Goal: Task Accomplishment & Management: Complete application form

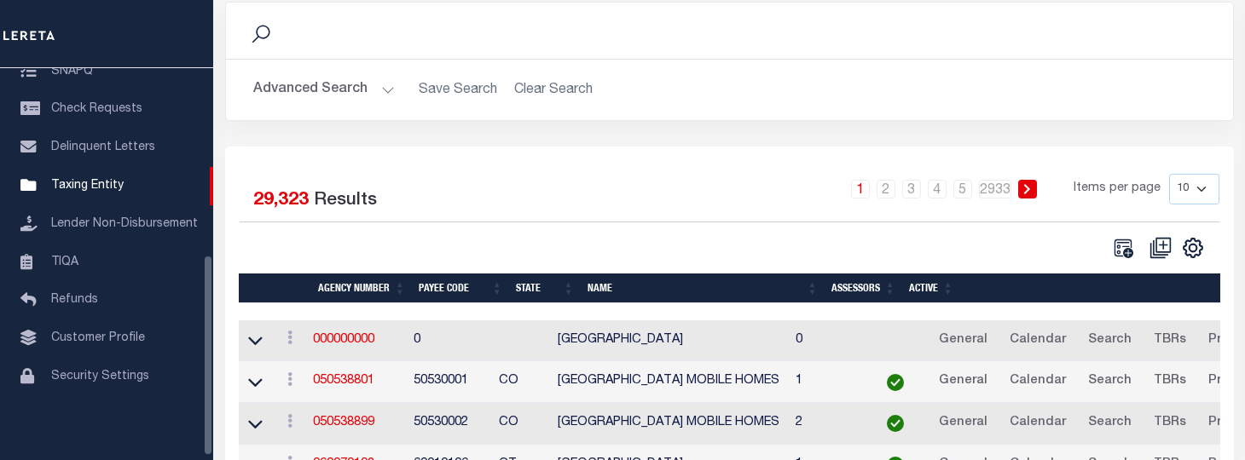
scroll to position [171, 0]
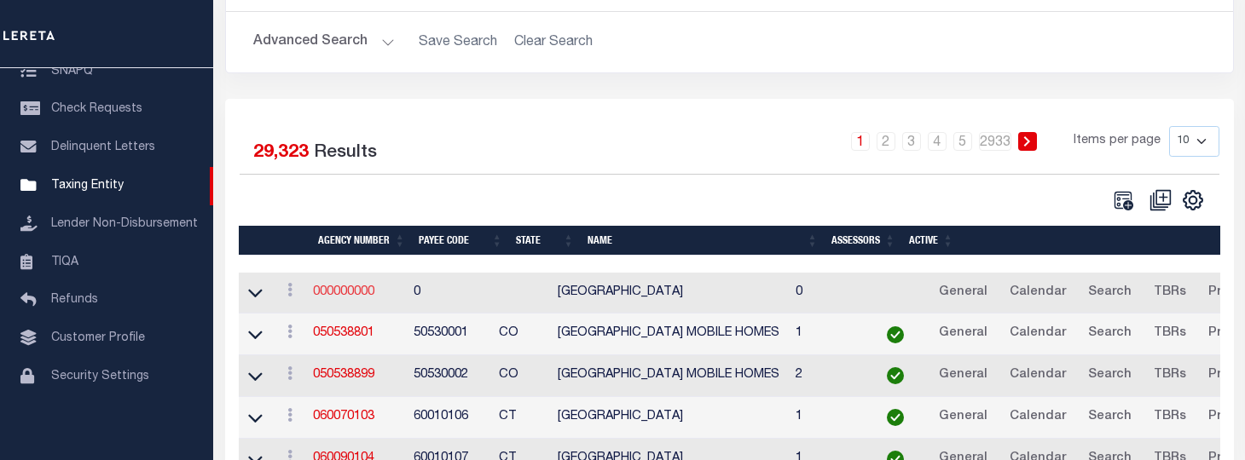
click at [343, 294] on link "000000000" at bounding box center [343, 292] width 61 height 12
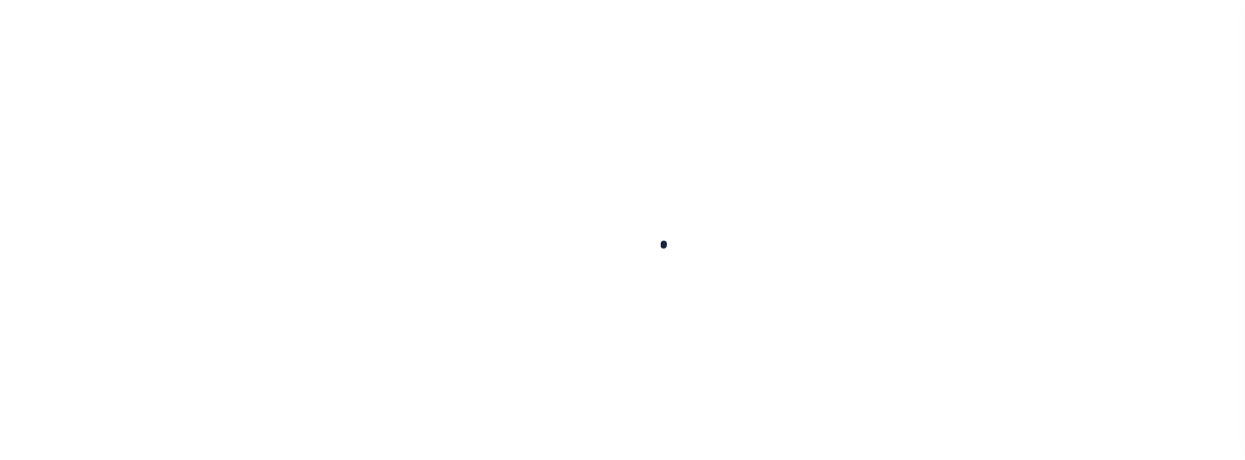
select select
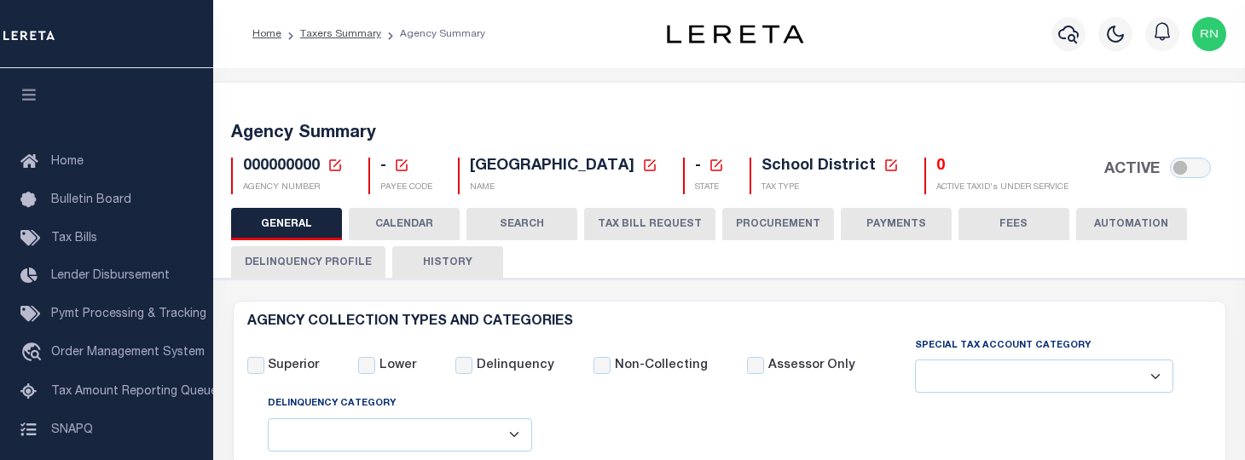
checkbox input "false"
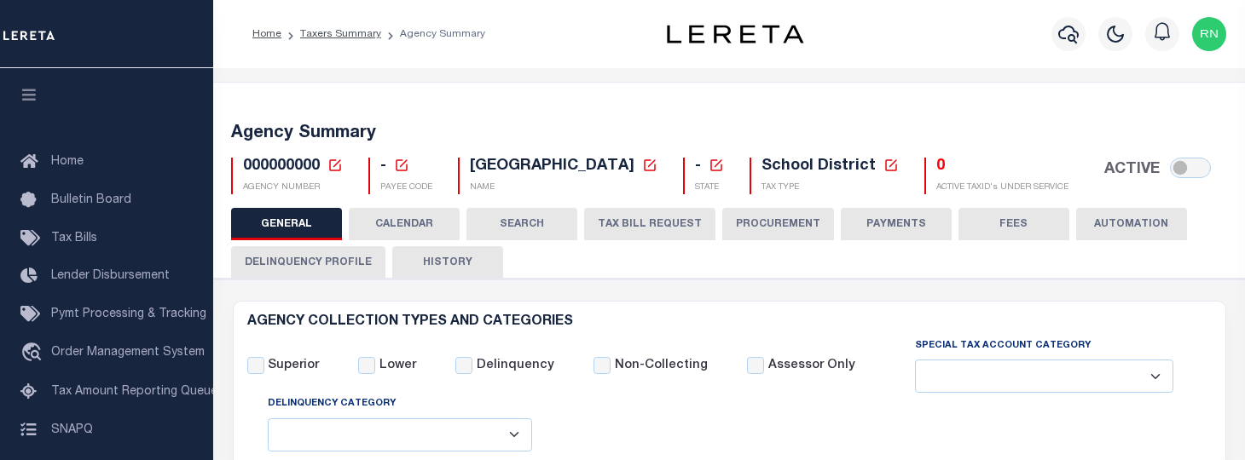
checkbox input "false"
click at [334, 167] on icon at bounding box center [334, 165] width 15 height 15
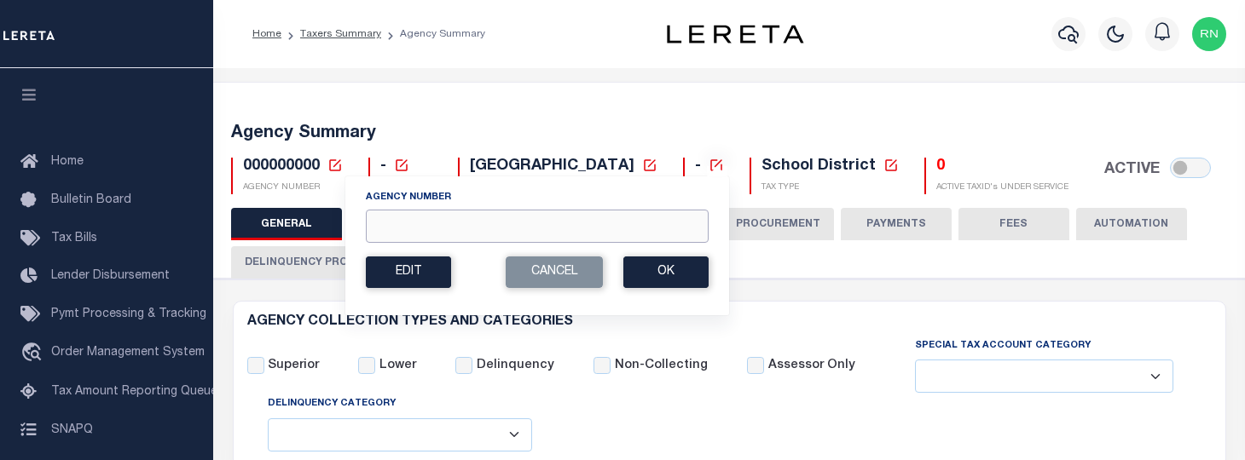
click at [491, 223] on input "Agency Number" at bounding box center [537, 226] width 343 height 33
type input "360040000"
click at [712, 281] on div "Agency Number 360040000 Edit Cancel Ok New Agency Number Cancel Ok" at bounding box center [536, 246] width 385 height 141
click at [699, 276] on button "Ok" at bounding box center [665, 273] width 85 height 32
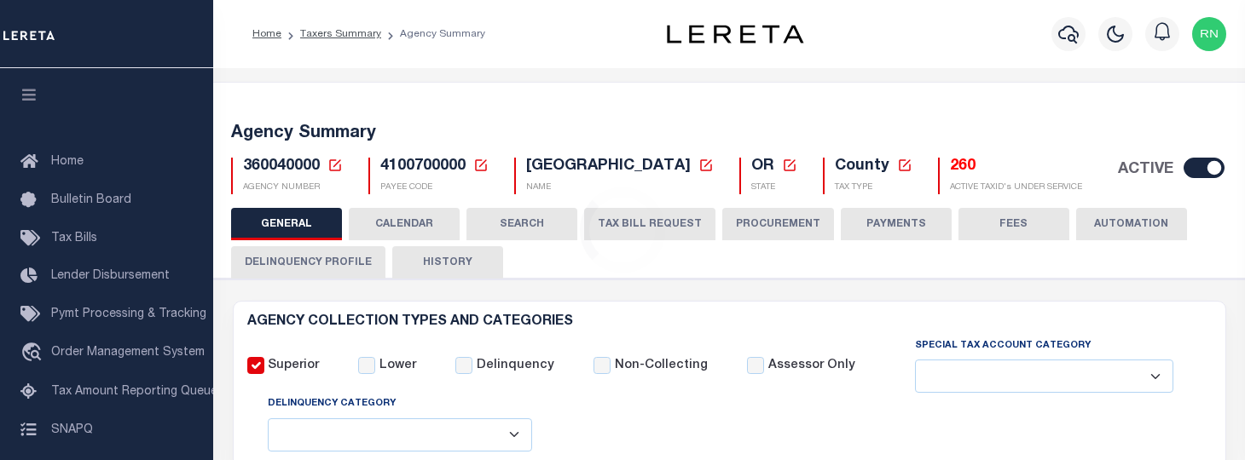
select select
click at [639, 222] on button "TAX BILL REQUEST" at bounding box center [649, 224] width 131 height 32
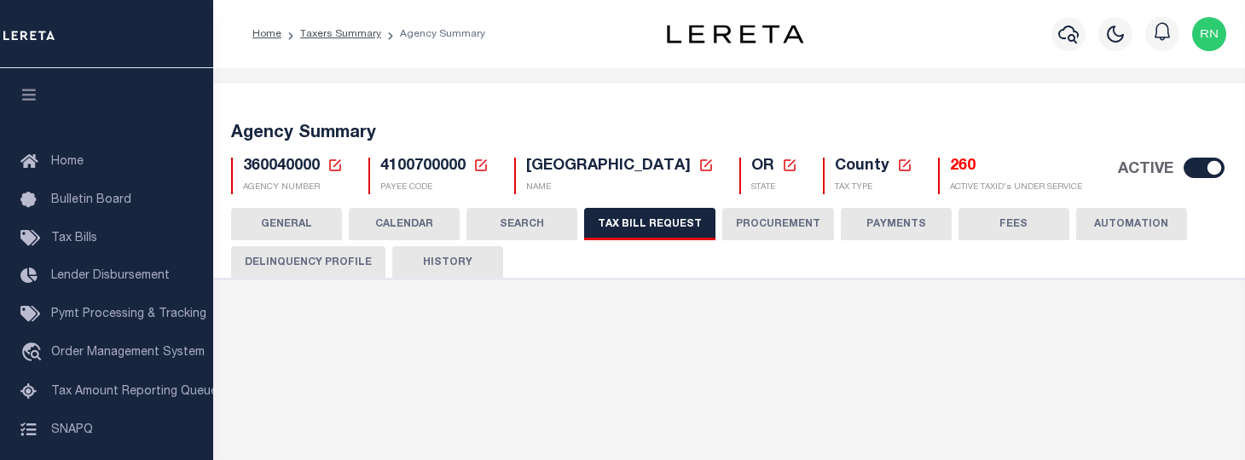
select select "22"
select select "true"
select select "9"
select select "1"
type input "LTS"
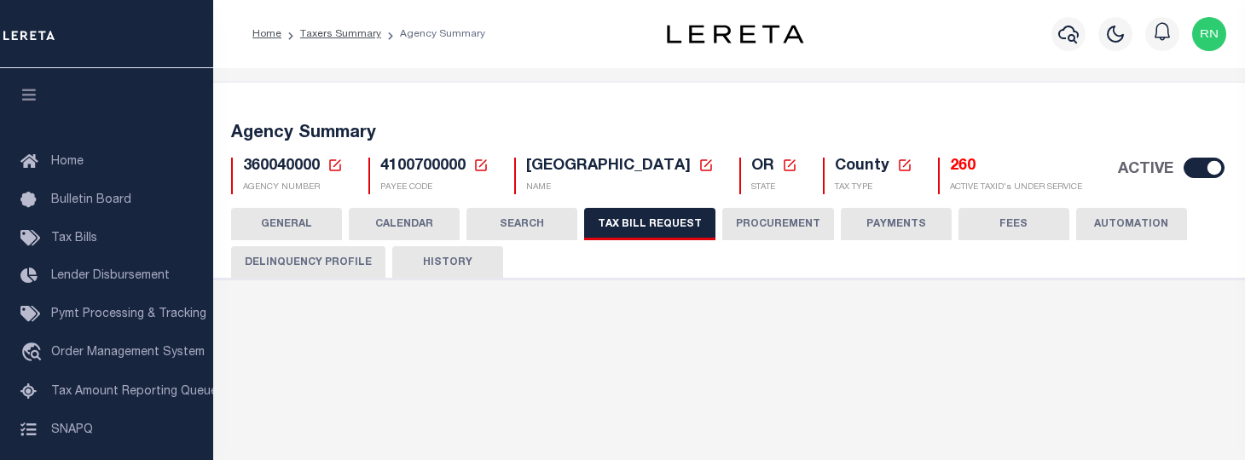
select select
select select "4100743000"
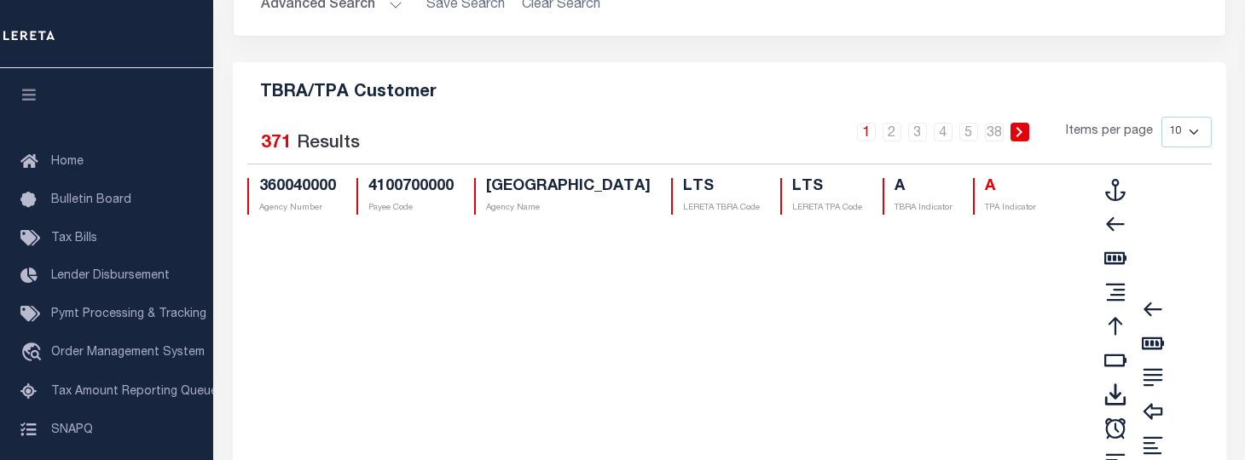
scroll to position [2119, 0]
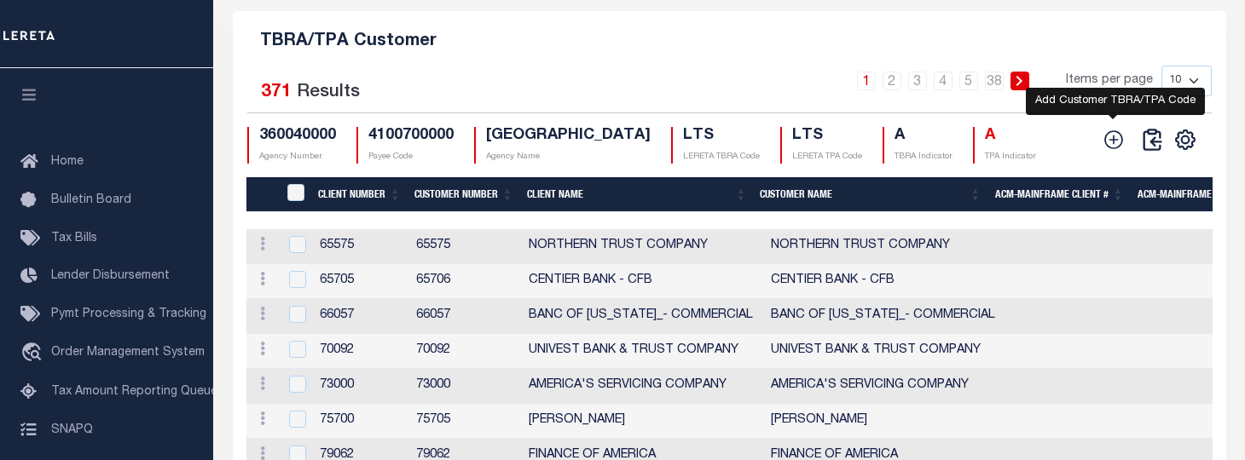
click at [1111, 151] on icon at bounding box center [1113, 140] width 22 height 22
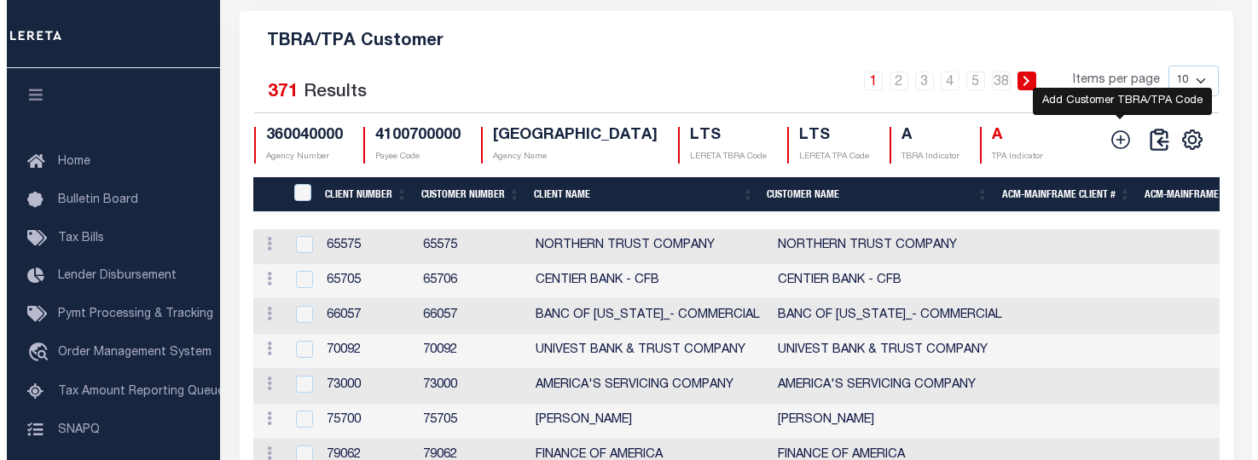
scroll to position [2097, 0]
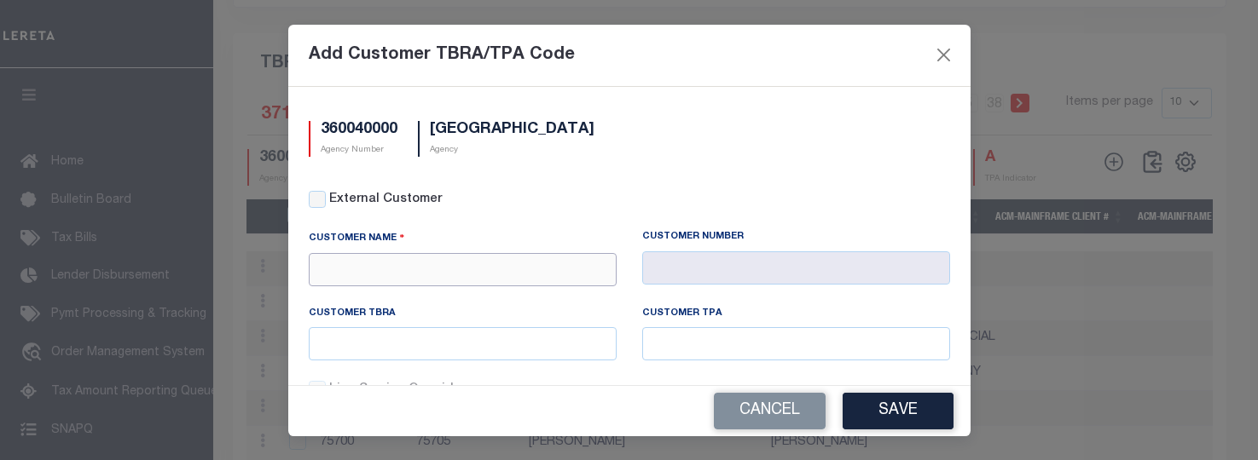
click at [524, 263] on input "text" at bounding box center [463, 269] width 308 height 33
click at [461, 292] on div "Wauna FCU" at bounding box center [460, 299] width 300 height 27
type input "Wauna FCU"
type input "2238"
type input "Wauna FCU"
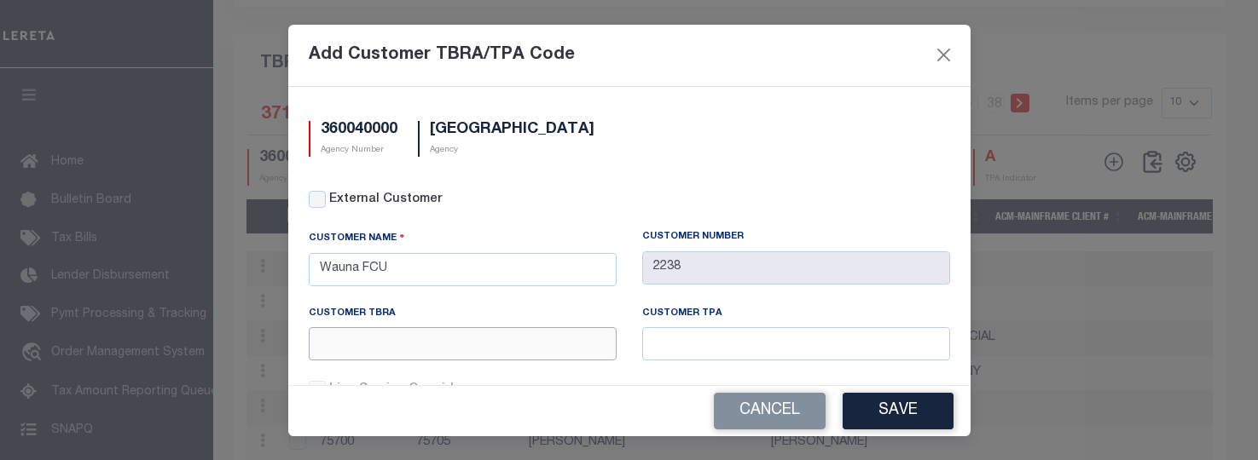
click at [409, 349] on input "text" at bounding box center [463, 343] width 308 height 33
type input "w"
type input "WFU"
click at [884, 416] on button "Save" at bounding box center [897, 411] width 111 height 37
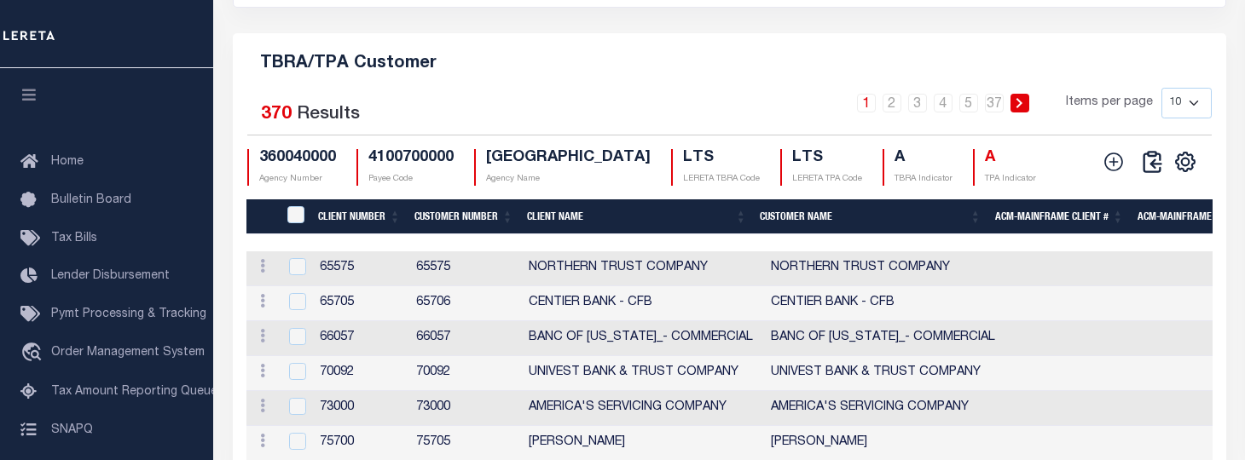
drag, startPoint x: 762, startPoint y: 89, endPoint x: 794, endPoint y: 83, distance: 32.1
click at [762, 88] on div "TBRA/TPA Customer Selected 370 Results 1 2 3 4 5 … 37 Items per page 10 25 50 1…" at bounding box center [729, 324] width 993 height 582
click at [1109, 167] on icon at bounding box center [1113, 162] width 22 height 22
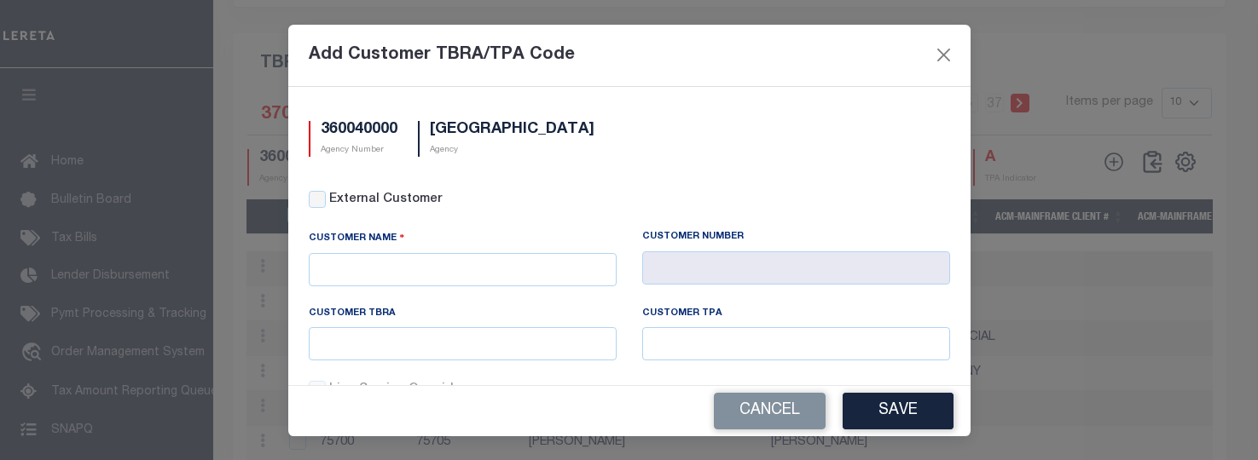
click at [568, 285] on div "Customer Name" at bounding box center [462, 268] width 333 height 76
click at [565, 276] on input "text" at bounding box center [463, 269] width 308 height 33
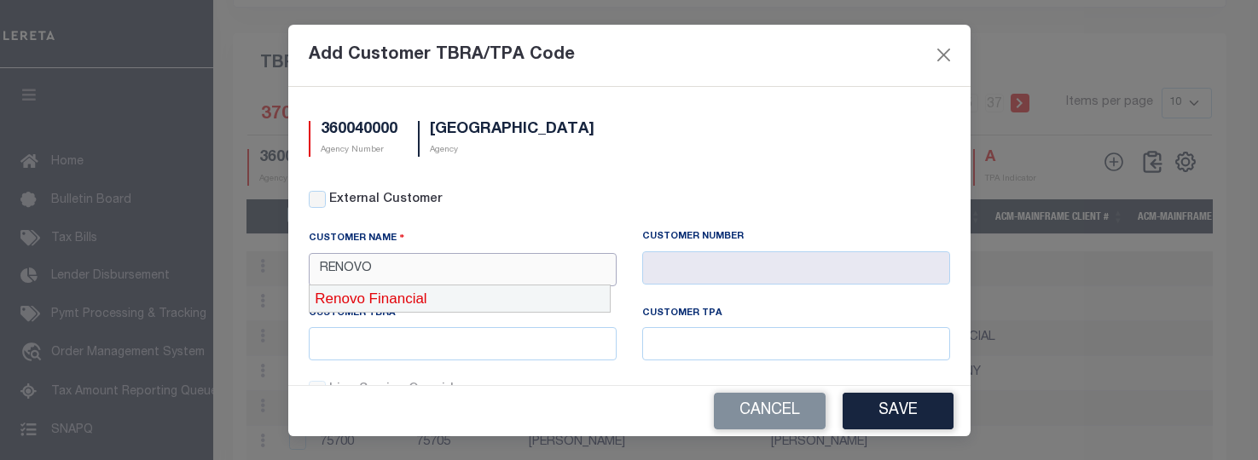
click at [576, 298] on div "Renovo Financial" at bounding box center [460, 299] width 300 height 27
type input "Renovo Financial"
type input "2241"
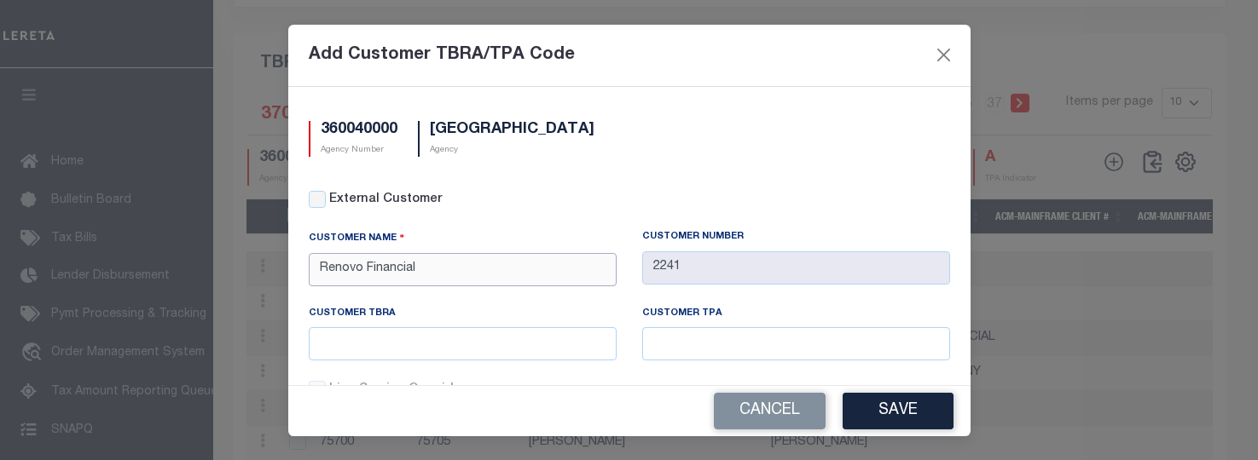
type input "Renovo Financial"
click at [546, 340] on input "text" at bounding box center [463, 343] width 308 height 33
type input "RFL"
type input "F"
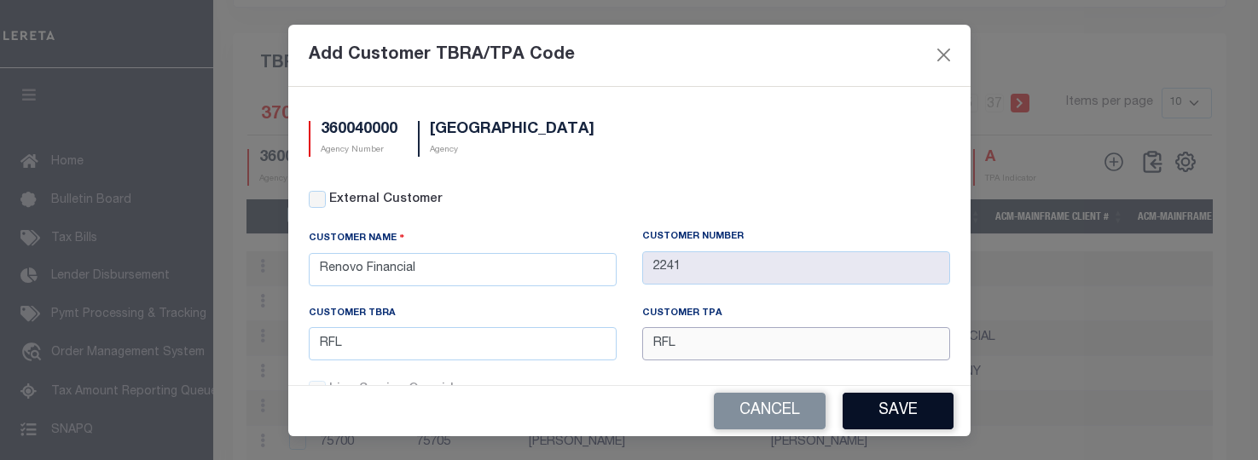
type input "RFL"
click at [860, 409] on button "Save" at bounding box center [897, 411] width 111 height 37
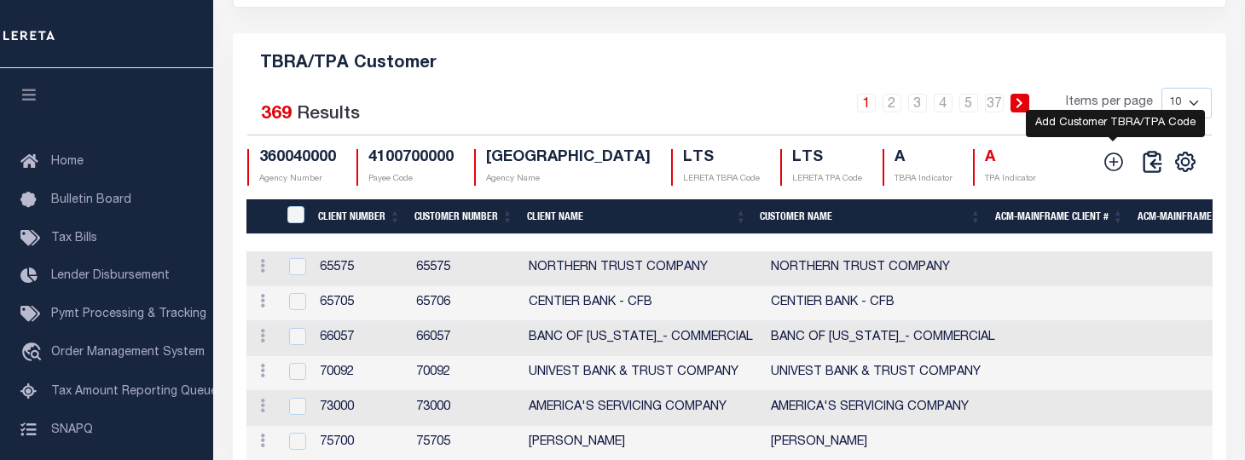
click at [1107, 166] on icon at bounding box center [1113, 162] width 22 height 22
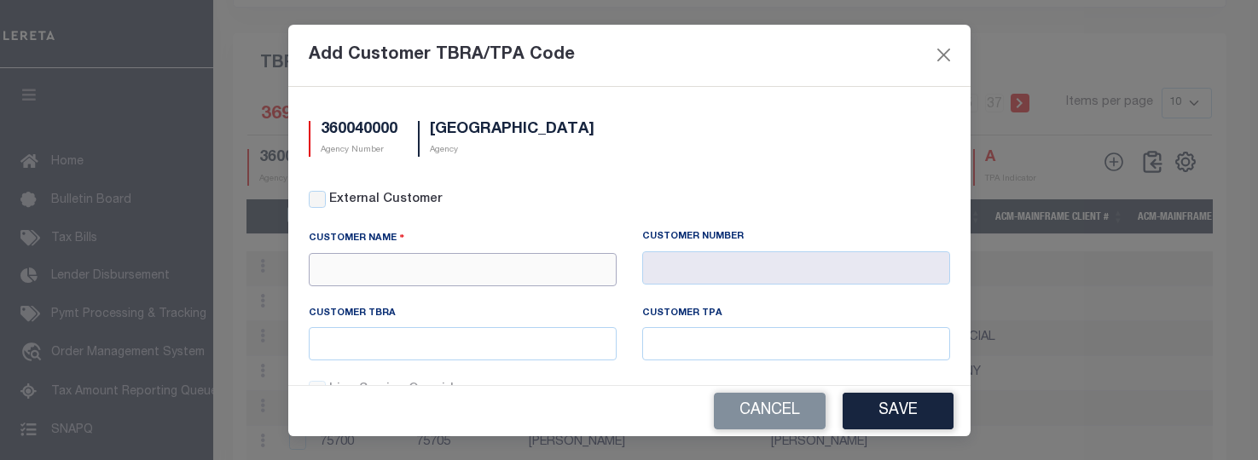
click at [483, 263] on input "text" at bounding box center [463, 269] width 308 height 33
click at [319, 200] on input "External Customer" at bounding box center [317, 199] width 17 height 17
checkbox input "true"
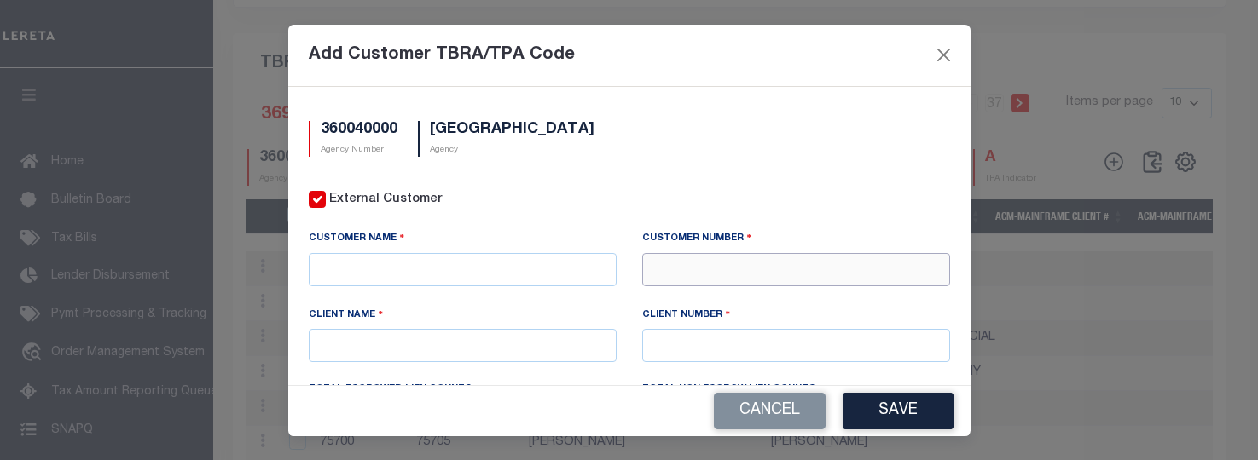
click at [741, 275] on input "text" at bounding box center [796, 269] width 308 height 33
type input "42315"
click at [751, 293] on div "42315 - UNIFY FINANCIAL CREDIT UNION" at bounding box center [789, 299] width 305 height 27
type input "UNIFY FINANCIAL CREDIT UNION"
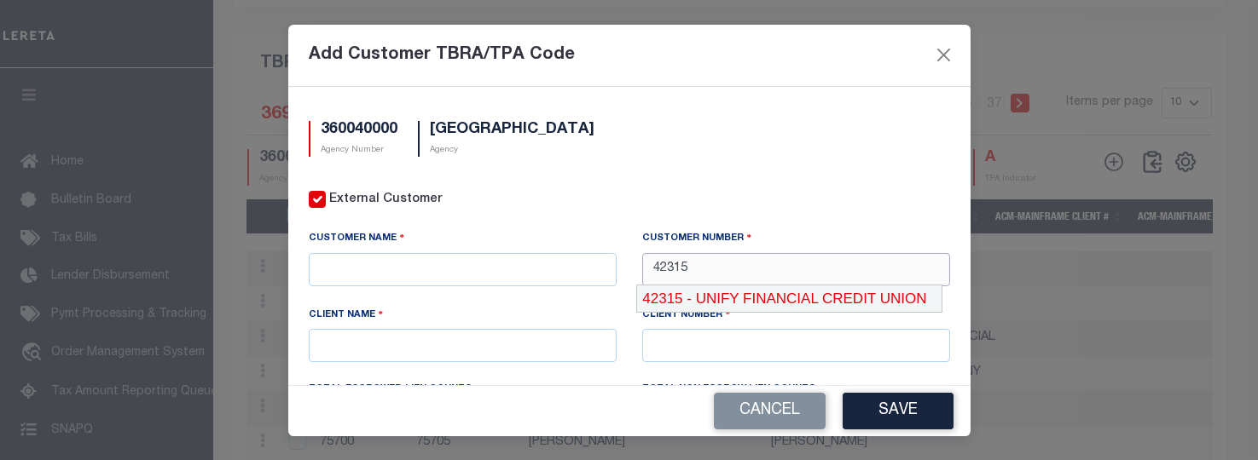
type input "42315"
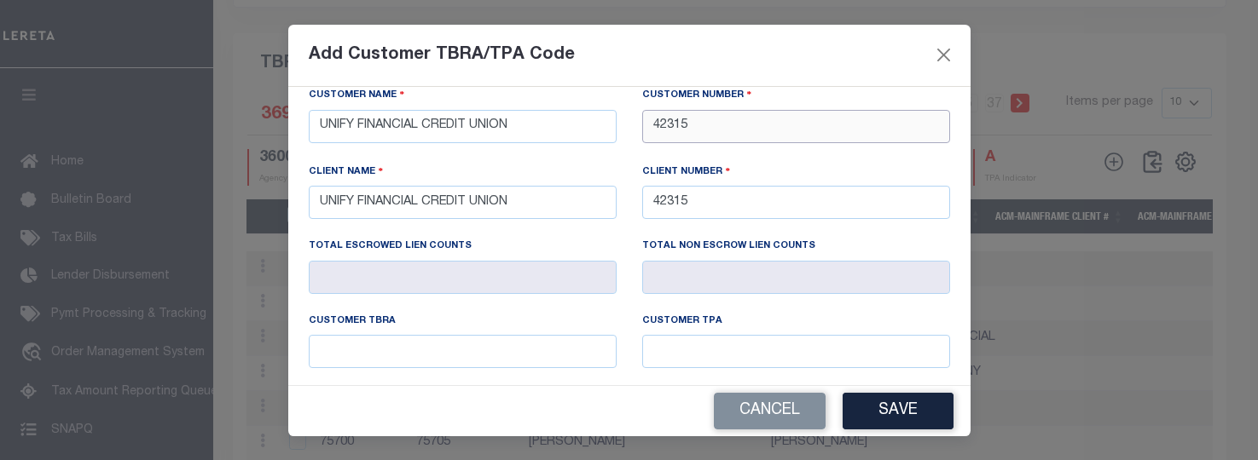
scroll to position [249, 0]
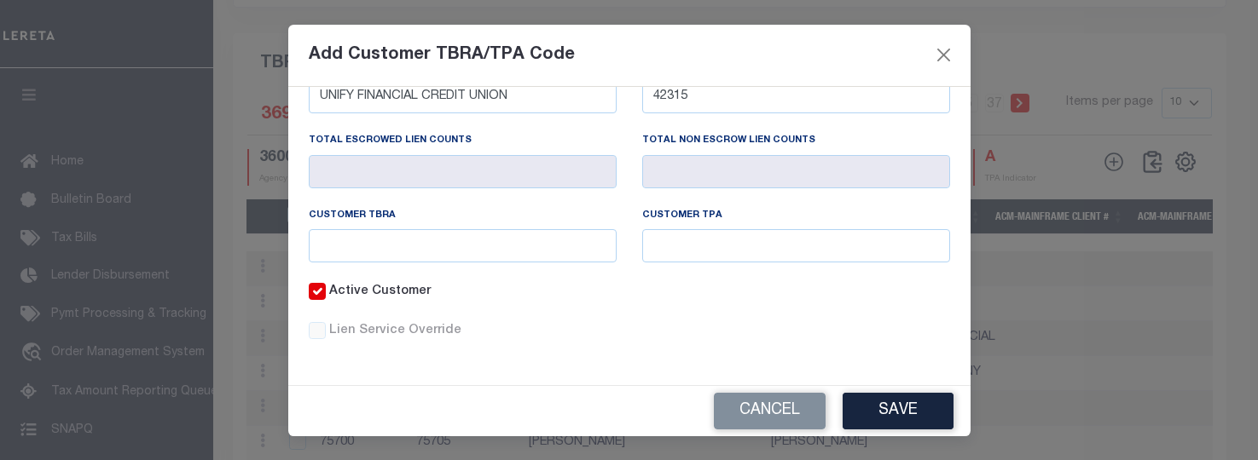
type input "42315"
click at [495, 235] on input "text" at bounding box center [463, 245] width 308 height 33
type input "UFU"
click at [910, 425] on button "Save" at bounding box center [897, 411] width 111 height 37
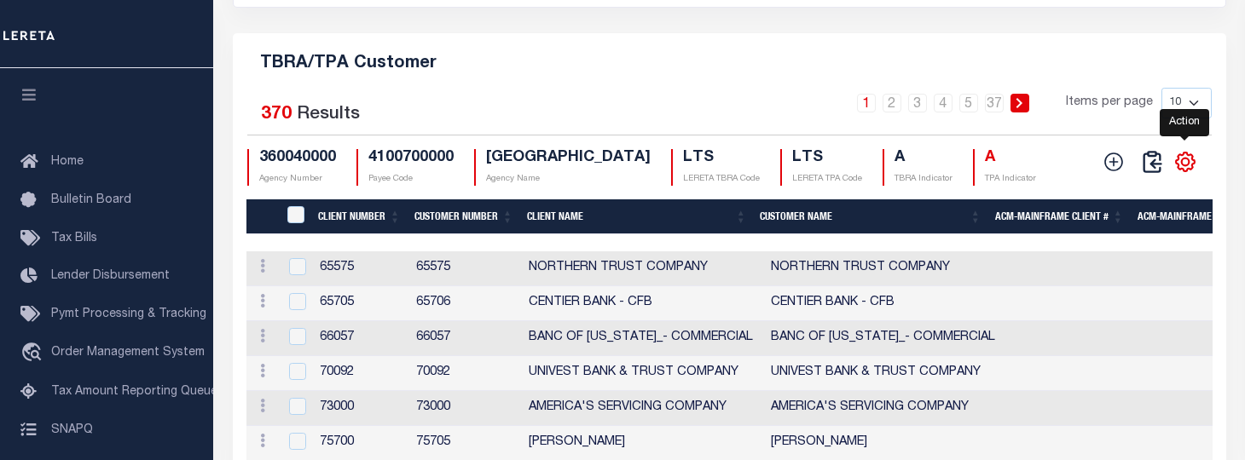
click at [1181, 173] on icon "" at bounding box center [1185, 162] width 22 height 22
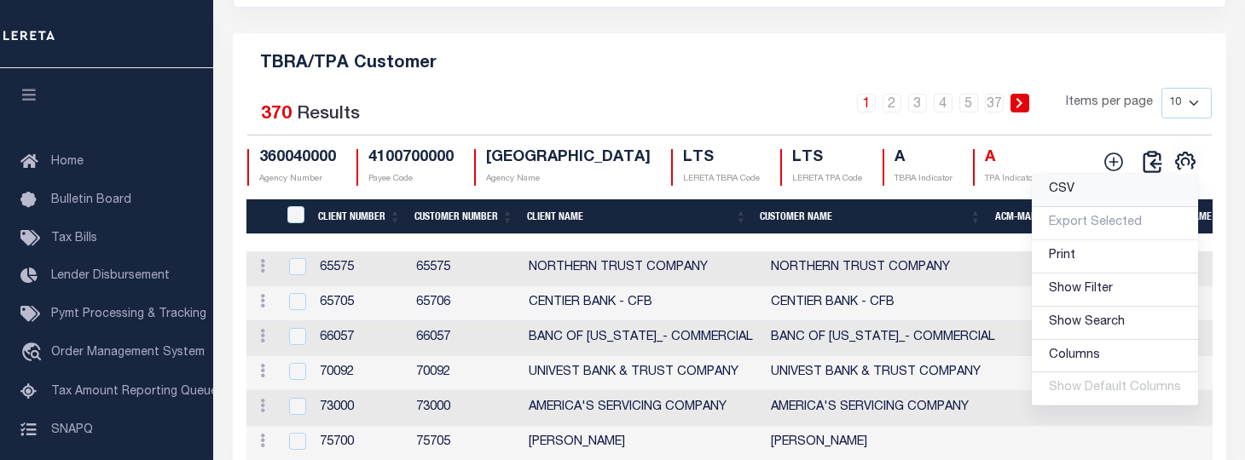
click at [1101, 203] on link "CSV" at bounding box center [1115, 190] width 166 height 33
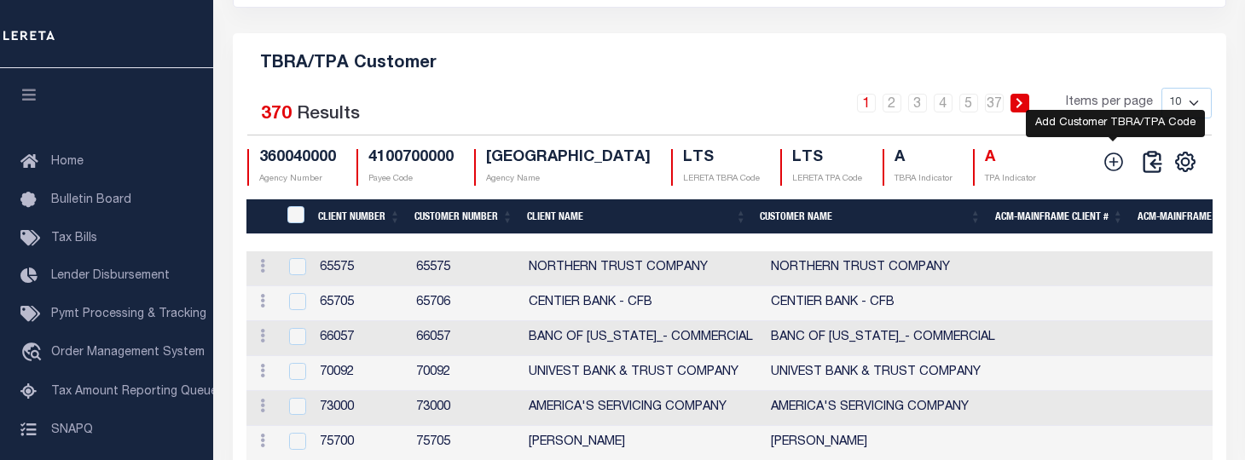
click at [1108, 170] on icon at bounding box center [1113, 162] width 22 height 22
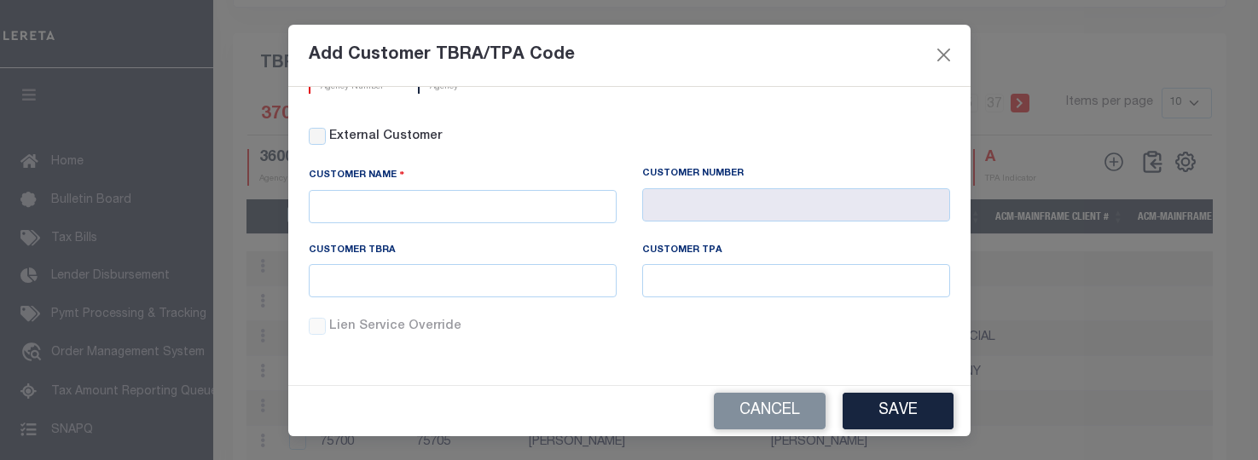
scroll to position [0, 0]
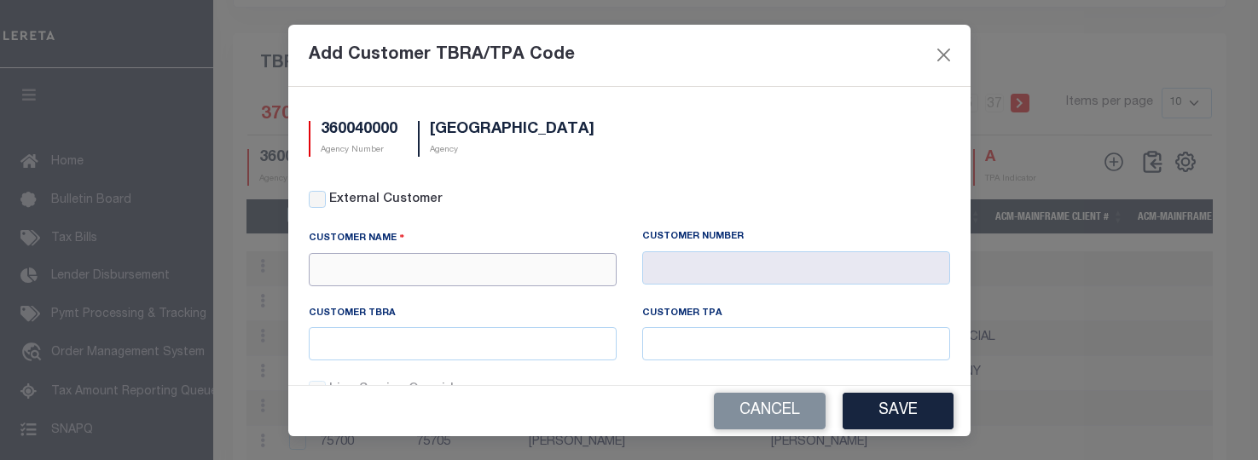
click at [544, 266] on input "text" at bounding box center [463, 269] width 308 height 33
click at [314, 199] on input "External Customer" at bounding box center [317, 199] width 17 height 17
checkbox input "true"
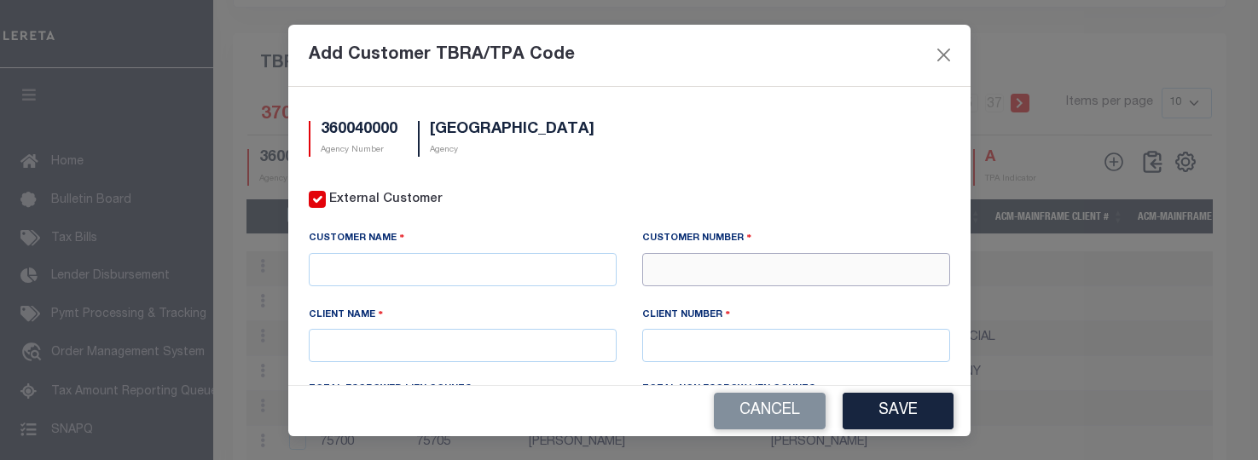
click at [697, 277] on input "text" at bounding box center [796, 269] width 308 height 33
type input "71411"
click at [736, 292] on div "71411 - CMG FINANCIAL" at bounding box center [787, 299] width 300 height 27
type input "CMG FINANCIAL"
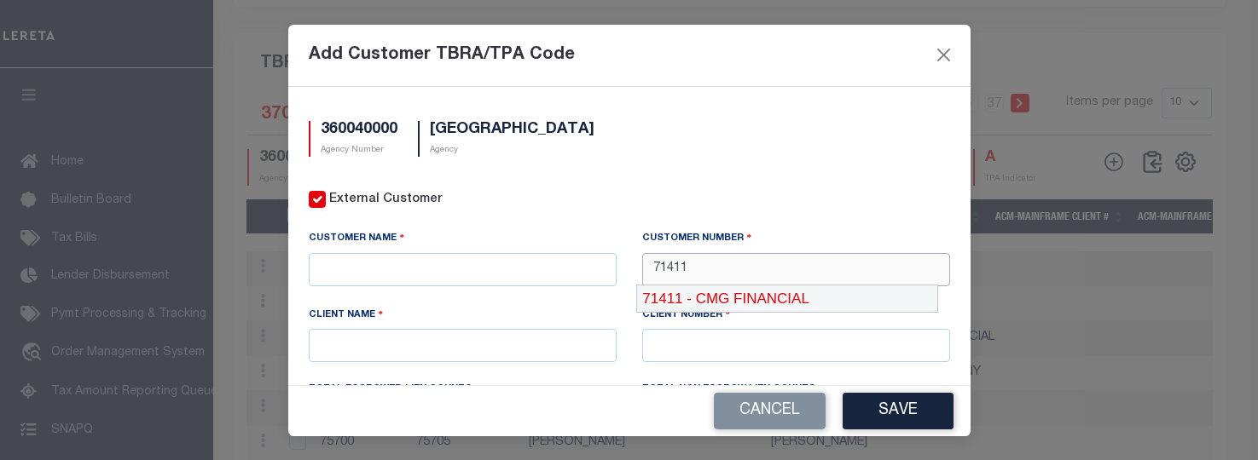
type input "71410"
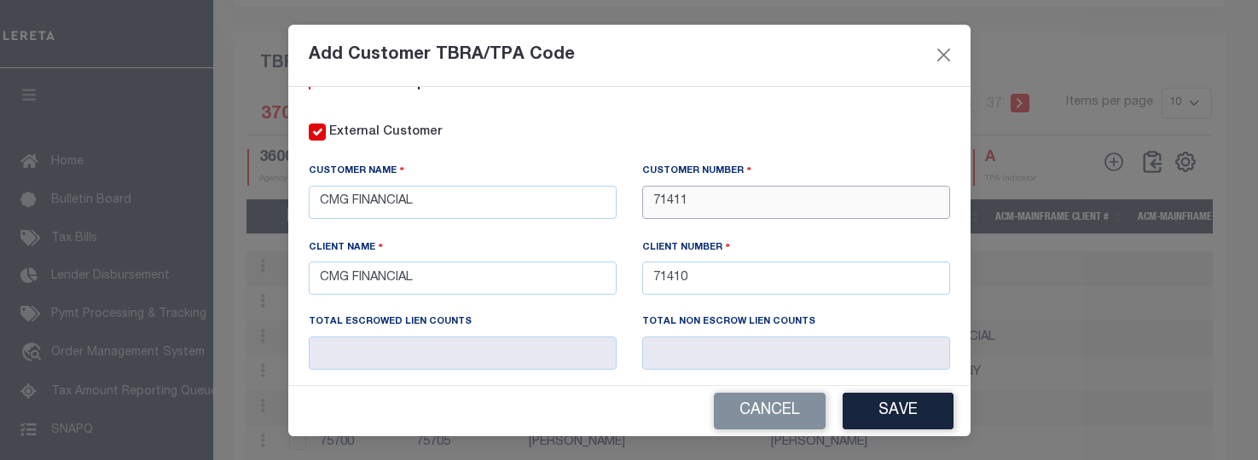
scroll to position [249, 0]
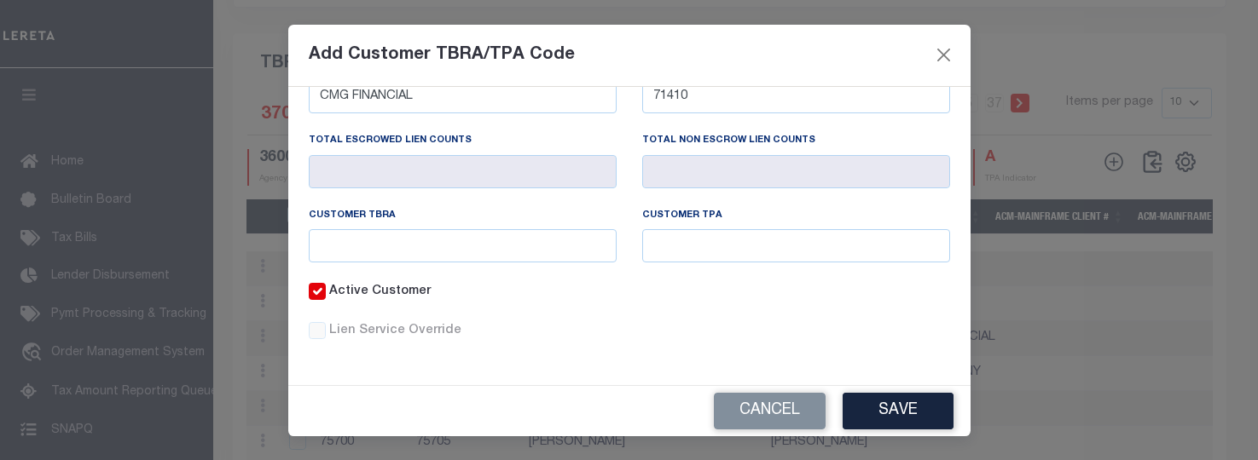
type input "71411"
click at [477, 241] on input "text" at bounding box center [463, 245] width 308 height 33
type input "CFA"
click at [855, 408] on button "Save" at bounding box center [897, 411] width 111 height 37
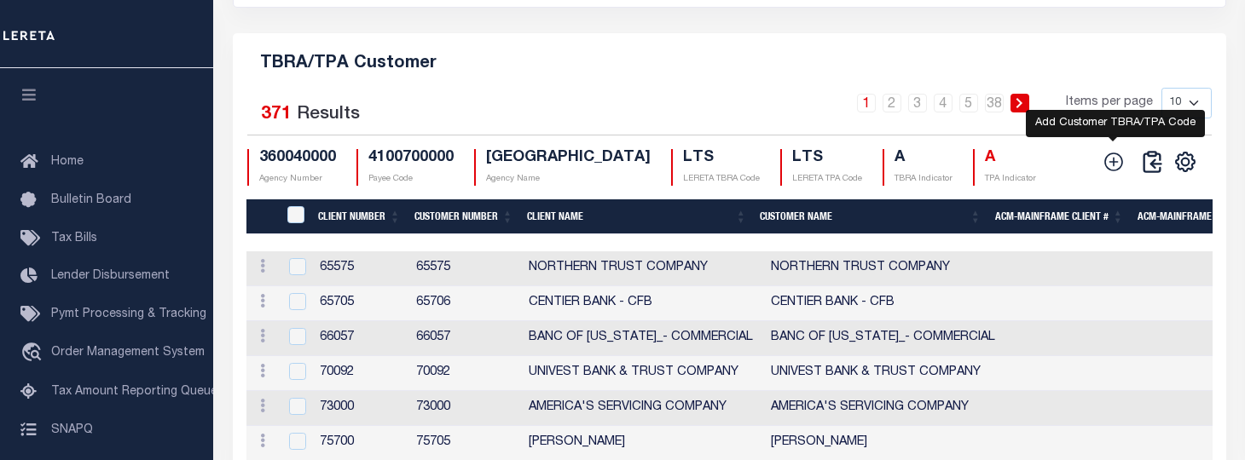
click at [1105, 171] on icon at bounding box center [1113, 162] width 19 height 19
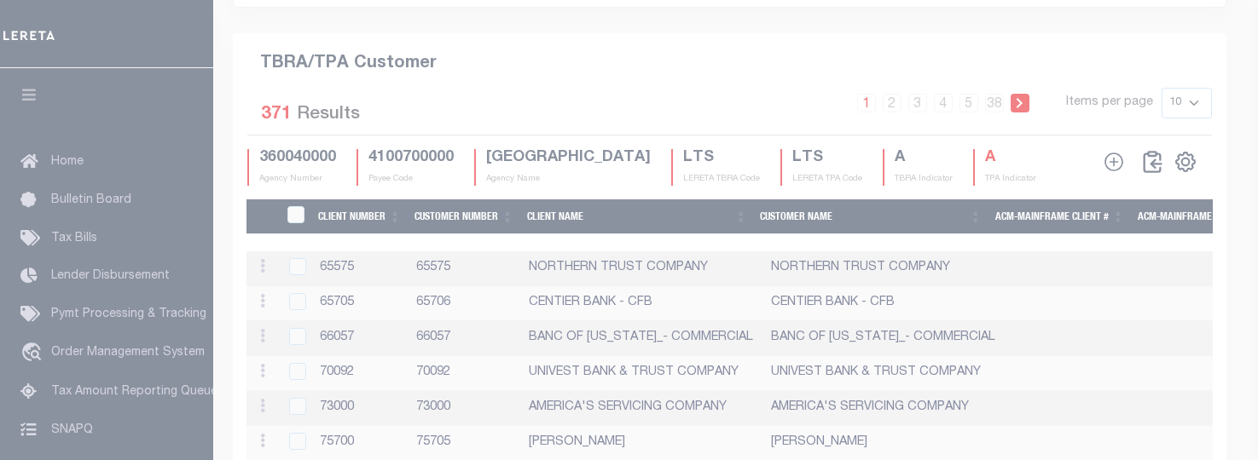
scroll to position [0, 0]
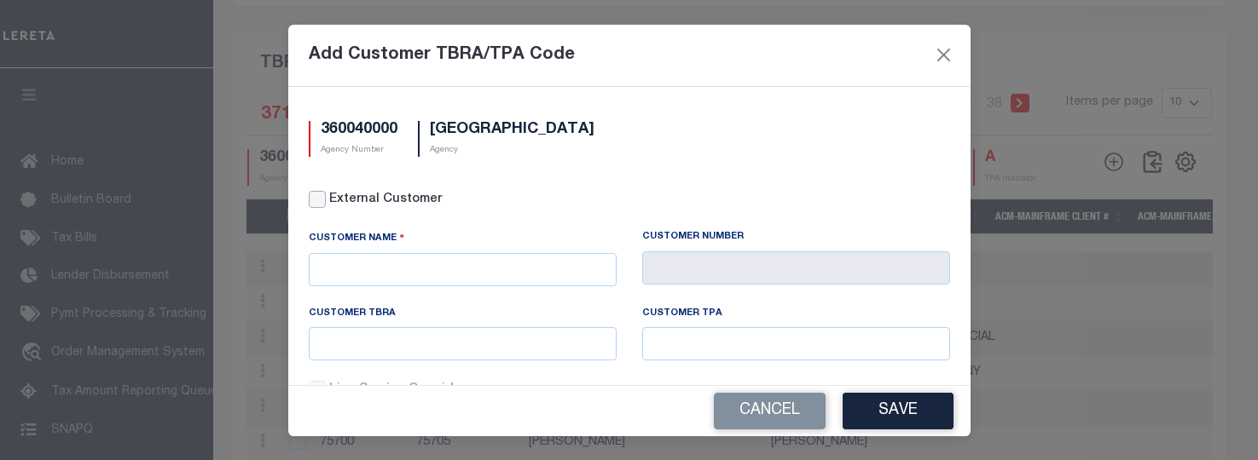
click at [321, 195] on input "External Customer" at bounding box center [317, 199] width 17 height 17
checkbox input "true"
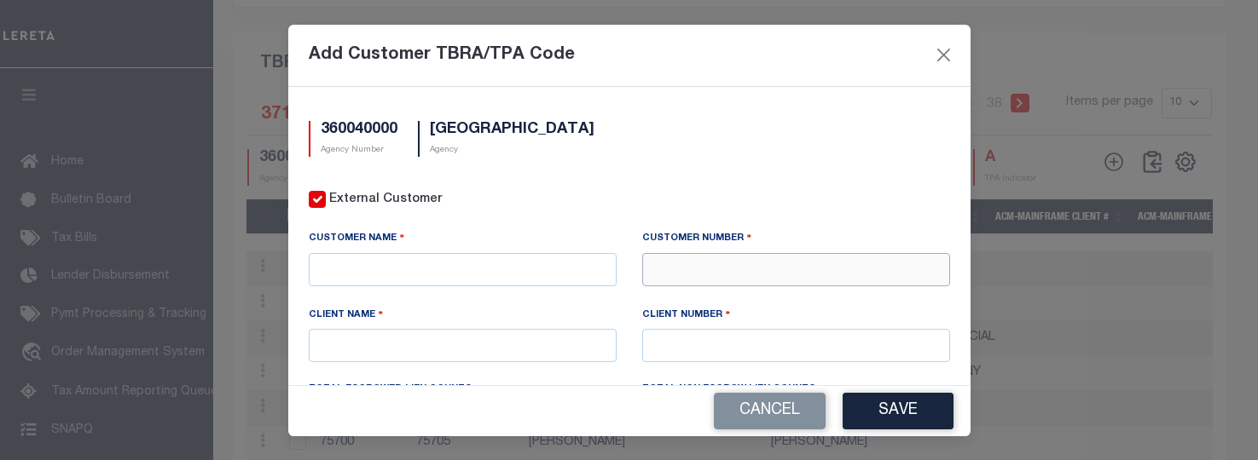
click at [685, 257] on input "text" at bounding box center [796, 269] width 308 height 33
type input "75869"
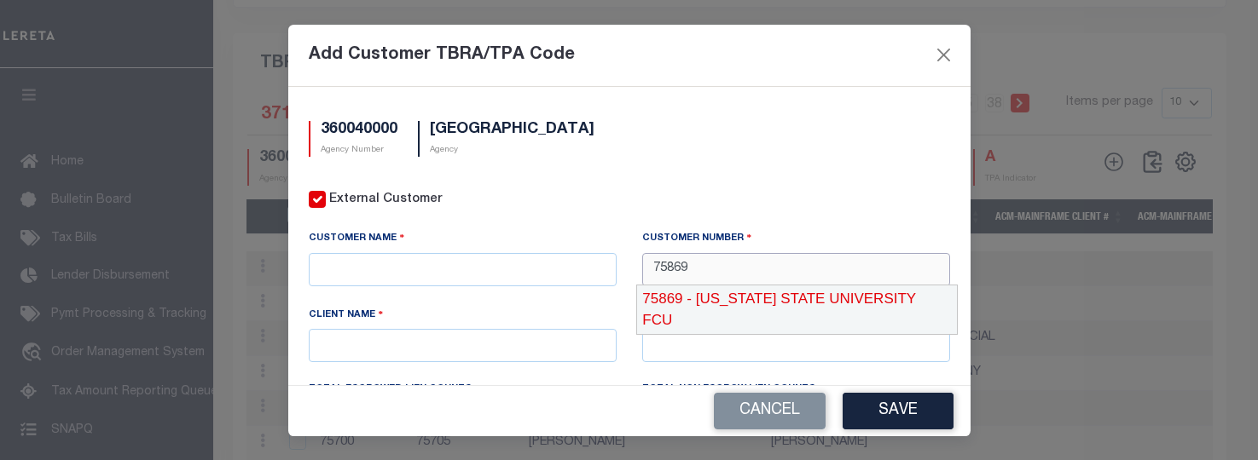
click at [708, 293] on div "75869 - MICHIGAN STATE UNIVERSITY FCU" at bounding box center [797, 310] width 320 height 49
type input "MICHIGAN STATE UNIVERSITY FCU"
type input "75869"
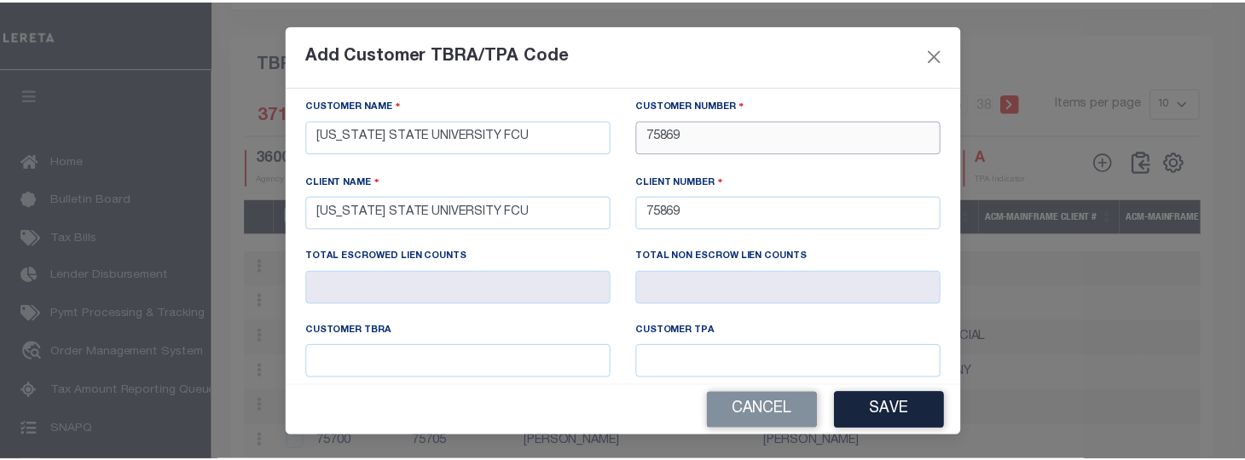
scroll to position [171, 0]
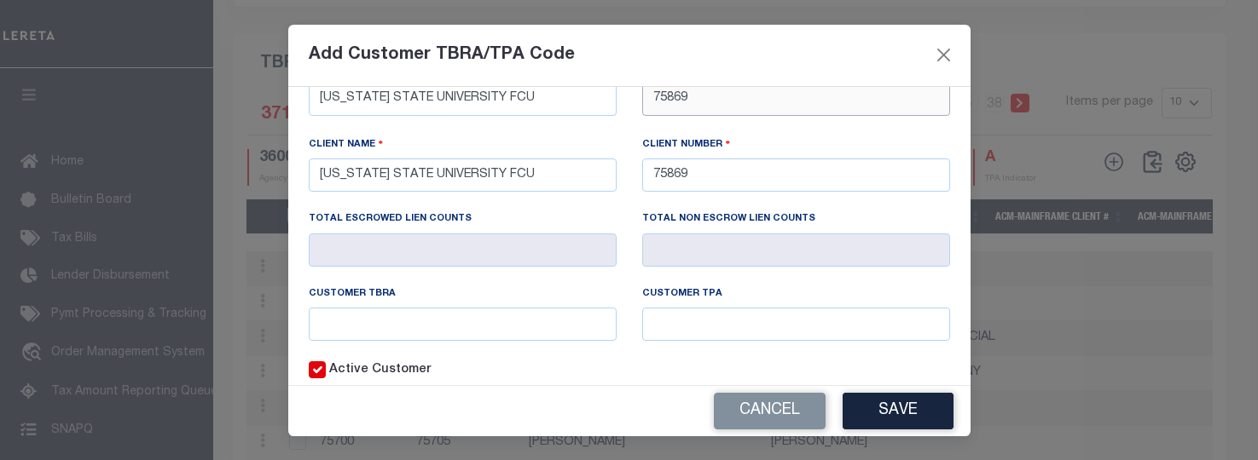
type input "75869"
click at [503, 314] on input "text" at bounding box center [463, 324] width 308 height 33
type input "MSU"
click at [889, 419] on button "Save" at bounding box center [897, 411] width 111 height 37
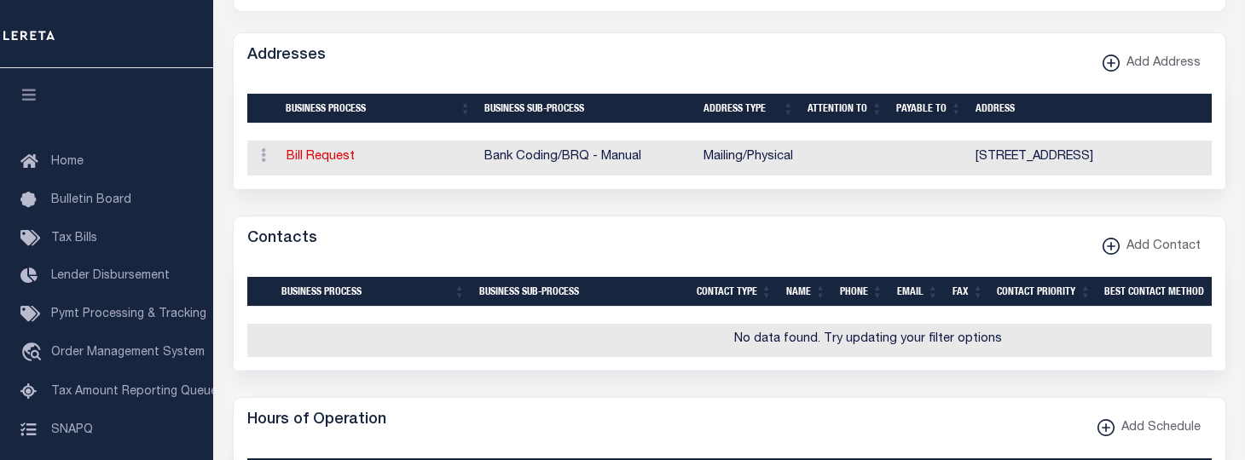
scroll to position [0, 0]
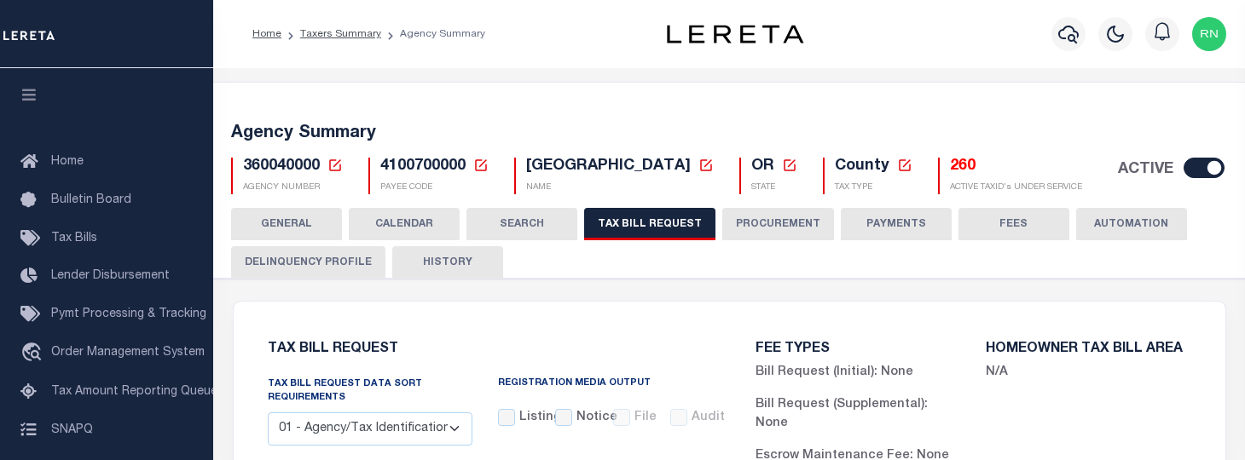
click at [338, 165] on icon at bounding box center [334, 165] width 15 height 15
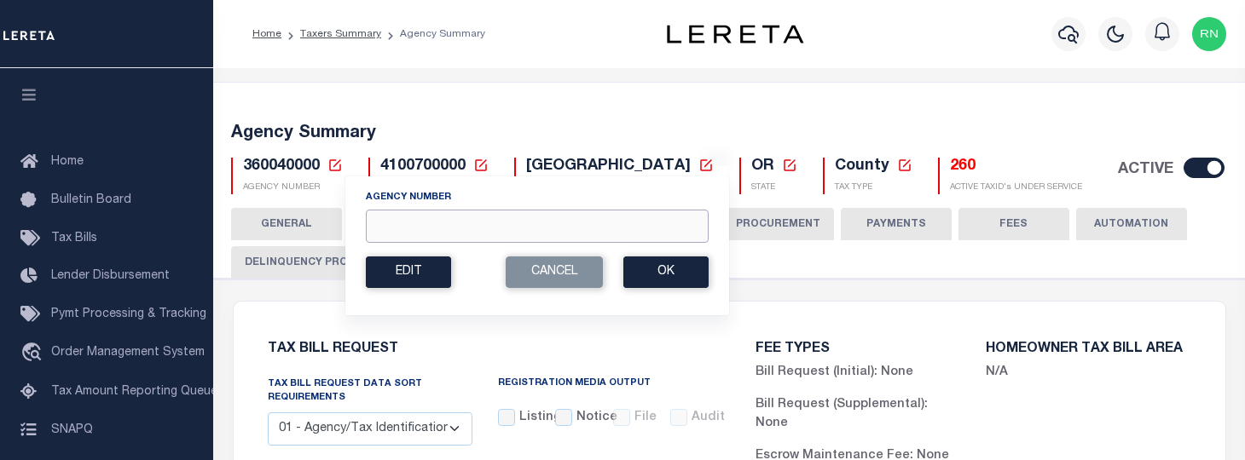
click at [582, 240] on input "Agency Number" at bounding box center [537, 226] width 343 height 33
type input "360050000"
click at [653, 280] on button "Ok" at bounding box center [665, 273] width 85 height 32
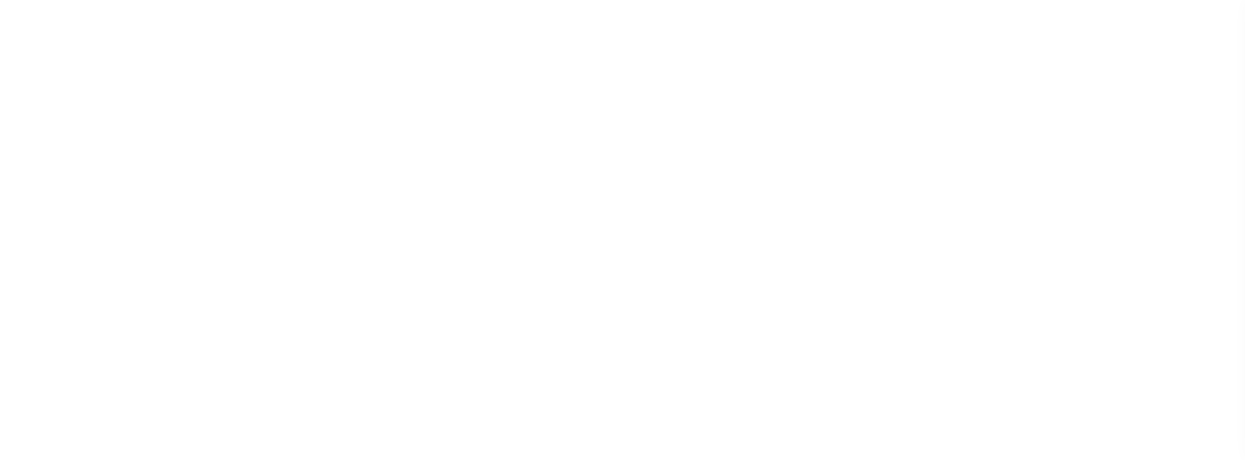
select select "22"
select select "true"
select select "9"
select select "1"
type input "LTS"
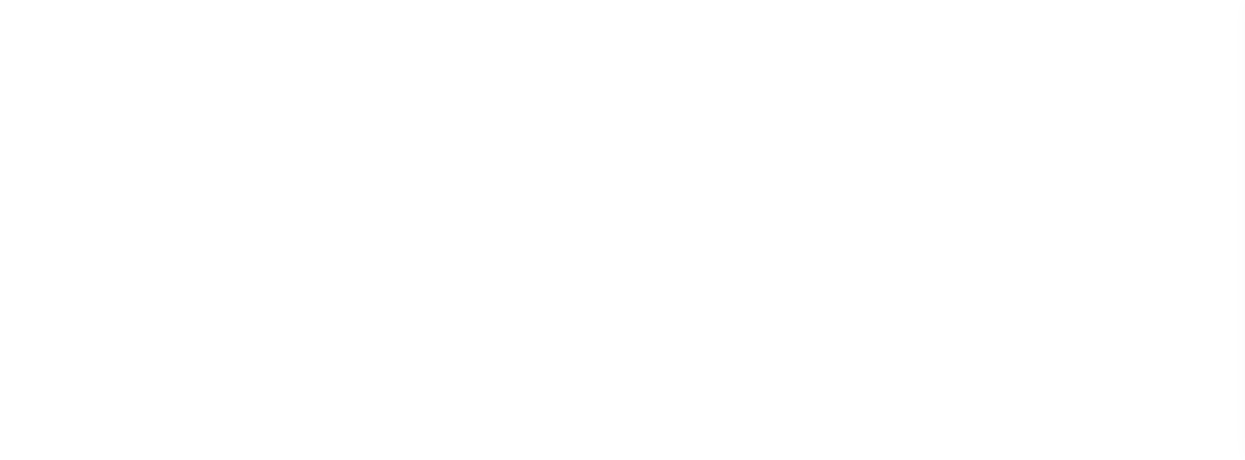
select select
select select "4100743000"
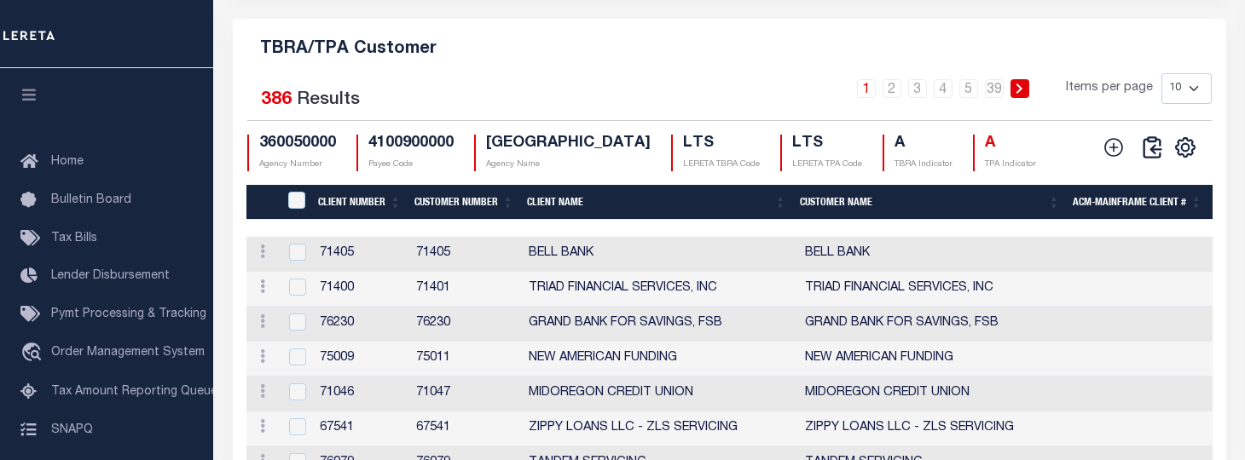
scroll to position [2111, 0]
click at [1184, 159] on icon "" at bounding box center [1185, 147] width 22 height 22
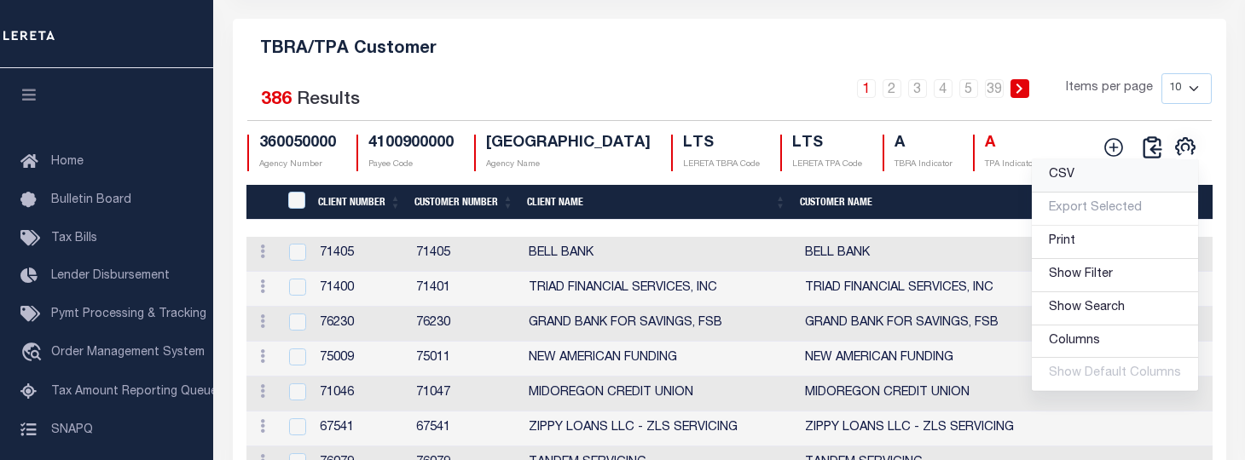
click at [1120, 193] on link "CSV" at bounding box center [1115, 175] width 166 height 33
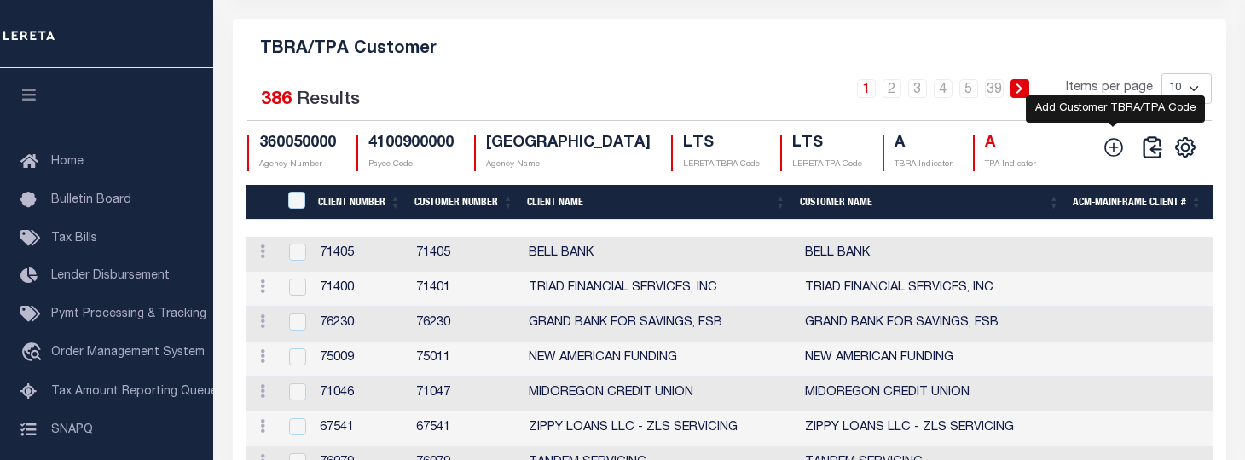
click at [1103, 159] on icon at bounding box center [1113, 147] width 22 height 22
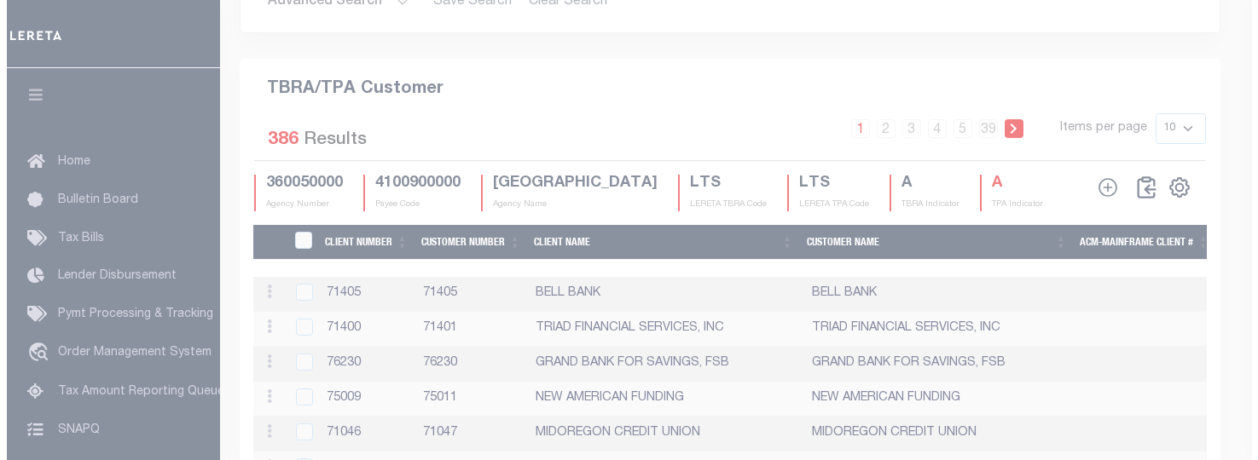
scroll to position [2089, 0]
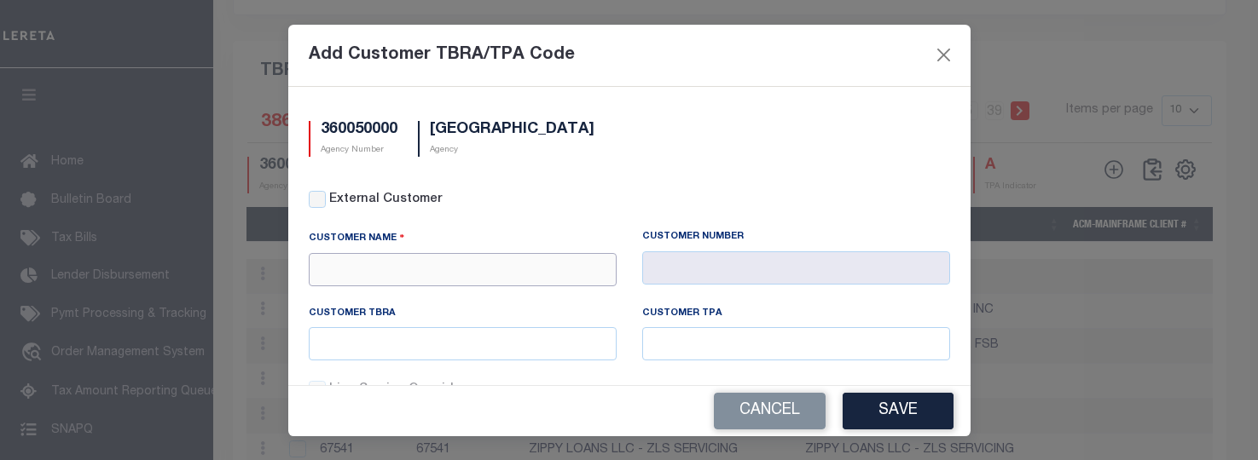
click at [569, 265] on input "text" at bounding box center [463, 269] width 308 height 33
click at [546, 292] on div "Wauna FCU" at bounding box center [460, 299] width 300 height 27
type input "Wauna FCU"
type input "2238"
type input "Wauna FCU"
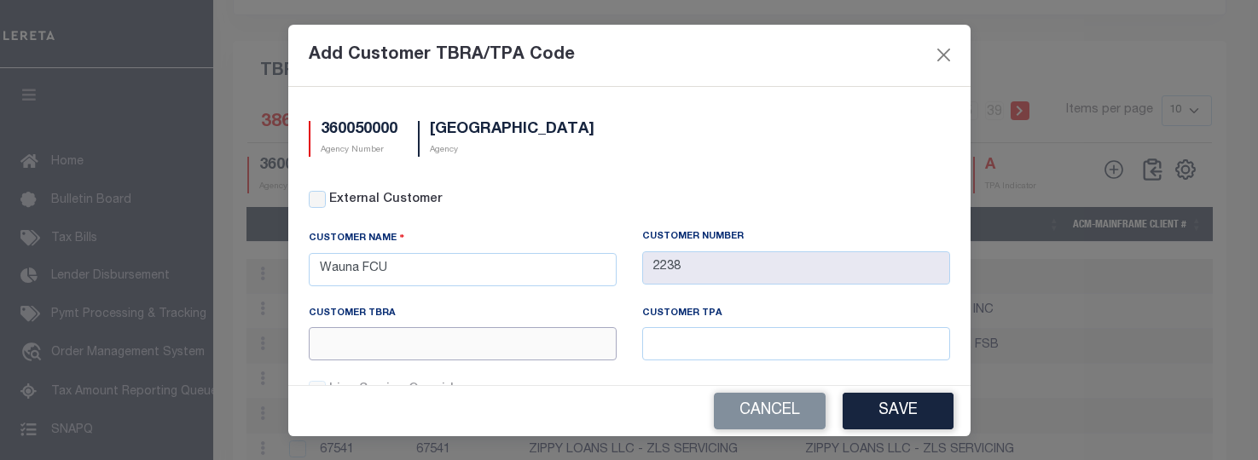
click at [540, 347] on input "text" at bounding box center [463, 343] width 308 height 33
type input "w"
type input "W"
click at [540, 347] on input "text" at bounding box center [463, 343] width 308 height 33
type input "WFU"
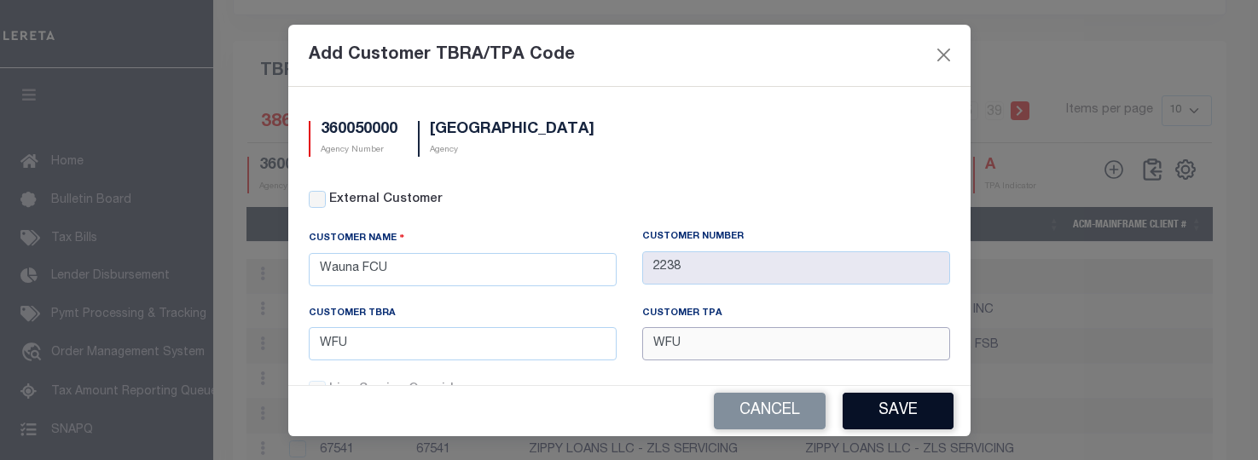
type input "WFU"
click at [862, 408] on button "Save" at bounding box center [897, 411] width 111 height 37
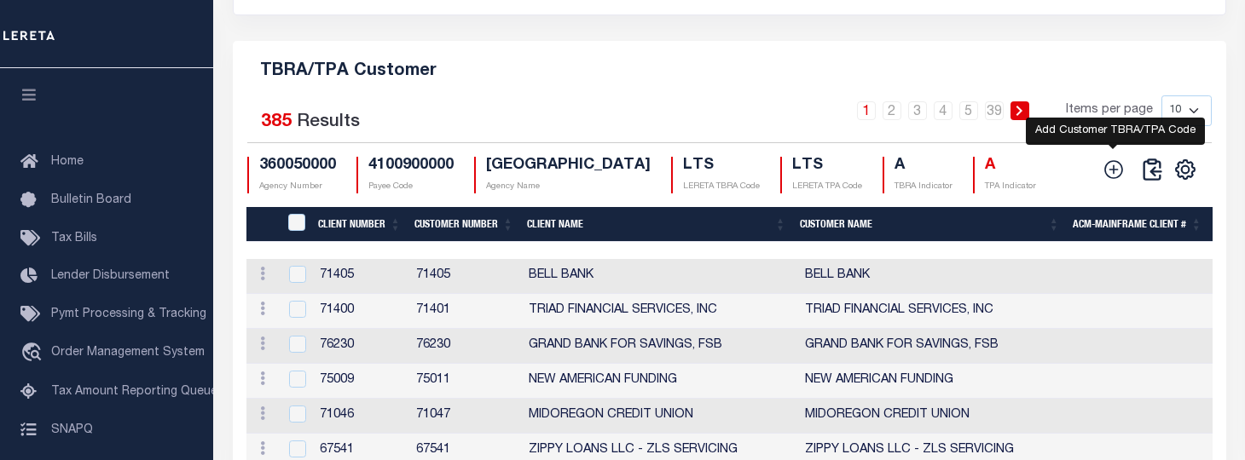
click at [1110, 180] on icon at bounding box center [1113, 170] width 22 height 22
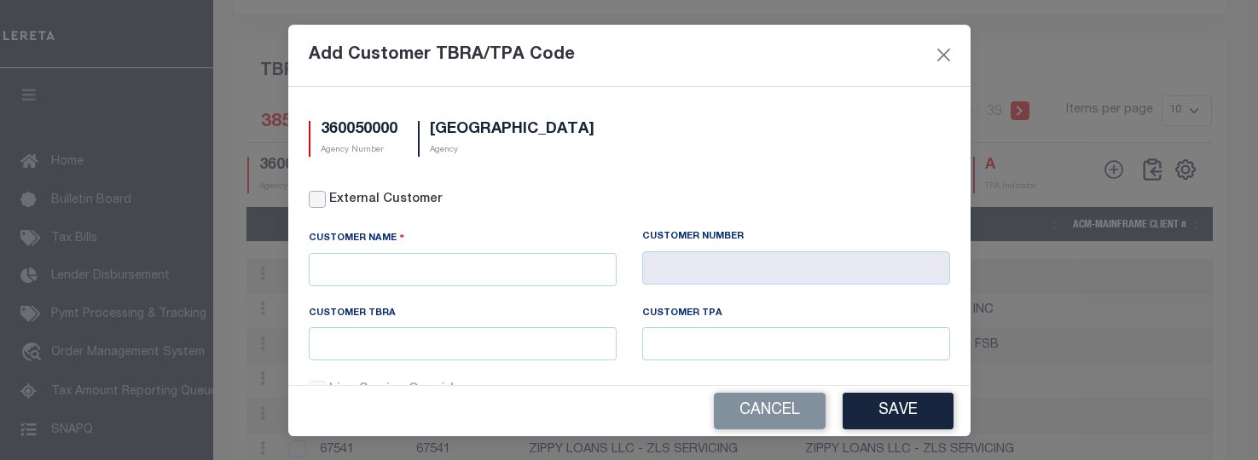
click at [322, 198] on input "External Customer" at bounding box center [317, 199] width 17 height 17
checkbox input "true"
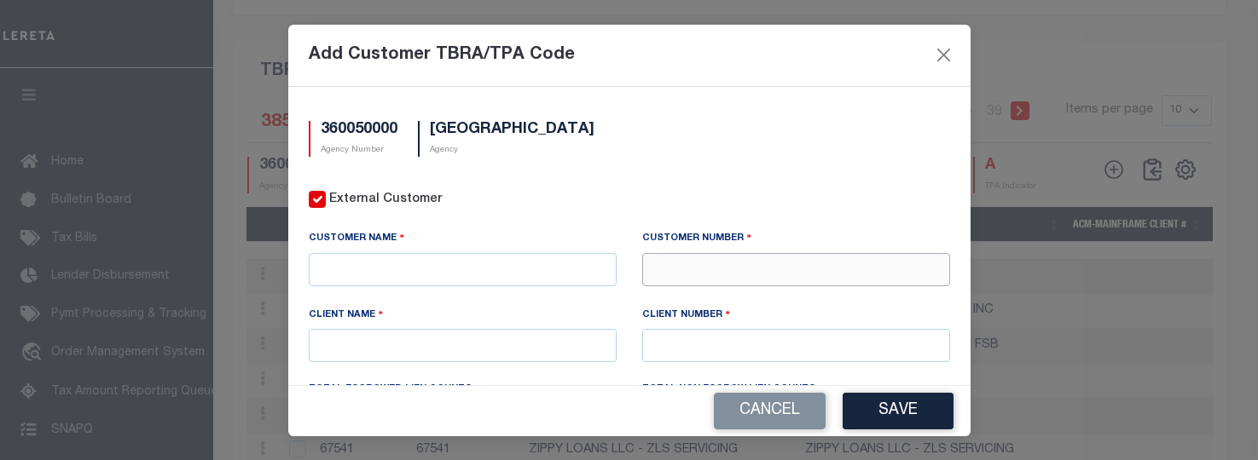
click at [658, 272] on input "text" at bounding box center [796, 269] width 308 height 33
type input "71410"
drag, startPoint x: 665, startPoint y: 293, endPoint x: 629, endPoint y: 312, distance: 40.4
click at [665, 288] on div "71410 - CMG FINANCIAL" at bounding box center [787, 299] width 300 height 27
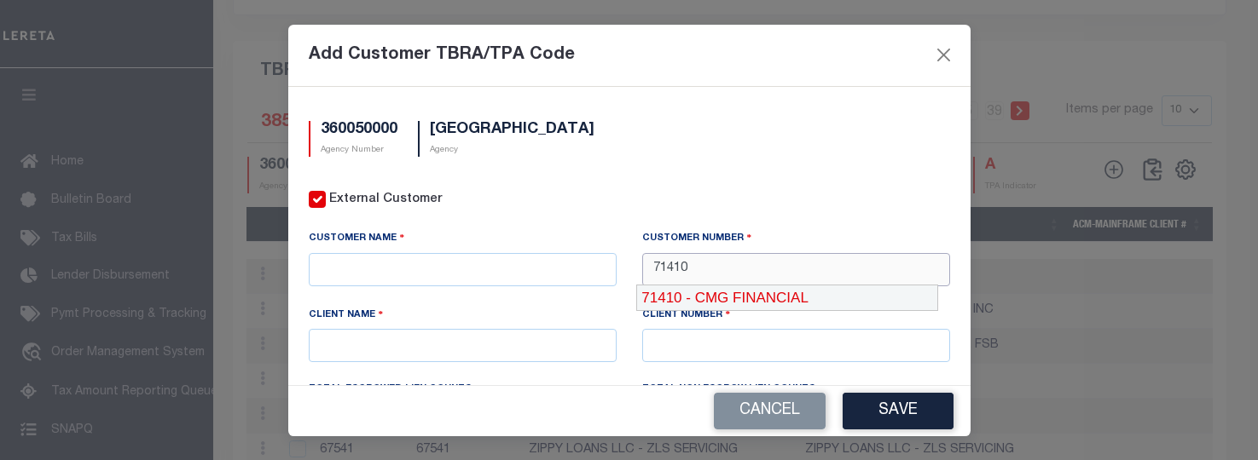
type input "CMG FINANCIAL"
type input "71410"
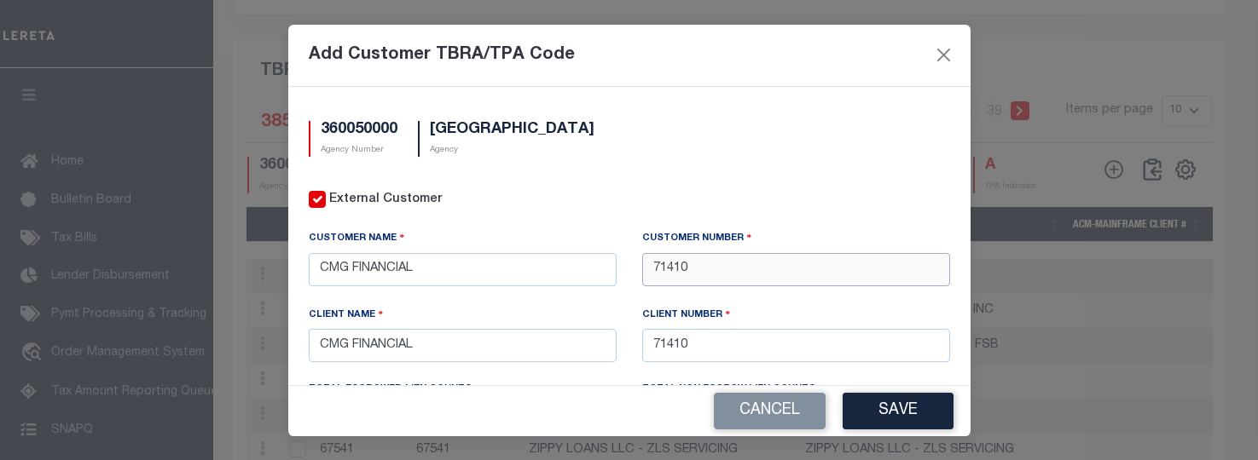
type input "71410"
click at [525, 337] on input "CMG FINANCIAL" at bounding box center [463, 345] width 308 height 33
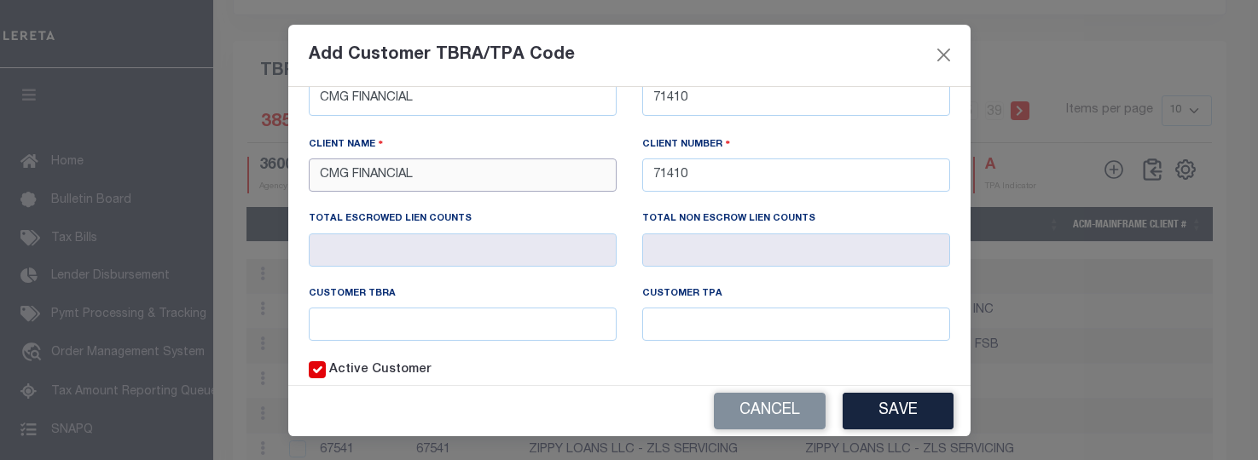
scroll to position [249, 0]
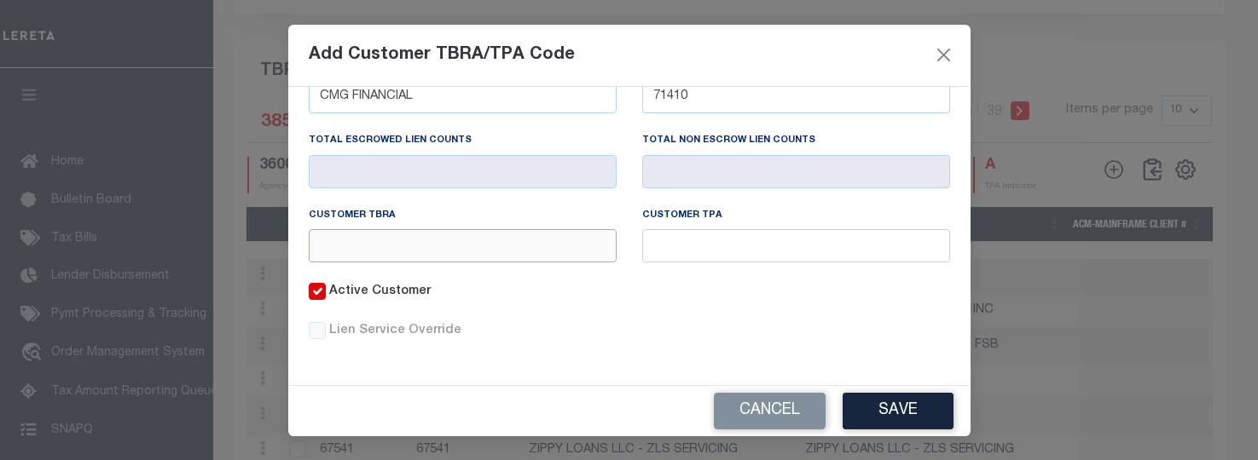
click at [465, 256] on input "text" at bounding box center [463, 245] width 308 height 33
type input "CFA"
type input "F"
type input "CFA"
click at [877, 398] on button "Save" at bounding box center [897, 411] width 111 height 37
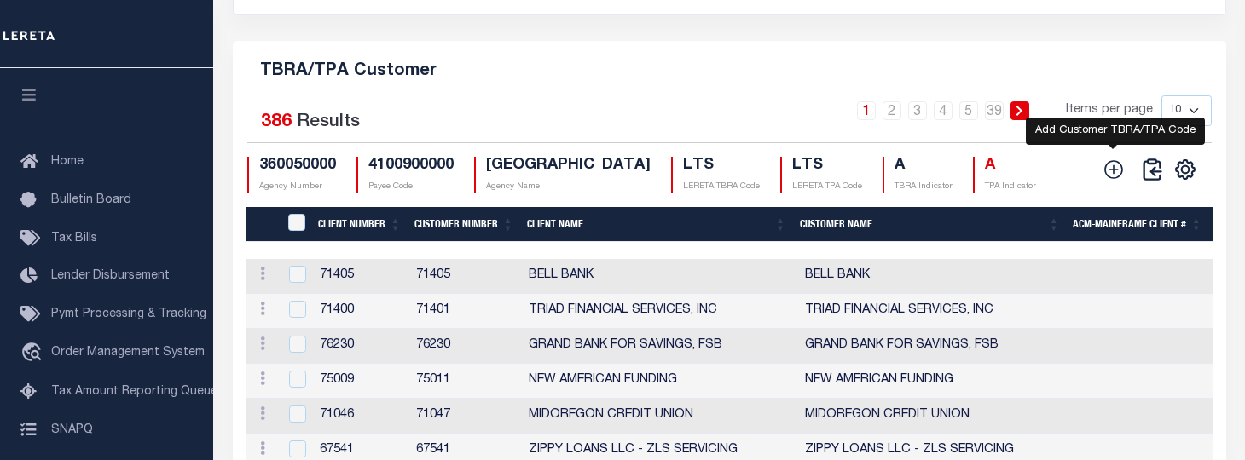
click at [1112, 179] on icon at bounding box center [1113, 170] width 22 height 22
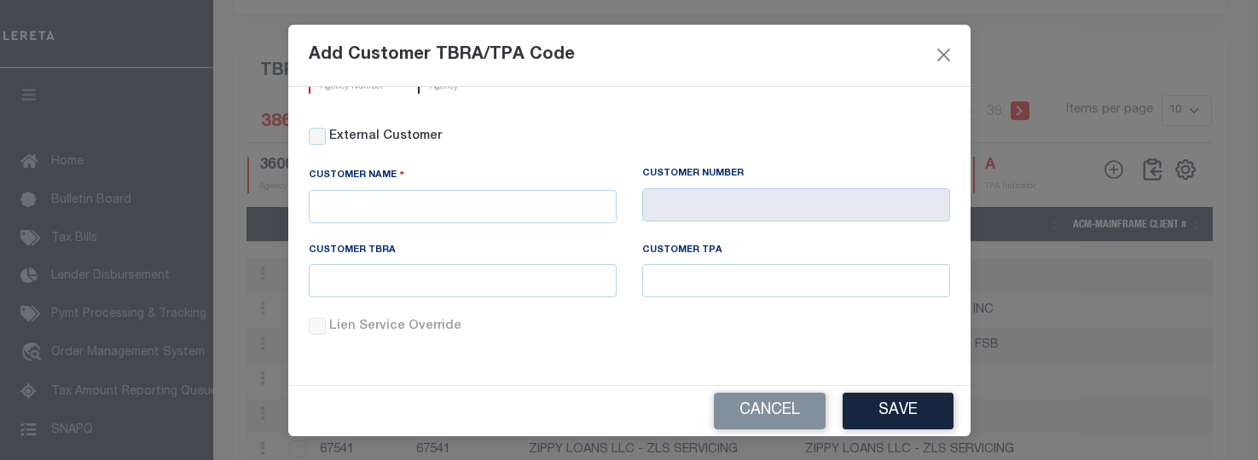
scroll to position [0, 0]
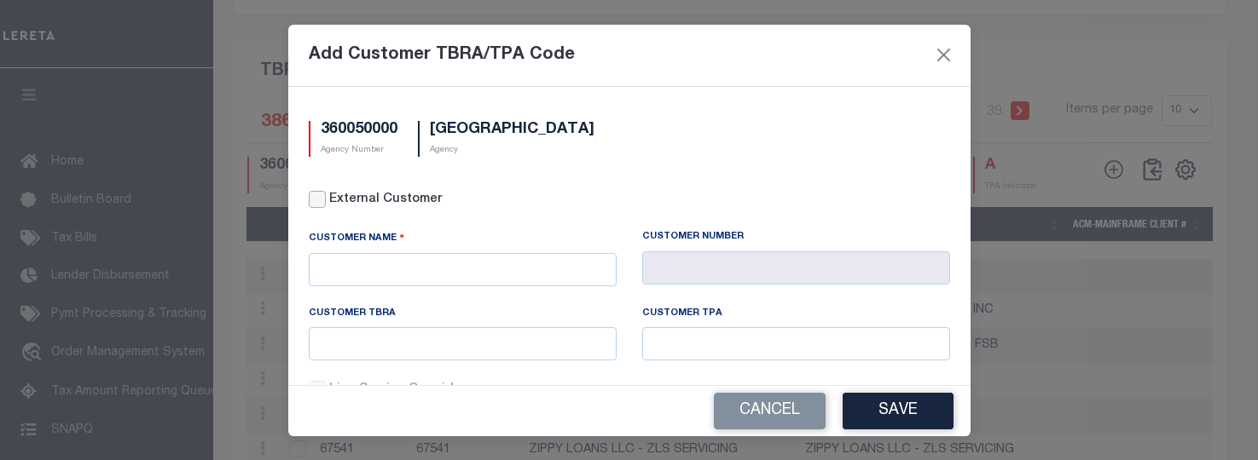
click at [314, 200] on input "External Customer" at bounding box center [317, 199] width 17 height 17
checkbox input "true"
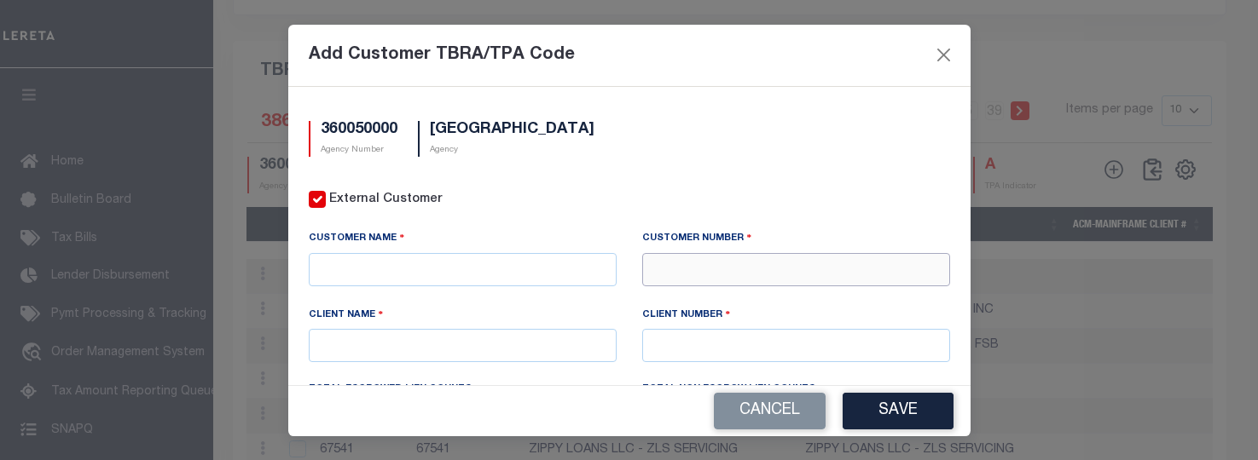
click at [726, 276] on input "text" at bounding box center [796, 269] width 308 height 33
type input "71411"
click at [755, 304] on div "71411 - CMG FINANCIAL" at bounding box center [787, 299] width 300 height 27
type input "CMG FINANCIAL"
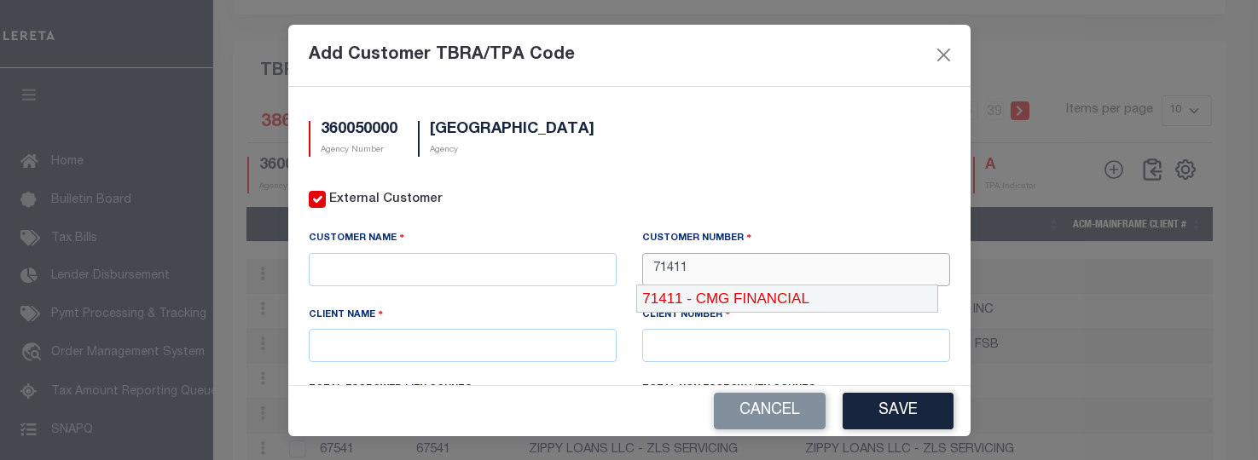
type input "71410"
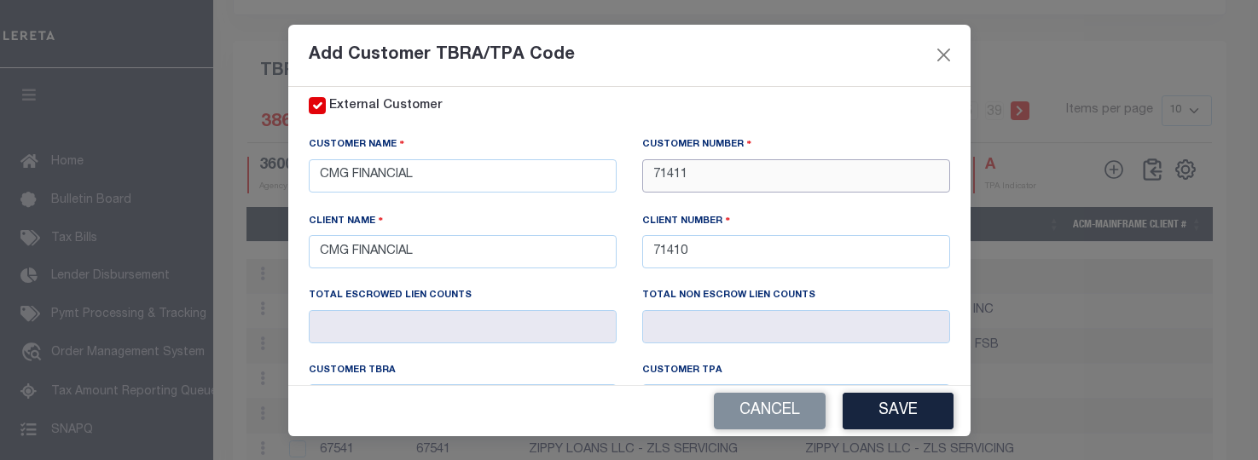
scroll to position [171, 0]
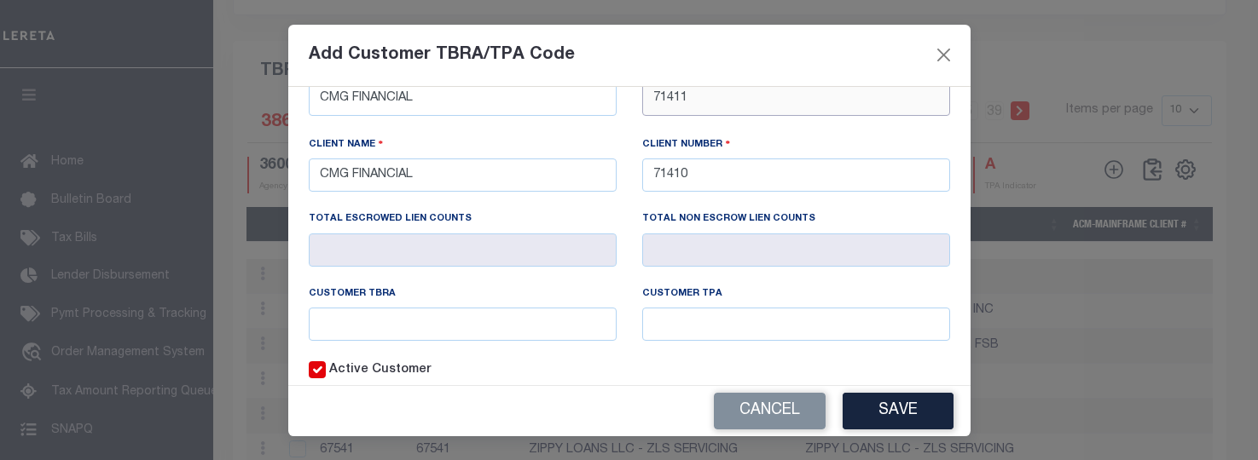
type input "71411"
click at [499, 333] on input "text" at bounding box center [463, 324] width 308 height 33
type input "CFA"
click at [926, 399] on button "Save" at bounding box center [897, 411] width 111 height 37
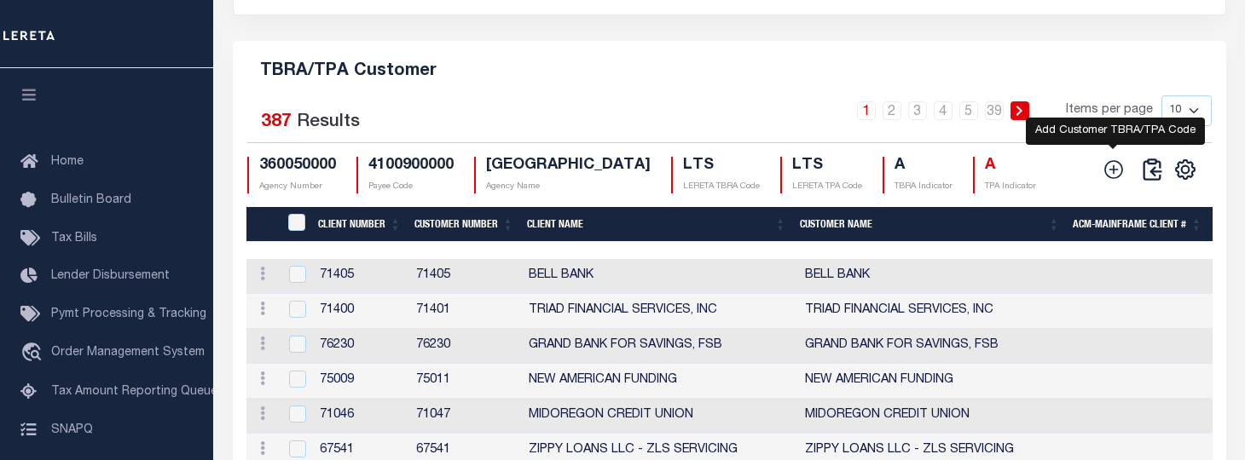
click at [1117, 176] on icon at bounding box center [1113, 170] width 22 height 22
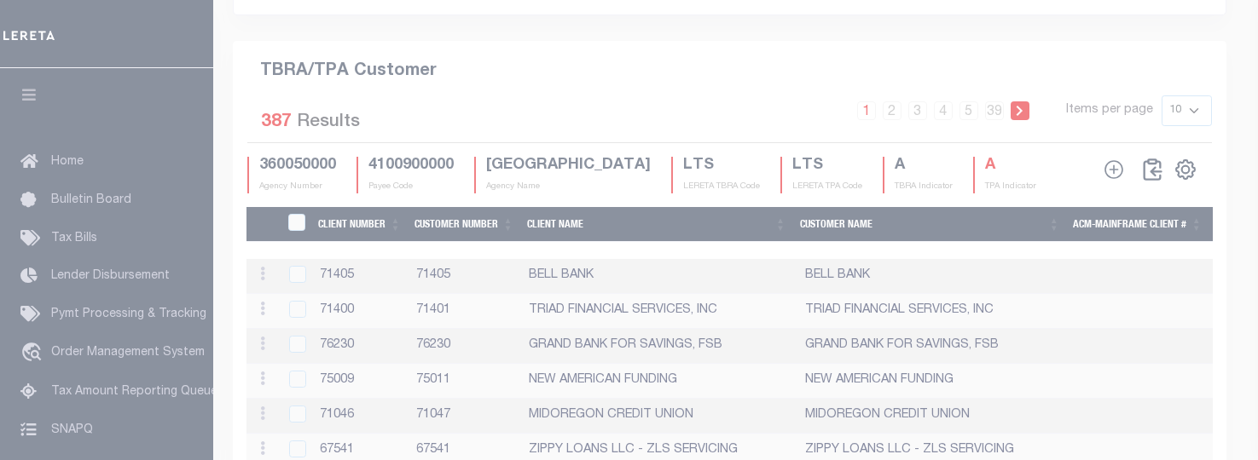
scroll to position [0, 0]
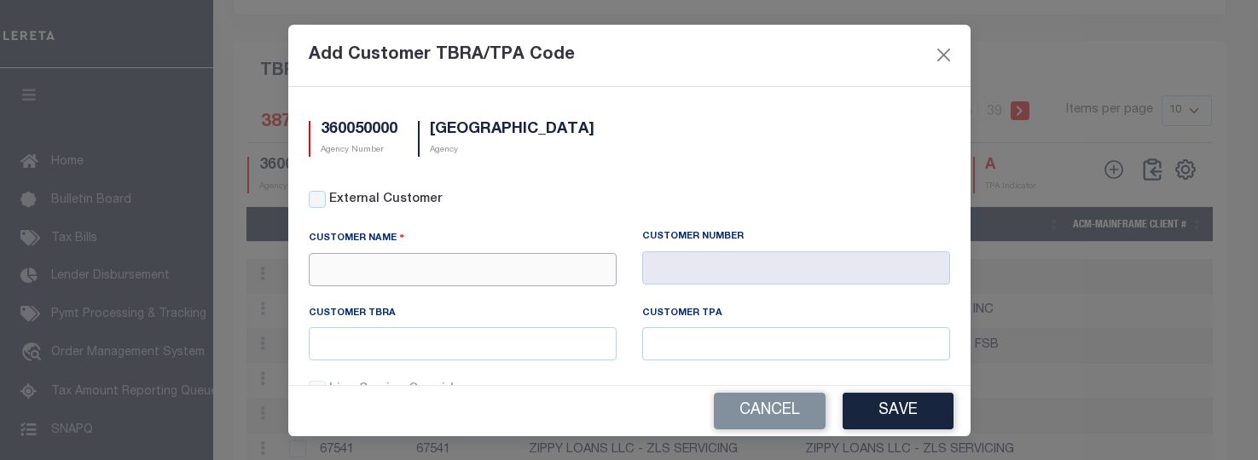
click at [477, 259] on input "text" at bounding box center [463, 269] width 308 height 33
click at [326, 200] on div "External Customer" at bounding box center [629, 200] width 641 height 19
click at [321, 200] on input "External Customer" at bounding box center [317, 199] width 17 height 17
checkbox input "true"
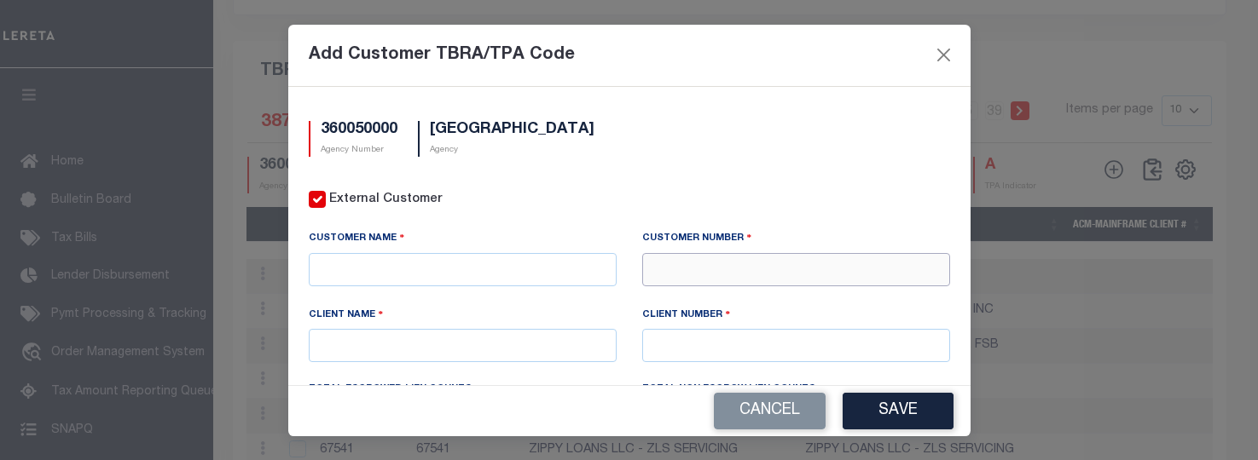
click at [642, 275] on input "text" at bounding box center [796, 269] width 308 height 33
type input "71425"
click at [726, 293] on div "71425 - HUNTINGTON NATIONAL BANK" at bounding box center [787, 299] width 300 height 27
type input "HUNTINGTON NATIONAL BANK"
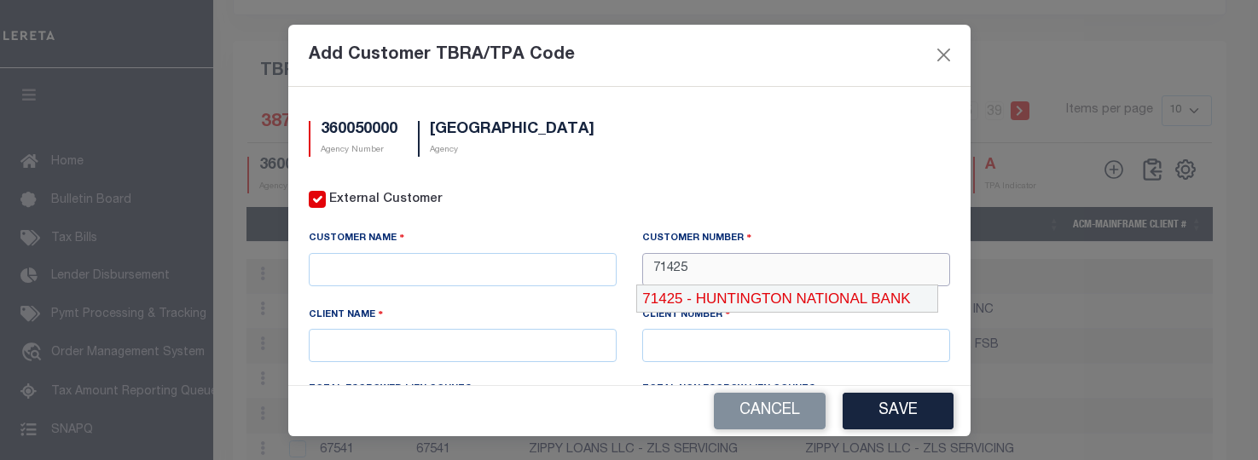
type input "71425"
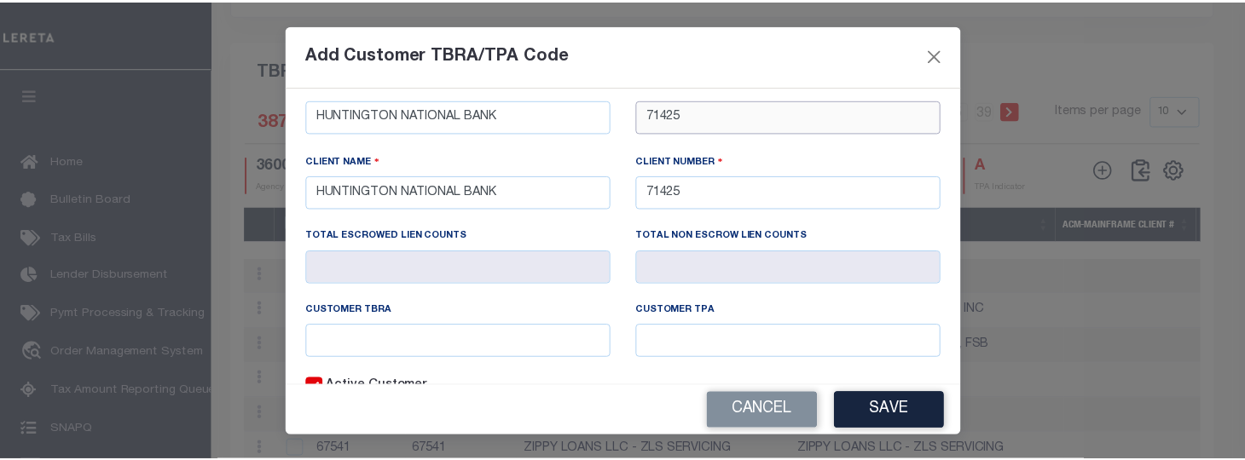
scroll to position [171, 0]
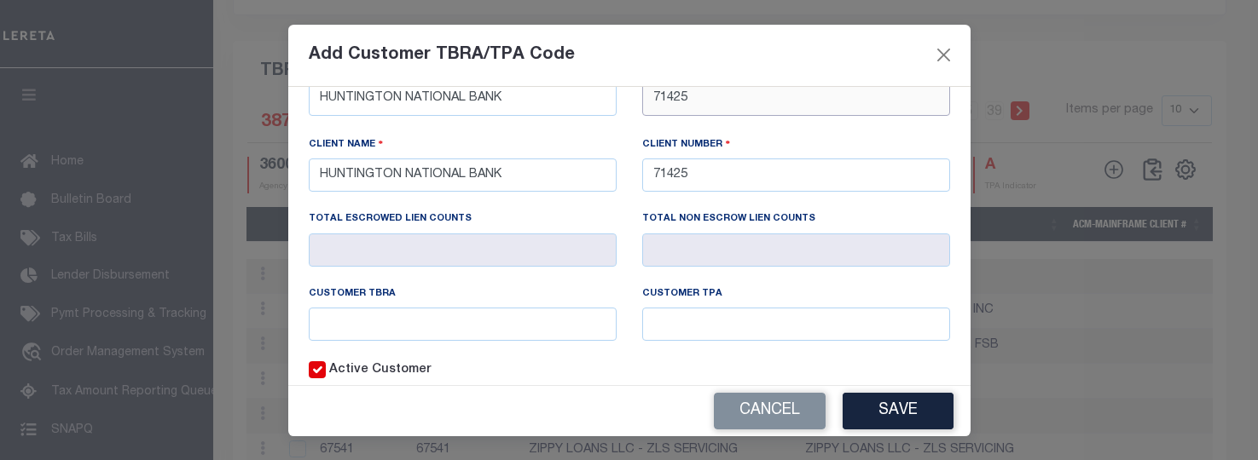
type input "71425"
click at [520, 314] on input "text" at bounding box center [463, 324] width 308 height 33
type input "HNB"
click at [900, 408] on button "Save" at bounding box center [897, 411] width 111 height 37
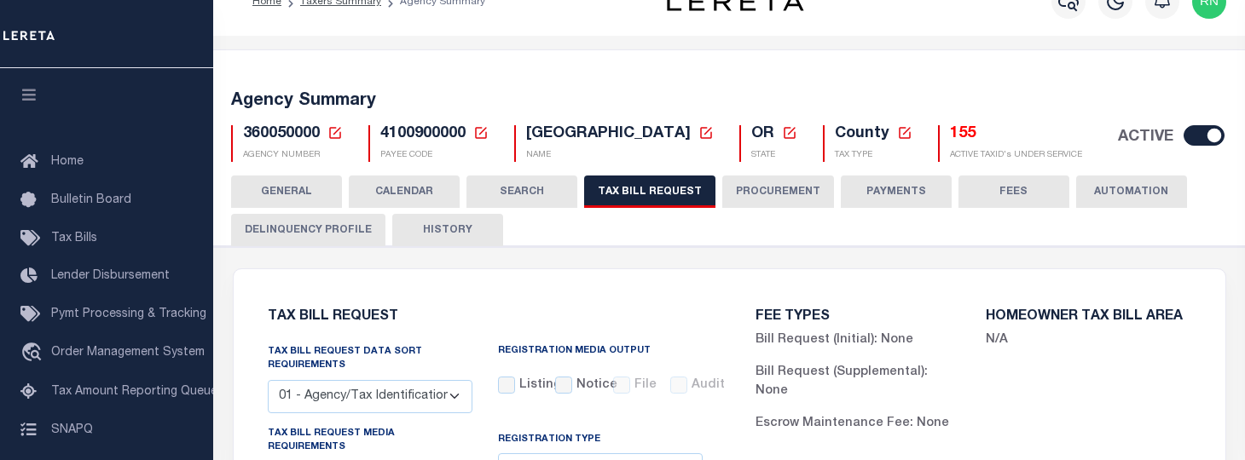
scroll to position [0, 0]
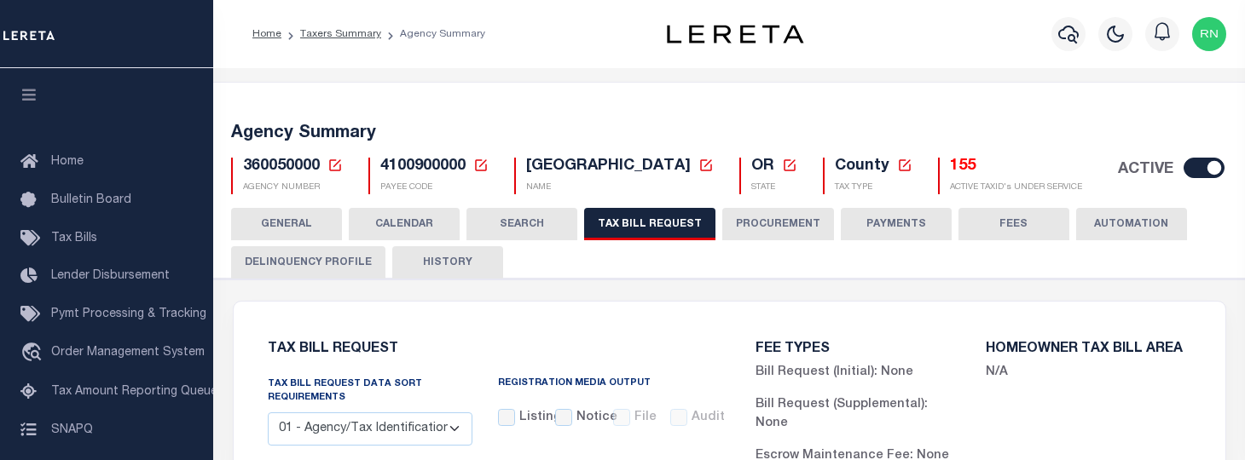
click at [336, 166] on icon at bounding box center [334, 165] width 15 height 15
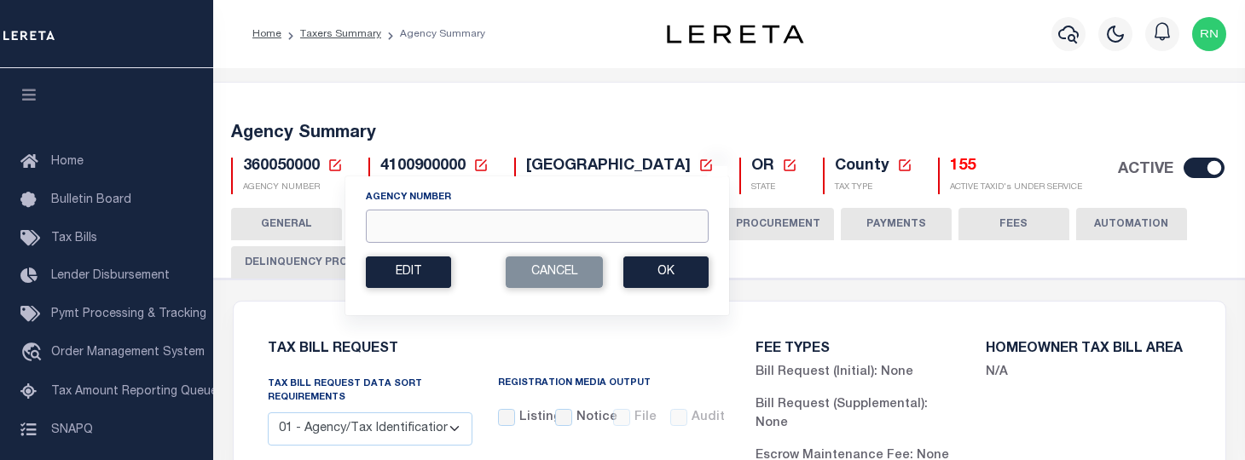
click at [576, 223] on input "Agency Number" at bounding box center [537, 226] width 343 height 33
type input "360090000"
click at [631, 279] on button "Ok" at bounding box center [665, 273] width 85 height 32
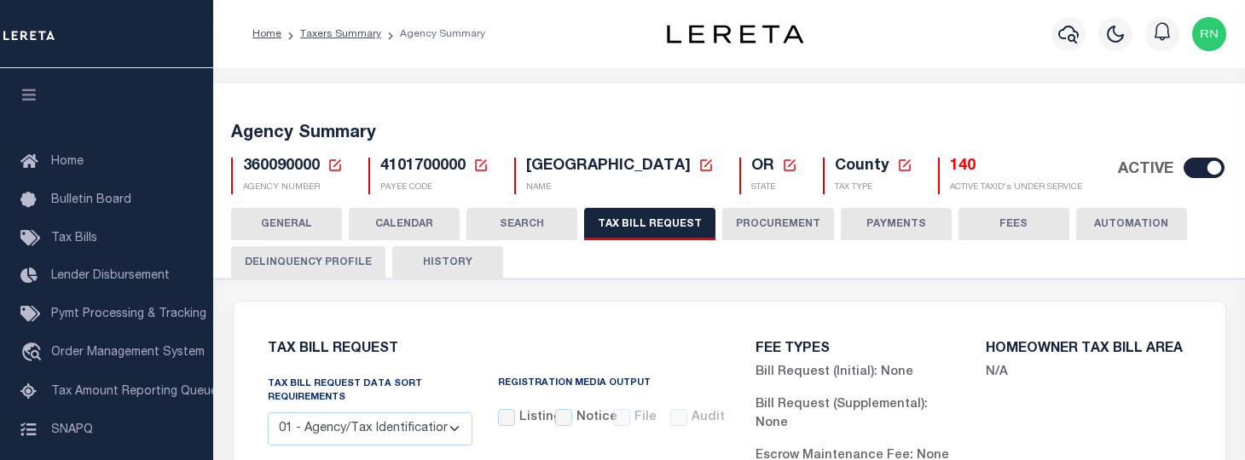
checkbox input "false"
select select "22"
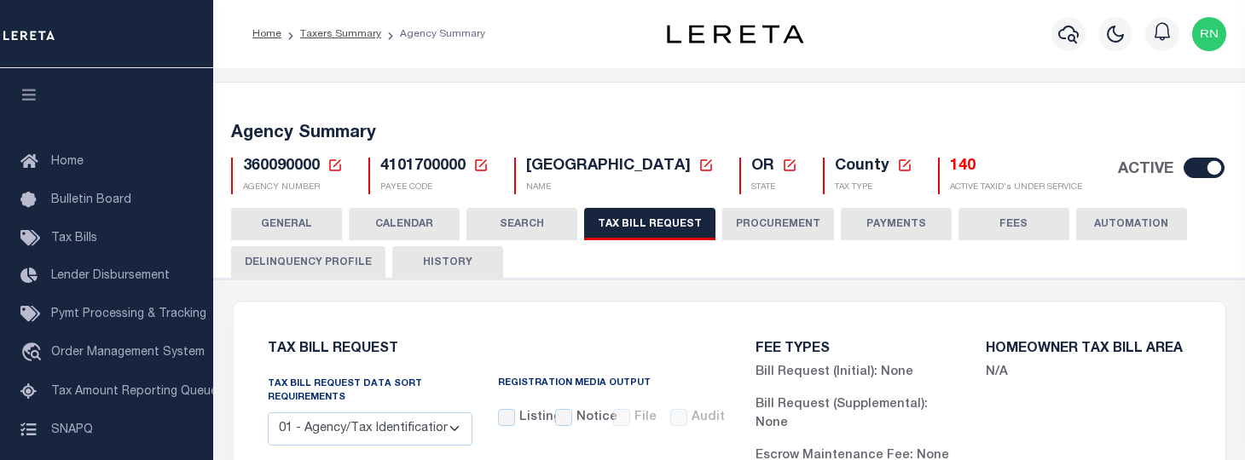
select select "true"
select select "9"
type input "LTS"
select select
select select "4100743000"
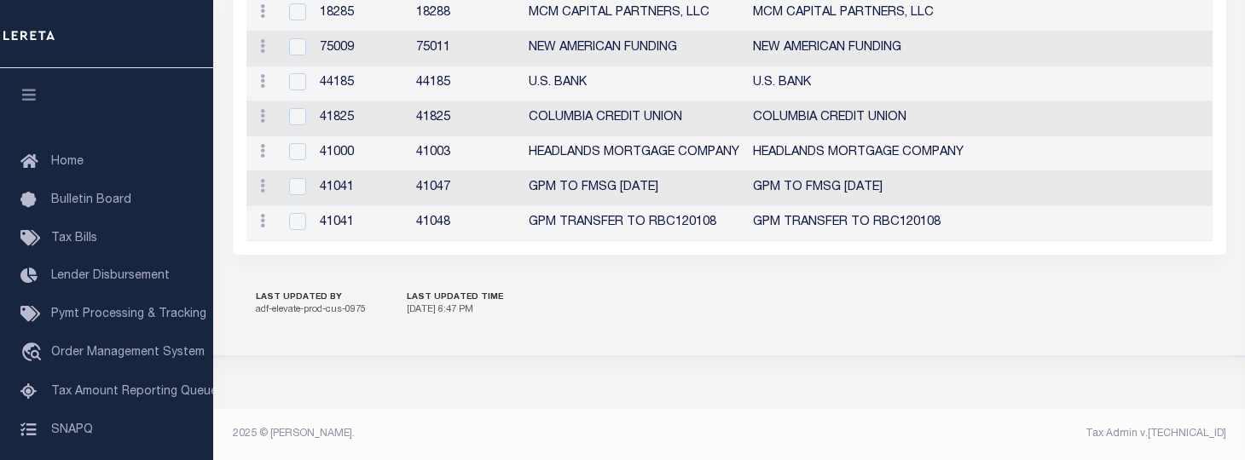
scroll to position [2223, 0]
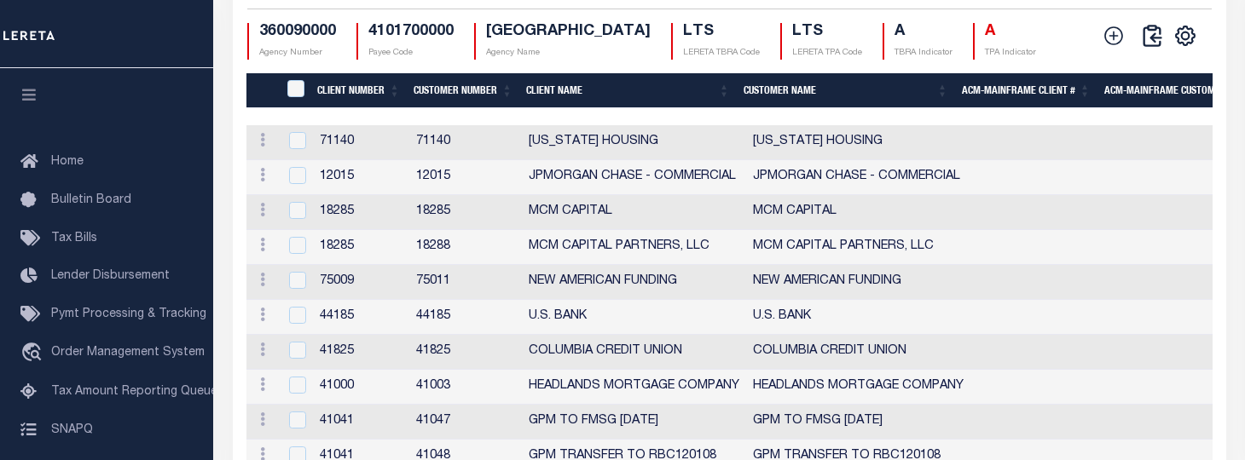
click at [1105, 45] on icon at bounding box center [1113, 35] width 19 height 19
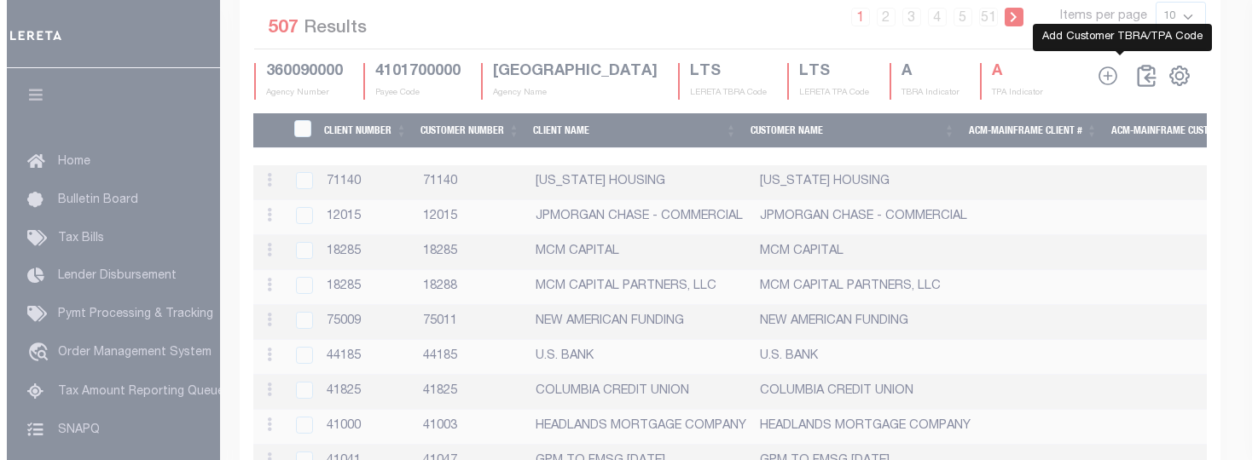
scroll to position [2201, 0]
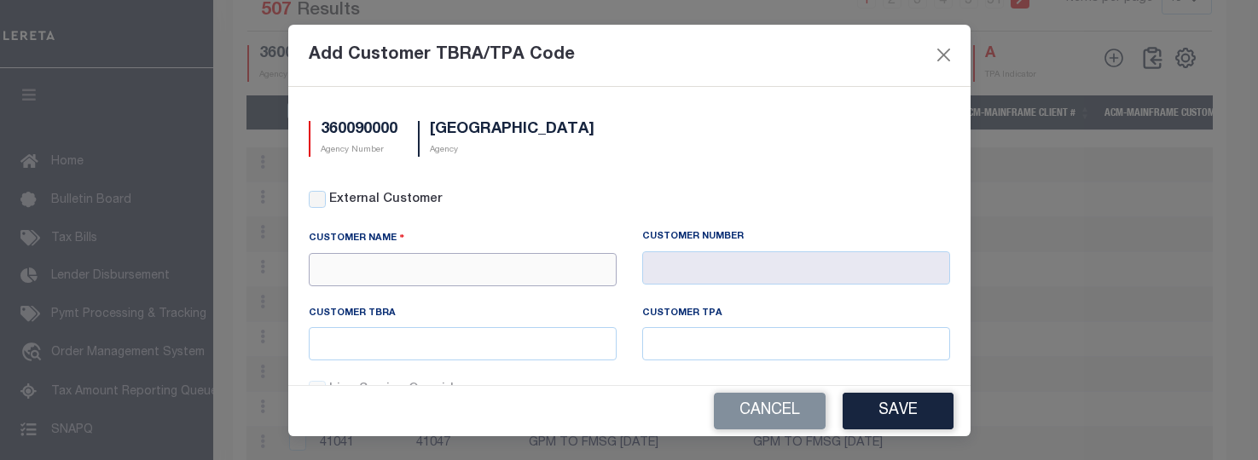
click at [462, 261] on input "text" at bounding box center [463, 269] width 308 height 33
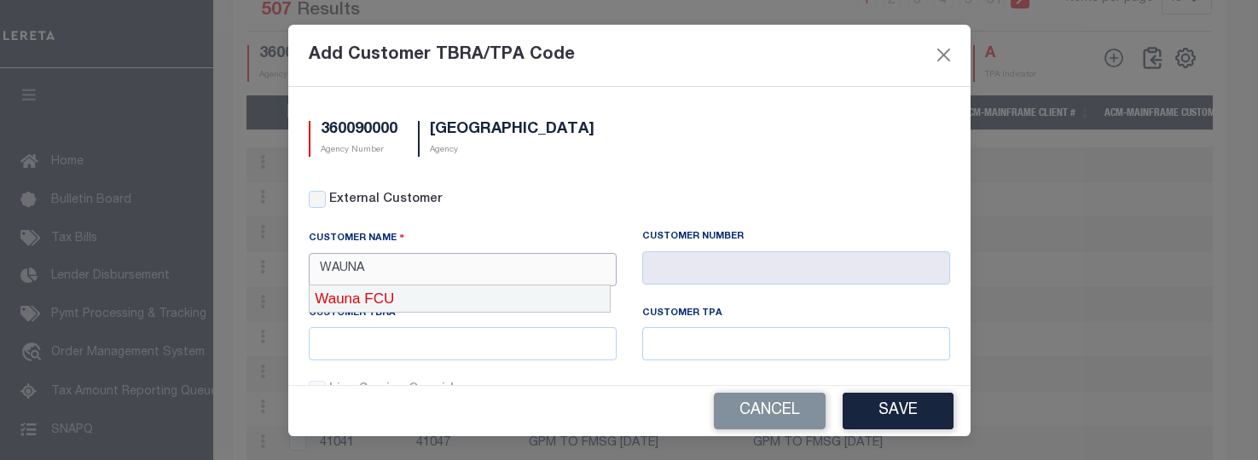
click at [456, 301] on div "Wauna FCU" at bounding box center [460, 299] width 300 height 27
type input "Wauna FCU"
type input "2238"
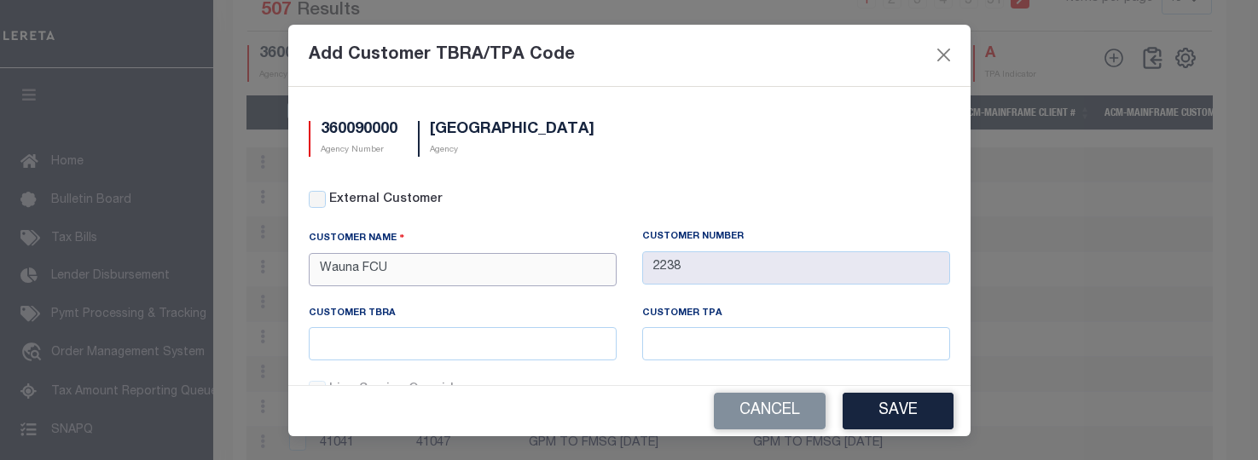
type input "Wauna FCU"
click at [457, 341] on input "text" at bounding box center [463, 343] width 308 height 33
type input "WFU"
click at [950, 421] on button "Save" at bounding box center [897, 411] width 111 height 37
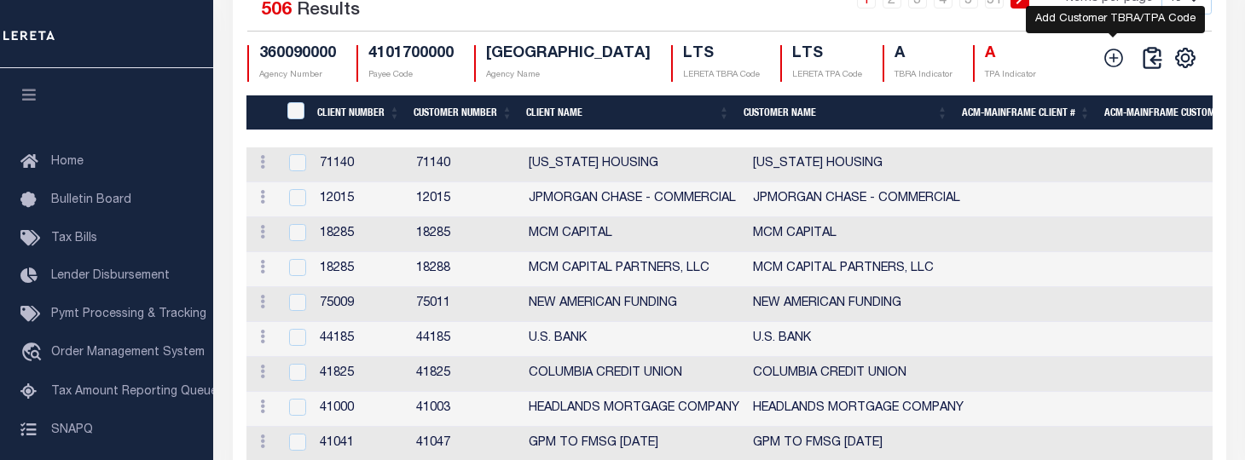
click at [1105, 67] on icon at bounding box center [1113, 58] width 19 height 19
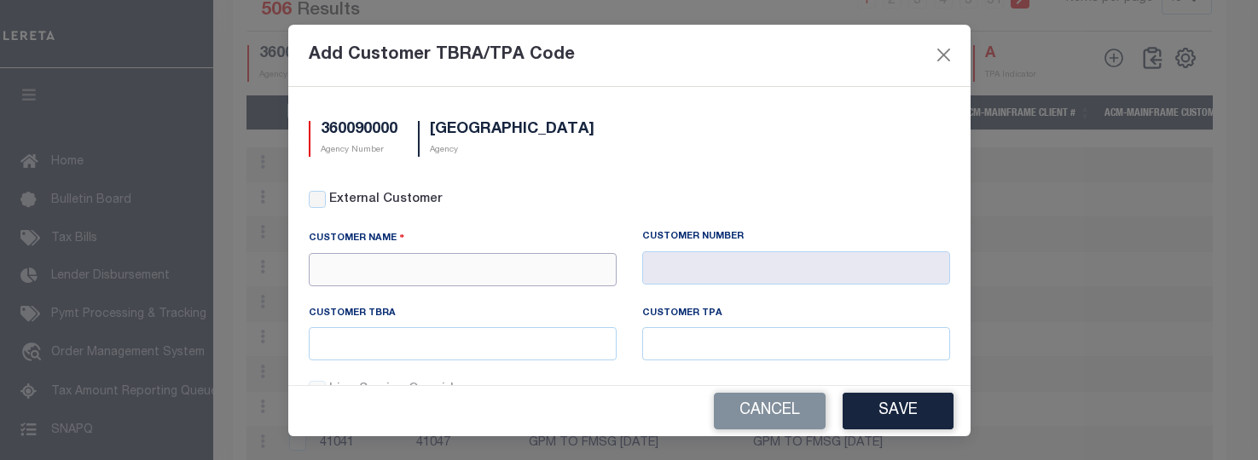
click at [549, 263] on input "text" at bounding box center [463, 269] width 308 height 33
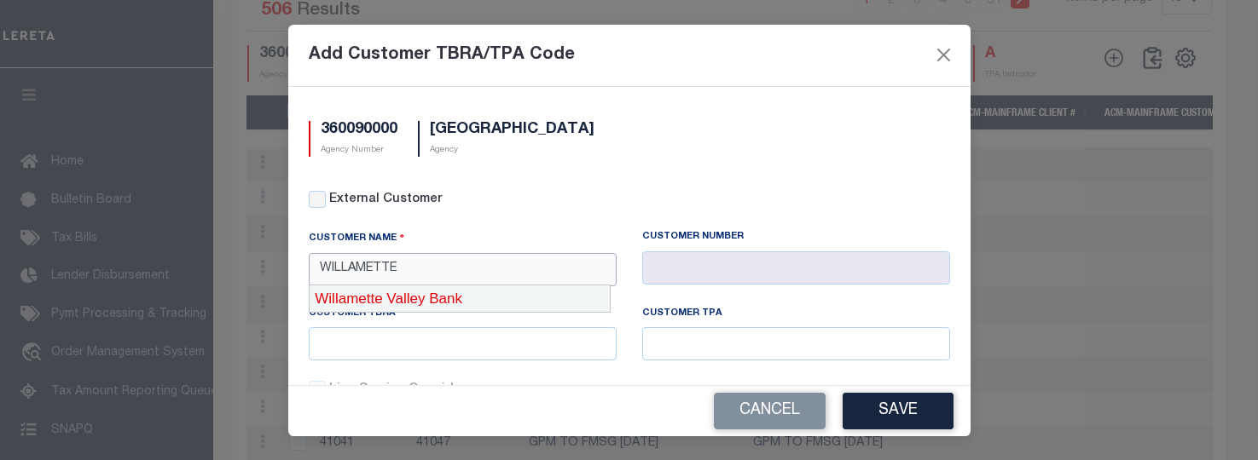
click at [521, 295] on div "Willamette Valley Bank" at bounding box center [460, 299] width 300 height 27
type input "Willamette Valley Bank"
type input "2240"
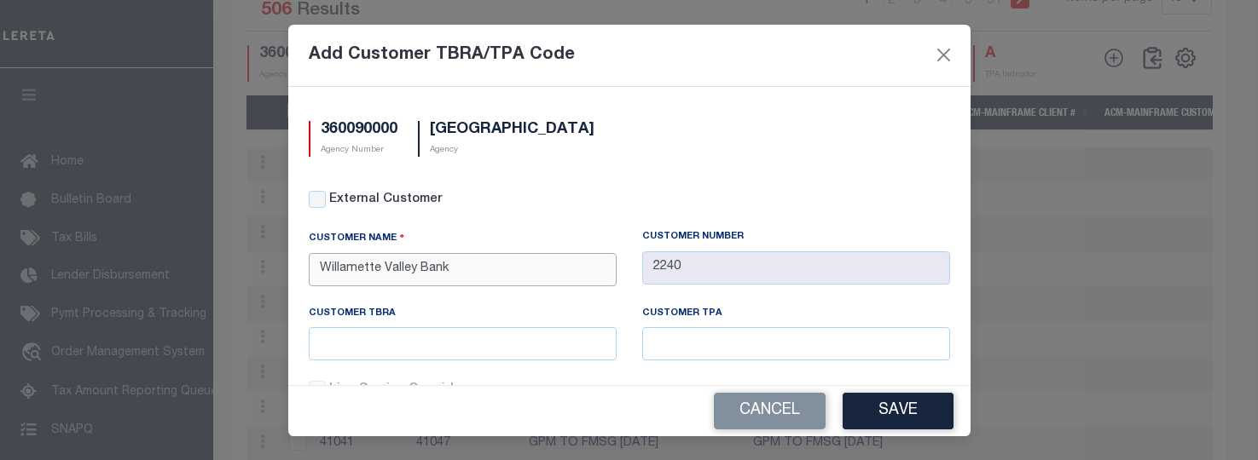
type input "Willamette Valley Bank"
click at [520, 349] on input "text" at bounding box center [463, 343] width 308 height 33
type input "WVB"
click at [944, 415] on button "Save" at bounding box center [897, 411] width 111 height 37
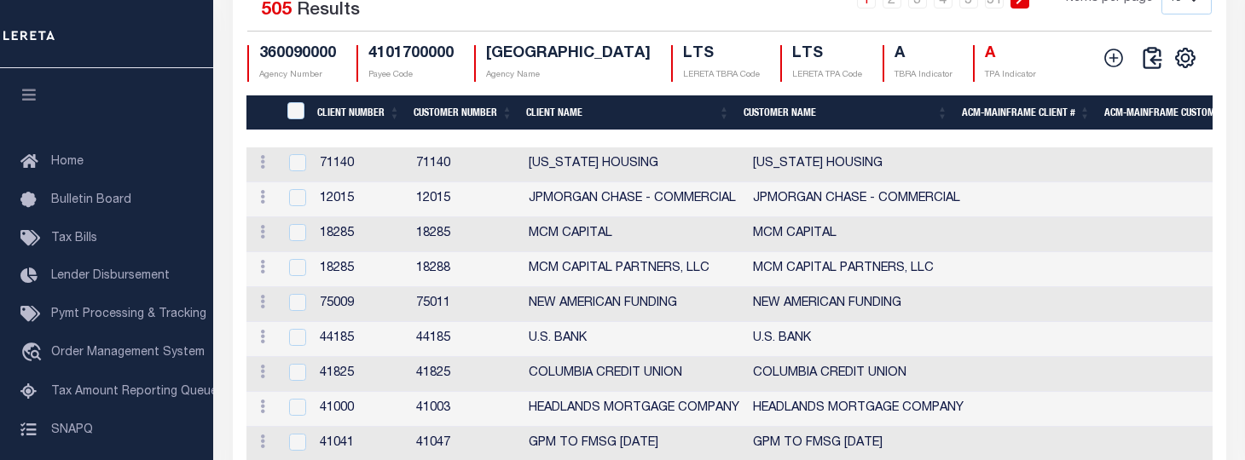
click at [1125, 70] on button at bounding box center [1114, 58] width 38 height 24
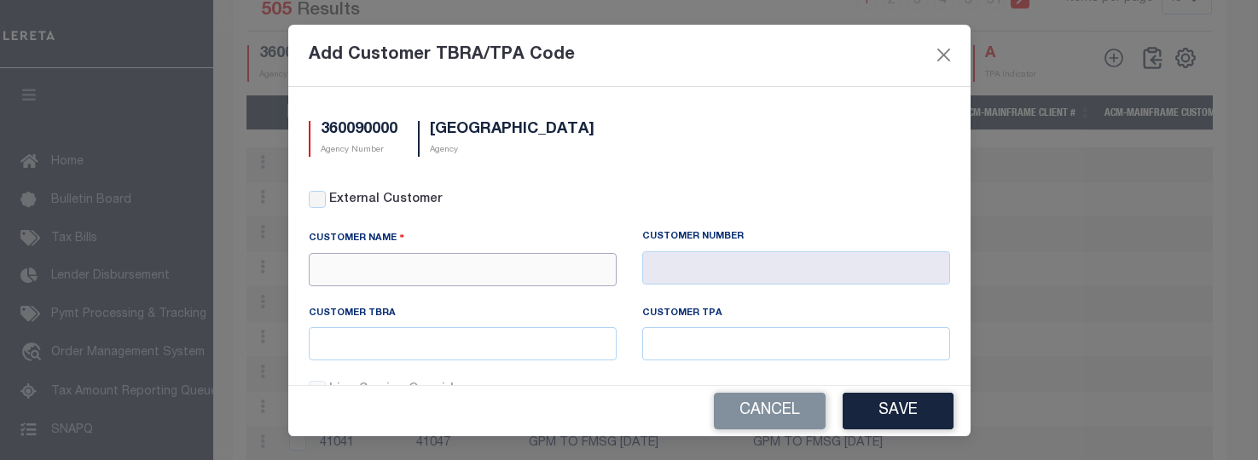
click at [450, 264] on input "text" at bounding box center [463, 269] width 308 height 33
type input "E"
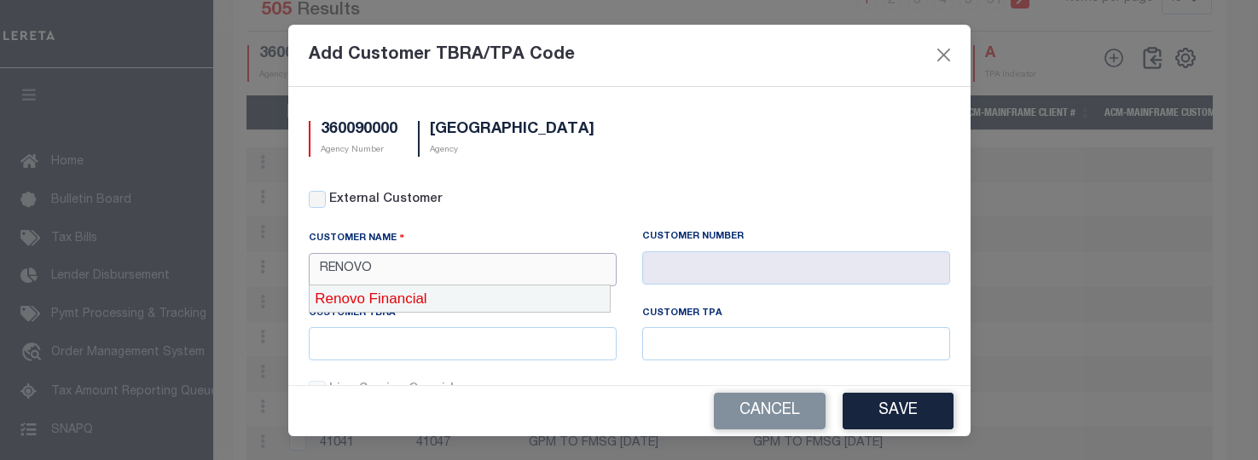
click at [452, 297] on div "Renovo Financial" at bounding box center [460, 299] width 300 height 27
type input "Renovo Financial"
type input "2241"
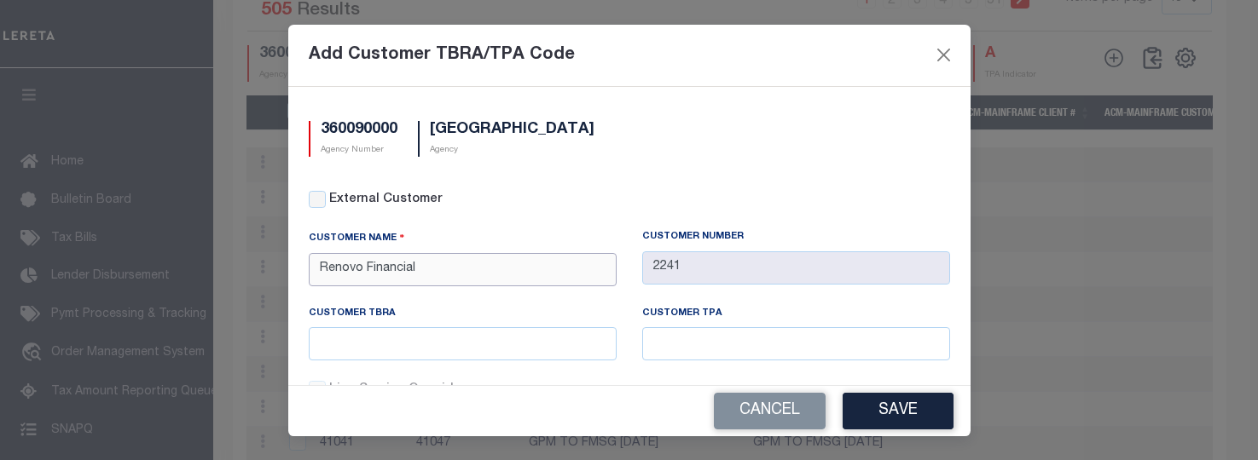
type input "Renovo Financial"
click at [455, 338] on input "text" at bounding box center [463, 343] width 308 height 33
type input "RFL"
type input "F"
type input "RFL"
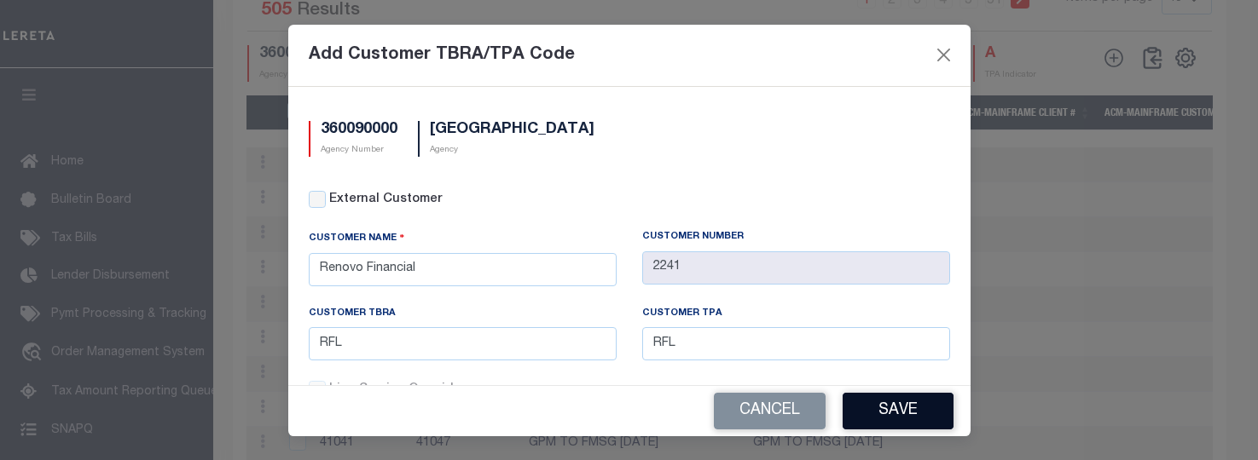
click at [902, 423] on button "Save" at bounding box center [897, 411] width 111 height 37
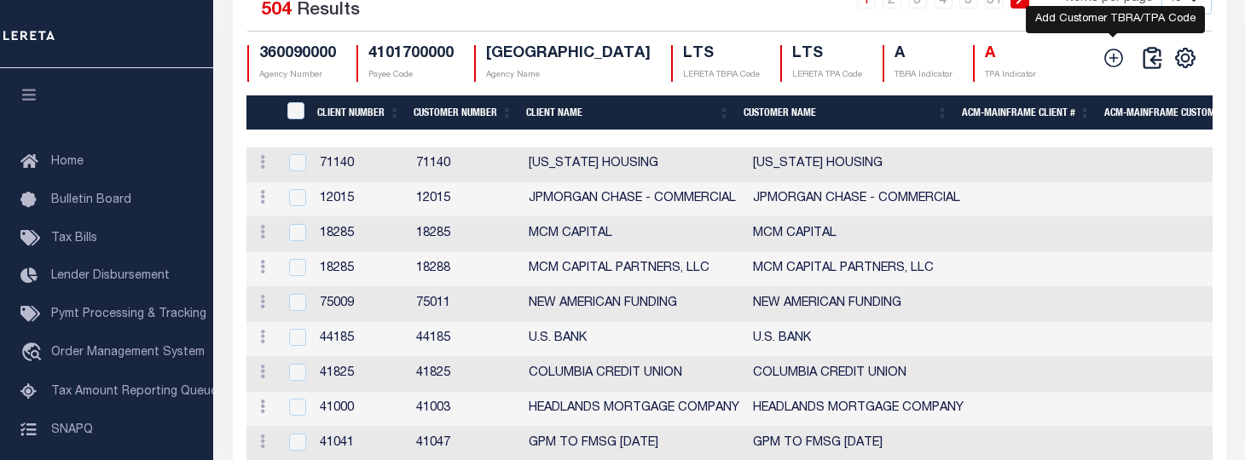
click at [1103, 66] on icon at bounding box center [1113, 58] width 22 height 22
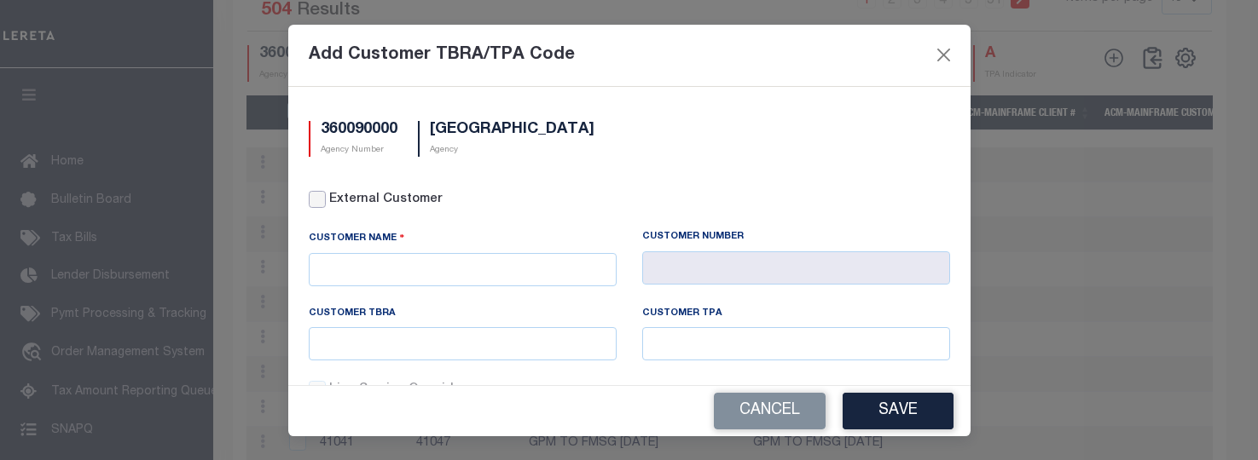
click at [321, 206] on input "External Customer" at bounding box center [317, 199] width 17 height 17
checkbox input "true"
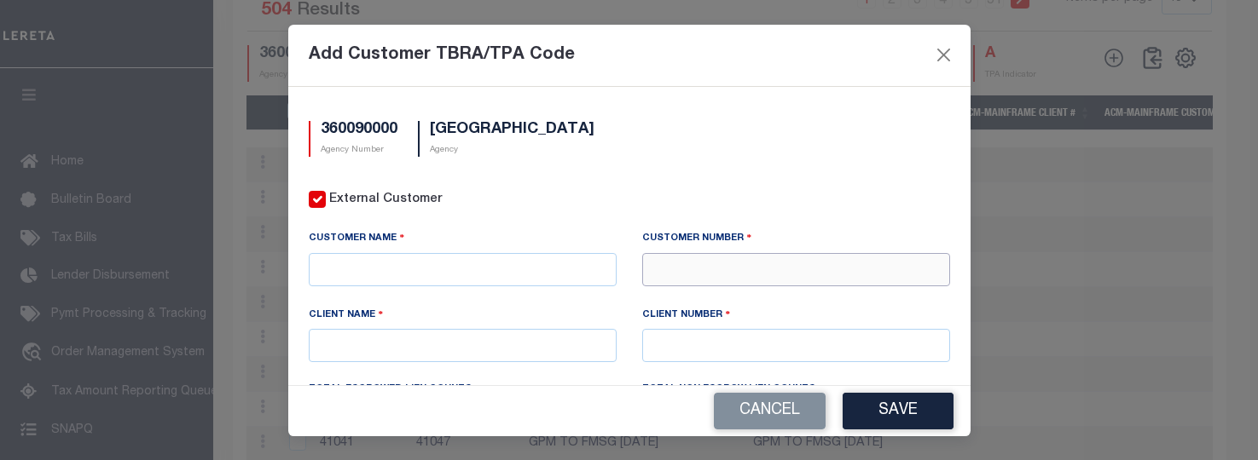
click at [653, 263] on input "text" at bounding box center [796, 269] width 308 height 33
type input "67573"
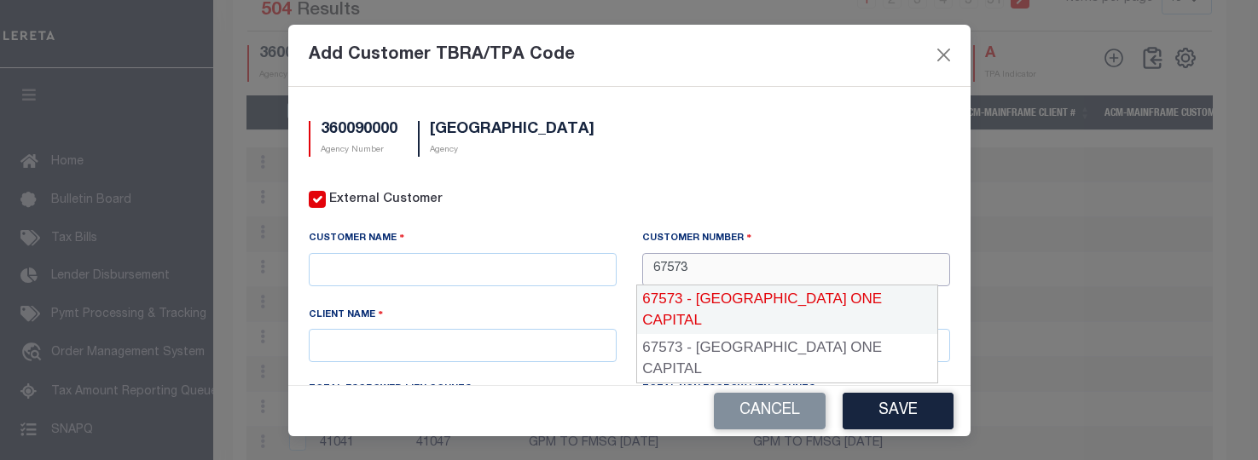
click at [718, 299] on div "67573 - [GEOGRAPHIC_DATA] ONE CAPITAL" at bounding box center [787, 310] width 300 height 49
type input "[GEOGRAPHIC_DATA] ONE CAPITAL"
type input "67572"
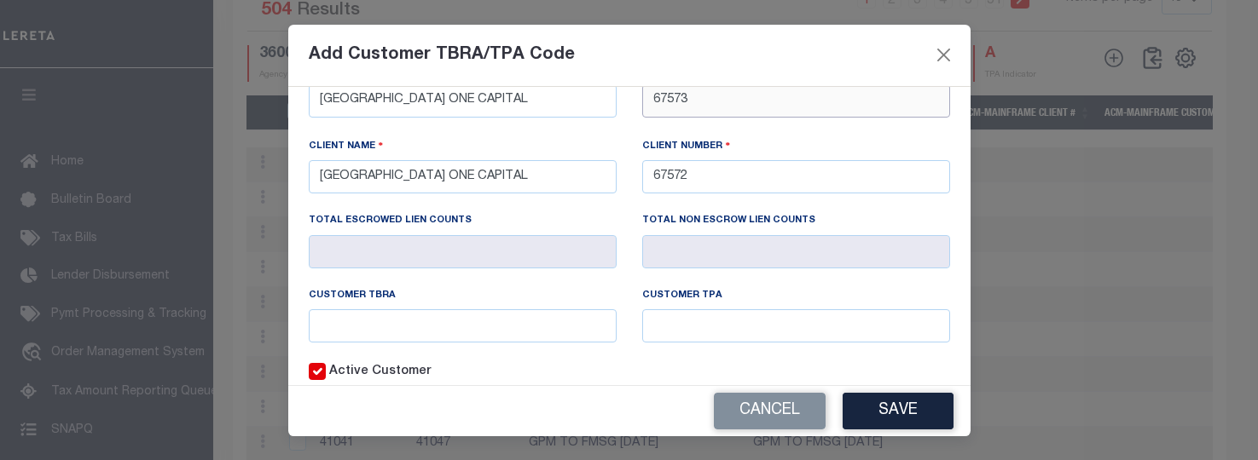
scroll to position [171, 0]
type input "67573"
click at [467, 320] on input "text" at bounding box center [463, 324] width 308 height 33
type input "LOC"
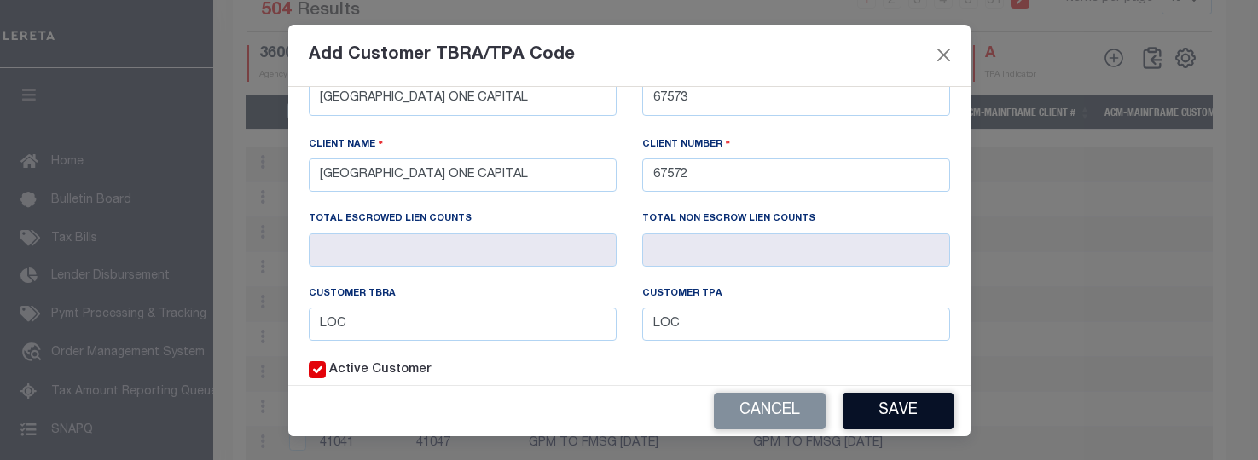
click at [911, 419] on button "Save" at bounding box center [897, 411] width 111 height 37
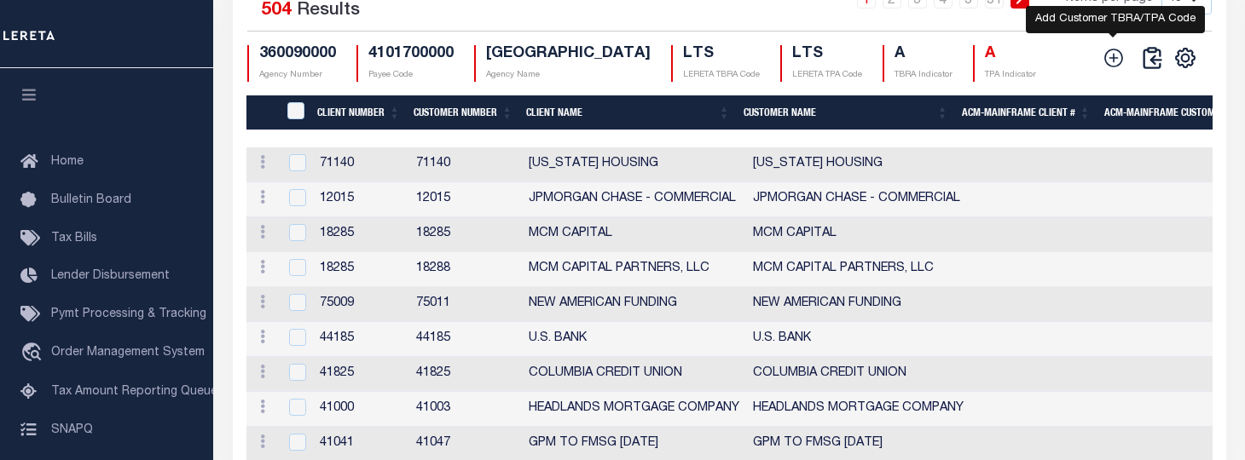
click at [1108, 67] on icon at bounding box center [1113, 58] width 22 height 22
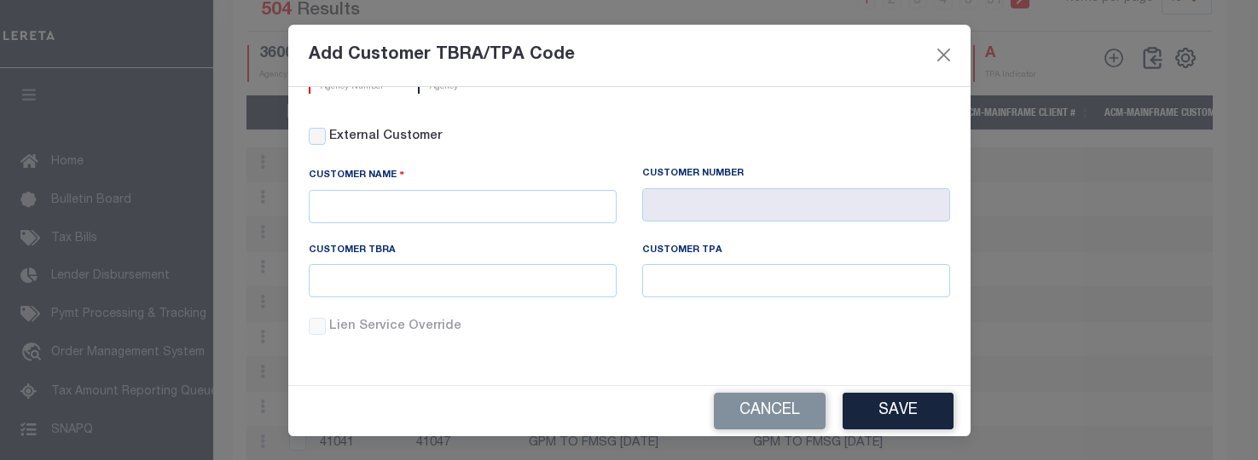
scroll to position [0, 0]
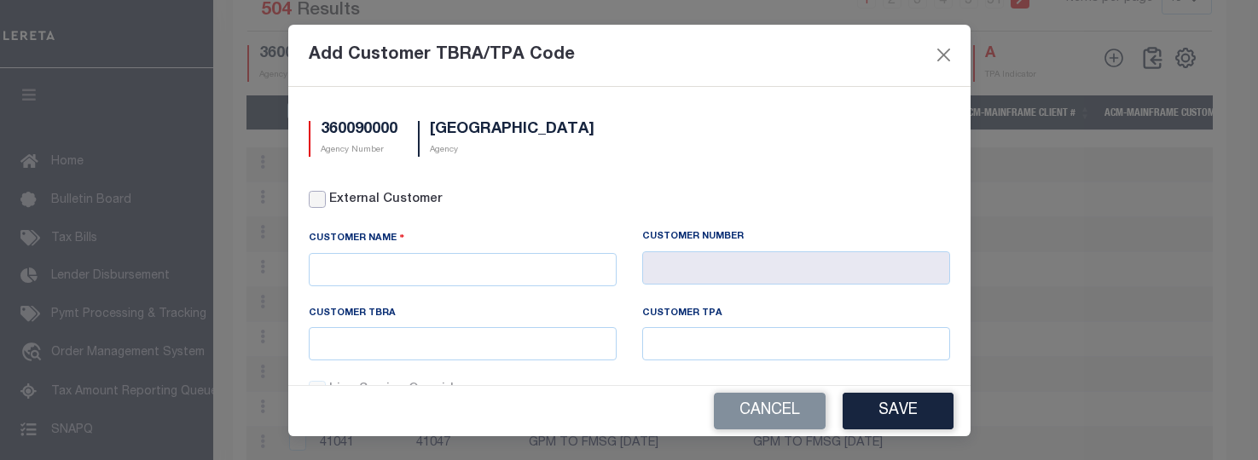
click at [325, 200] on input "External Customer" at bounding box center [317, 199] width 17 height 17
checkbox input "true"
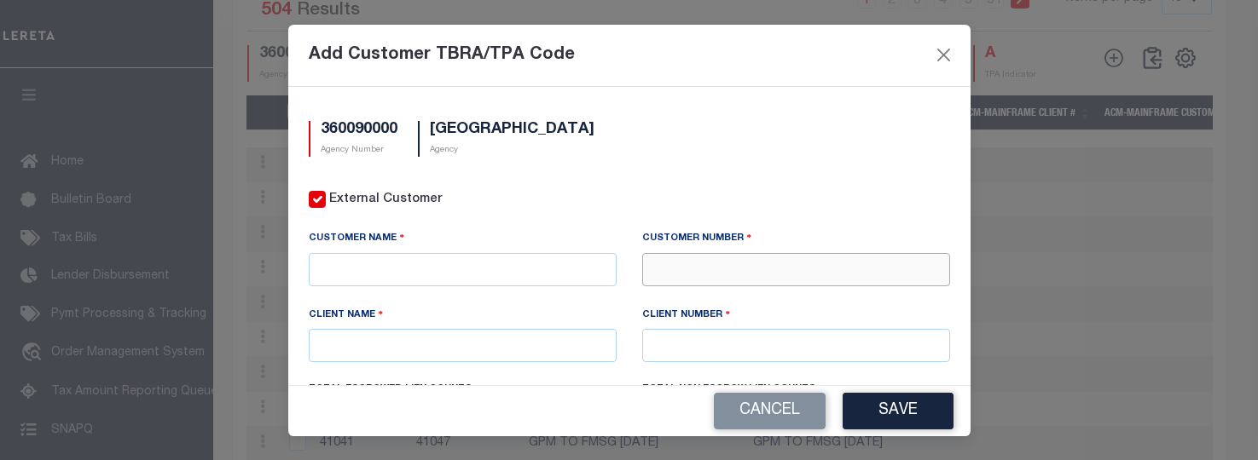
click at [673, 263] on input "text" at bounding box center [796, 269] width 308 height 33
type input "71410"
click at [711, 298] on div "71410 - CMG FINANCIAL" at bounding box center [787, 299] width 300 height 27
type input "CMG FINANCIAL"
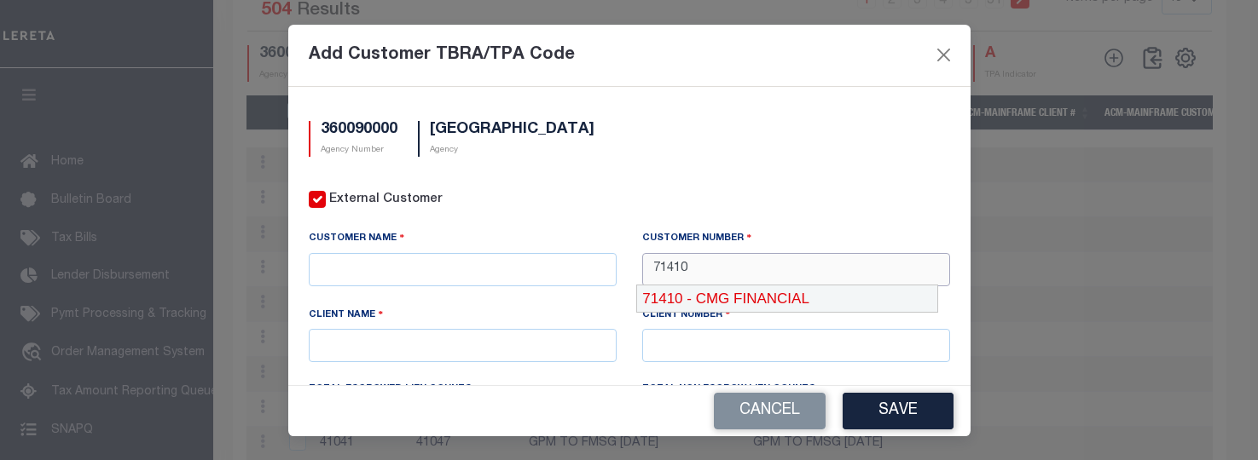
type input "71410"
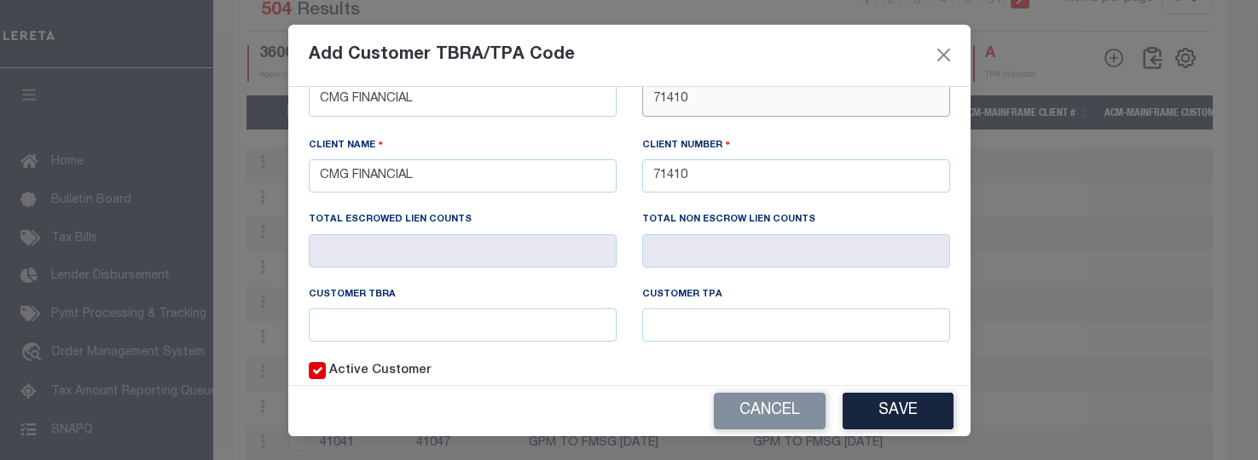
scroll to position [171, 0]
type input "71410"
click at [489, 315] on input "text" at bounding box center [463, 324] width 308 height 33
type input "CFA"
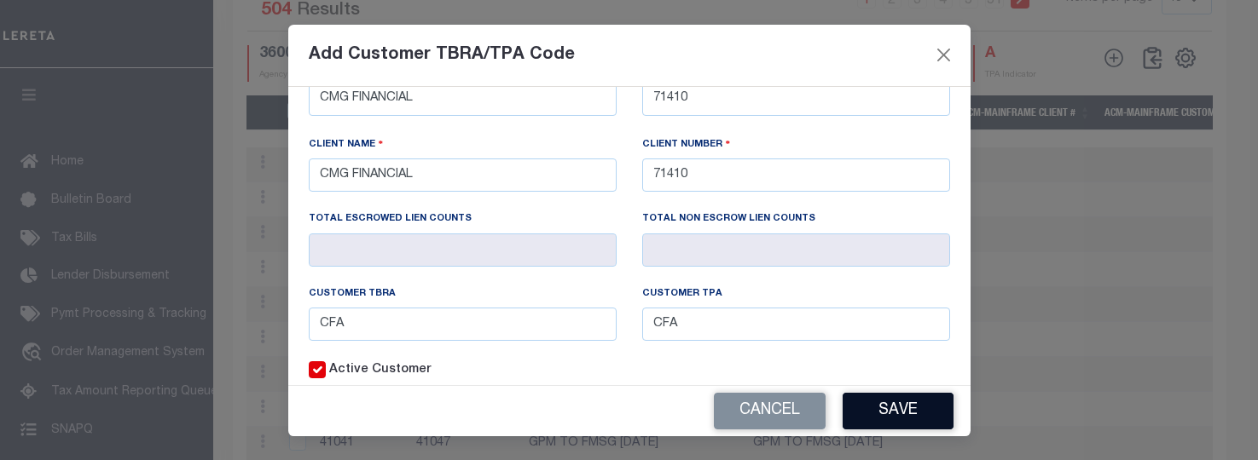
click at [940, 408] on button "Save" at bounding box center [897, 411] width 111 height 37
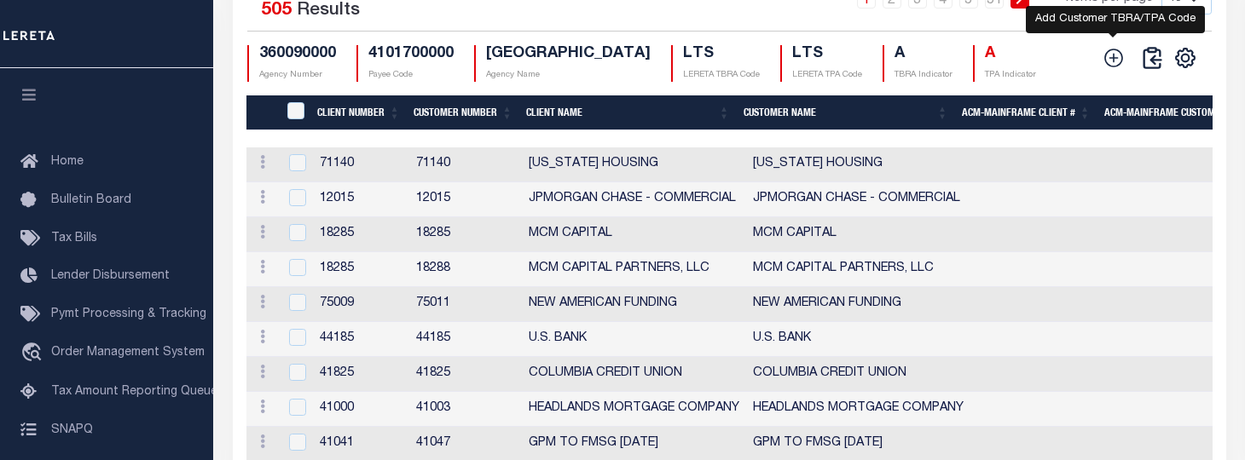
click at [1112, 67] on icon at bounding box center [1113, 58] width 19 height 19
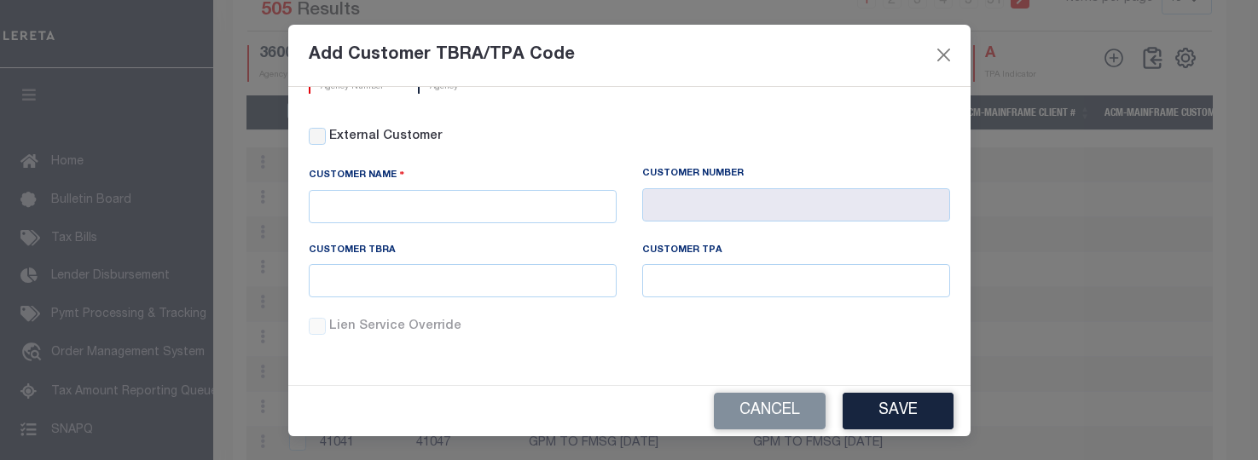
scroll to position [0, 0]
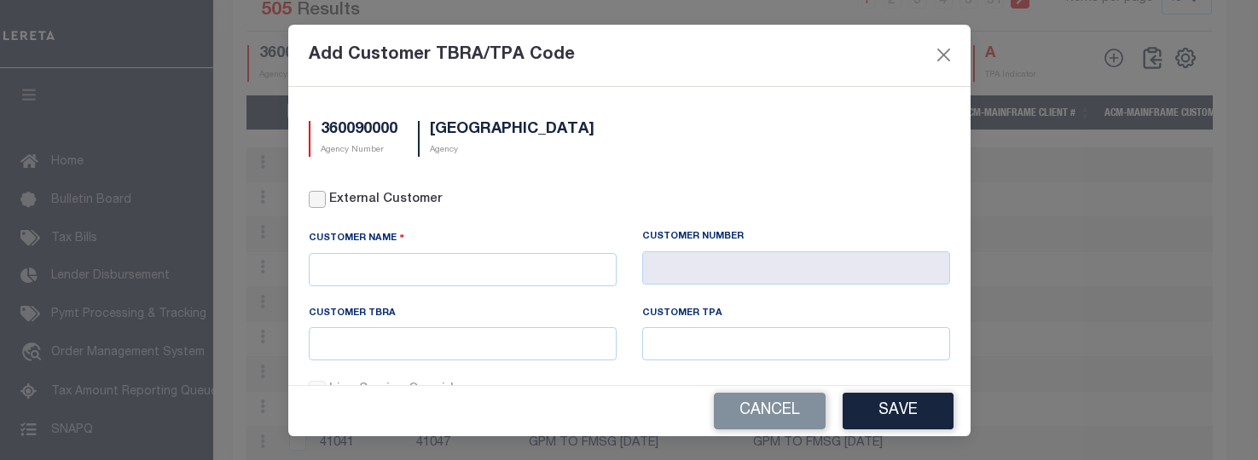
click at [311, 202] on input "External Customer" at bounding box center [317, 199] width 17 height 17
checkbox input "true"
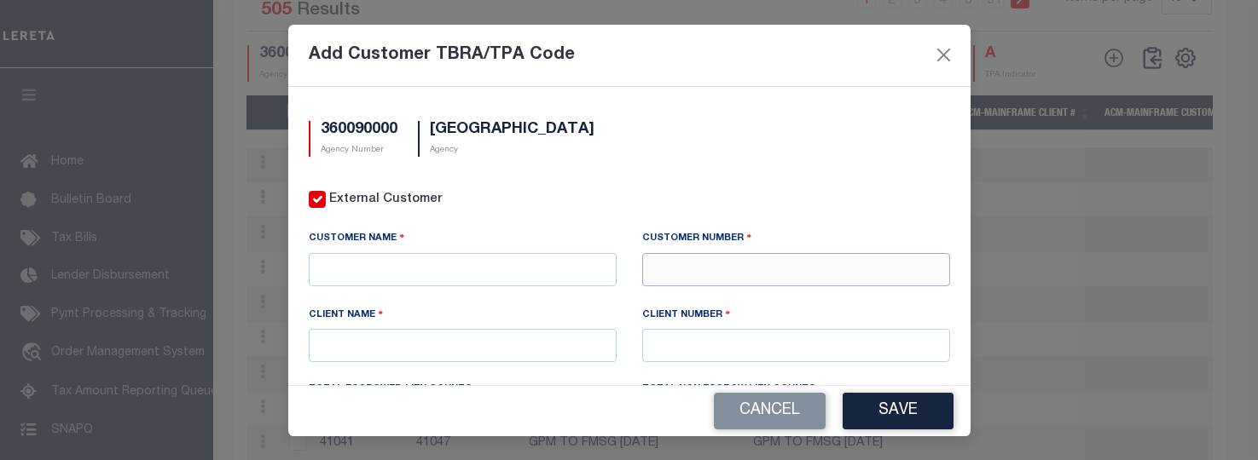
click at [693, 275] on input "text" at bounding box center [796, 269] width 308 height 33
type input "71411"
click at [710, 289] on div "71411 - CMG FINANCIAL" at bounding box center [787, 299] width 300 height 27
type input "CMG FINANCIAL"
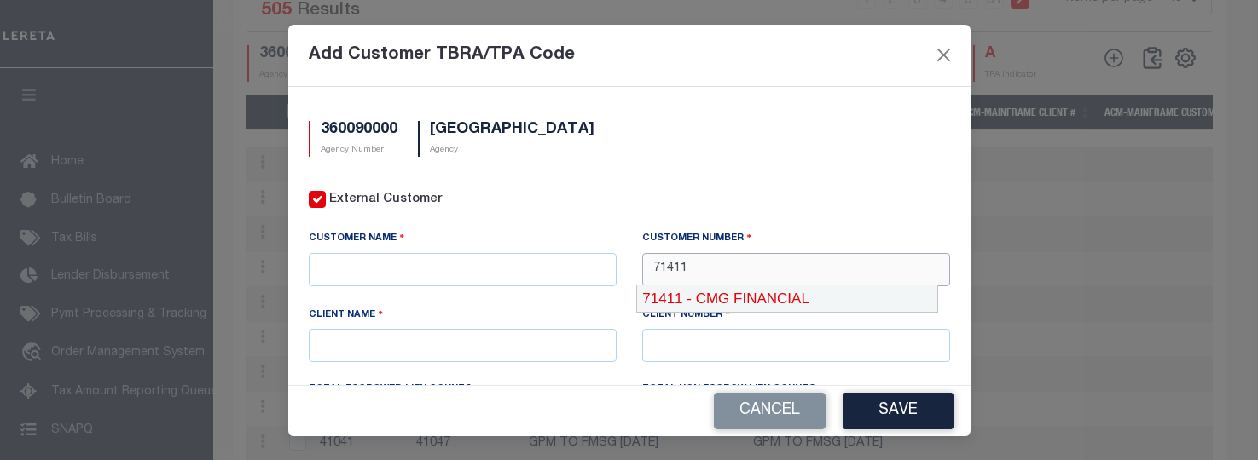
type input "71410"
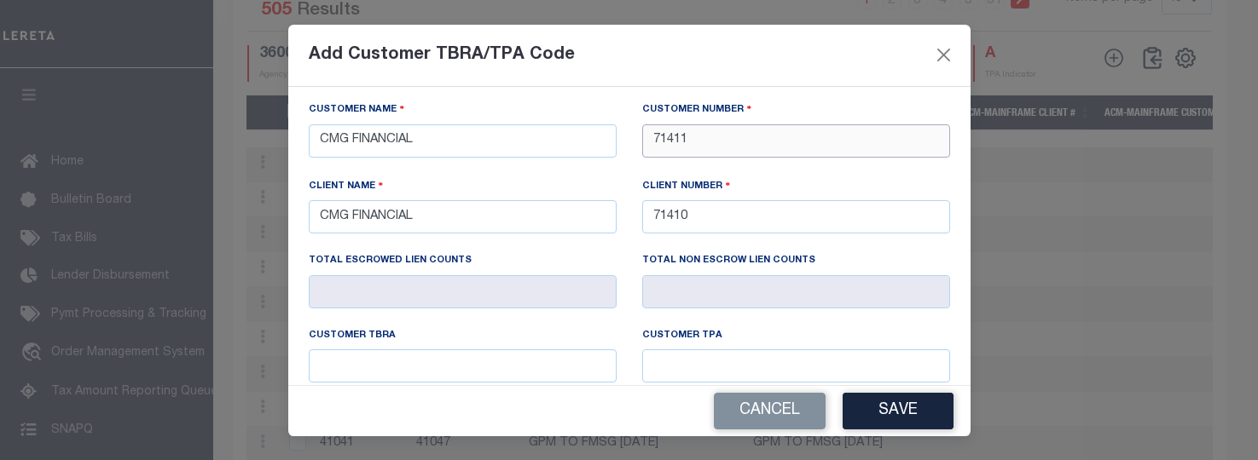
scroll to position [171, 0]
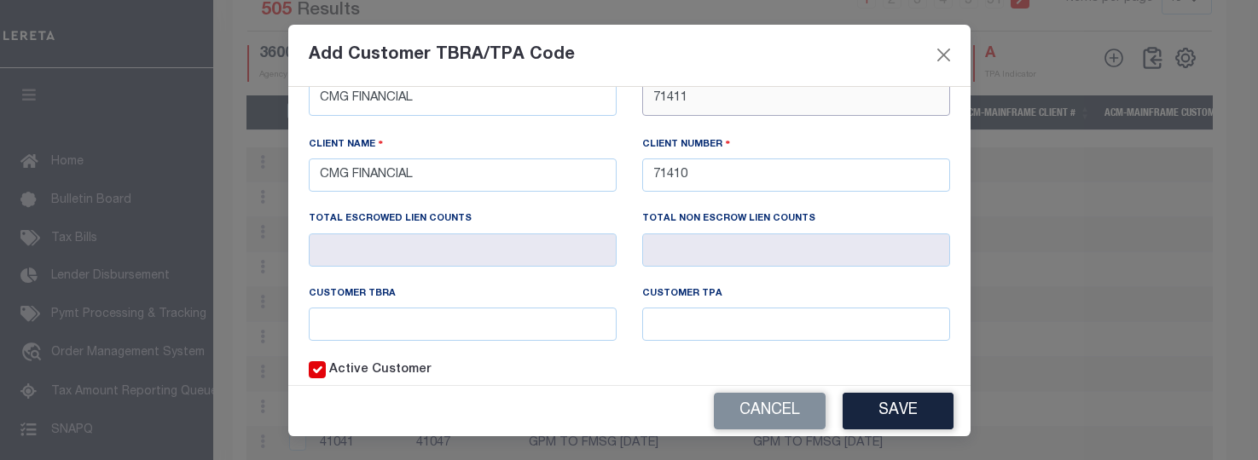
type input "71411"
click at [496, 310] on input "text" at bounding box center [463, 324] width 308 height 33
type input "CFA"
click at [929, 421] on button "Save" at bounding box center [897, 411] width 111 height 37
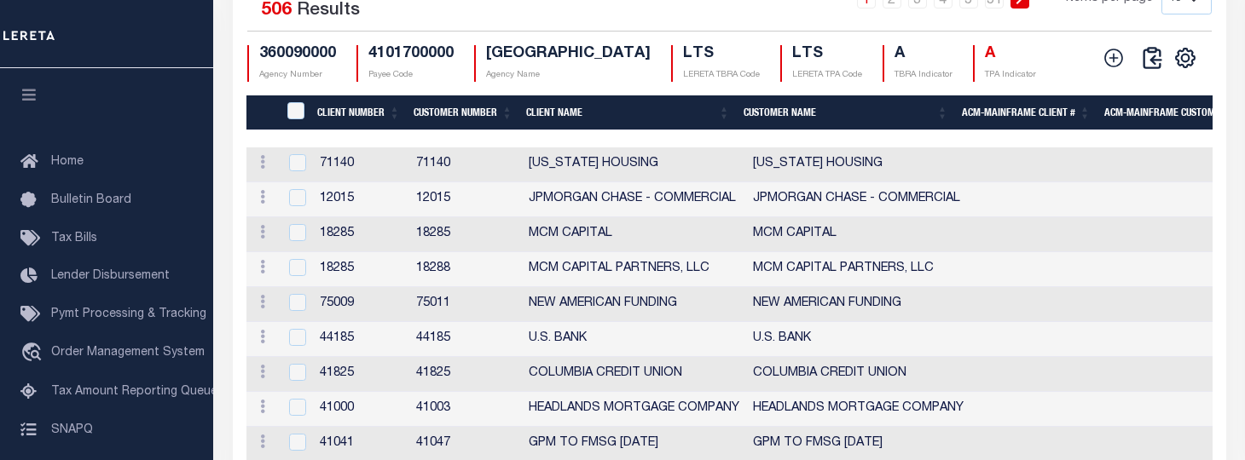
click at [1107, 82] on div "CSV Export Selected Print Show Filter Show Search Columns 0: 1: CustomerPayeeID…" at bounding box center [1147, 63] width 104 height 37
click at [1110, 69] on icon at bounding box center [1113, 58] width 22 height 22
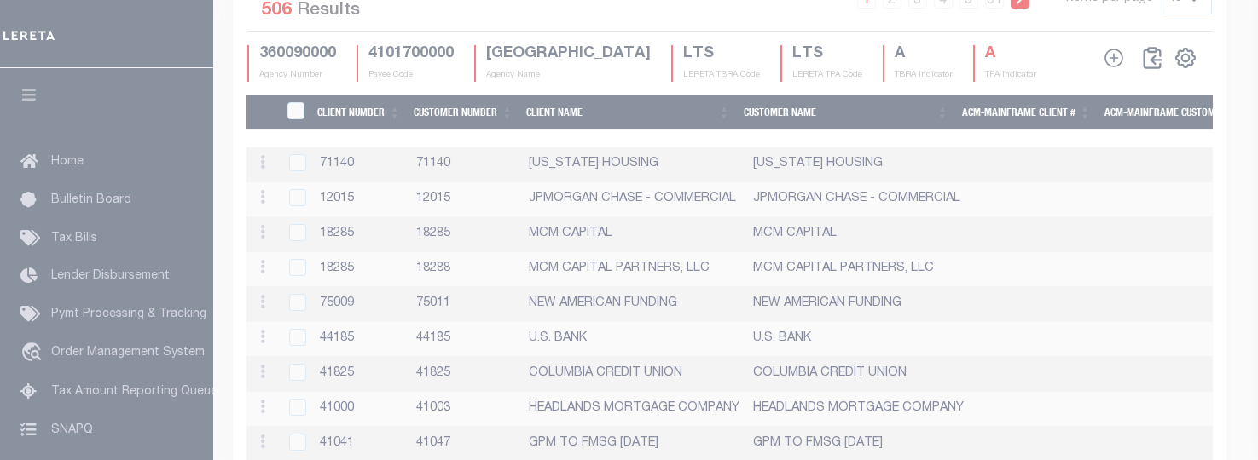
scroll to position [0, 0]
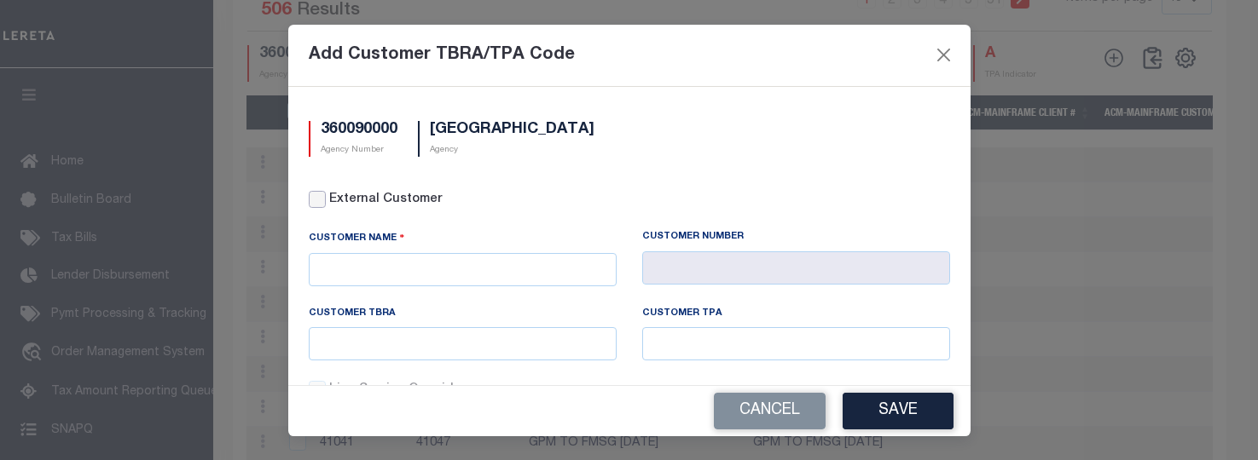
click at [323, 203] on input "External Customer" at bounding box center [317, 199] width 17 height 17
checkbox input "true"
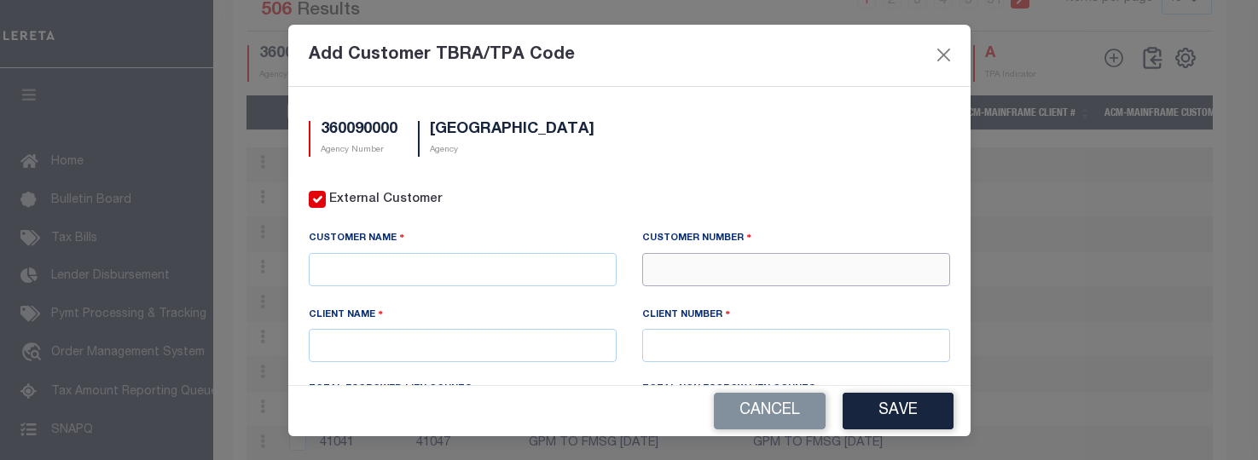
click at [761, 257] on input "text" at bounding box center [796, 269] width 308 height 33
type input "98216"
click at [752, 306] on div "98216 - CLEAREDGE LENDING, LLC" at bounding box center [787, 299] width 300 height 27
type input "CLEAREDGE LENDING, LLC"
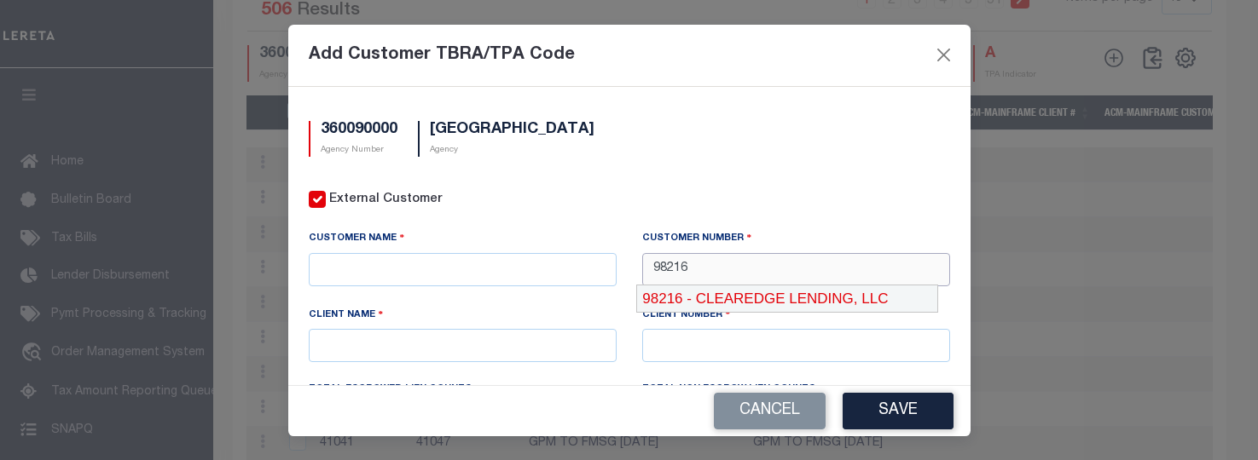
type input "98216"
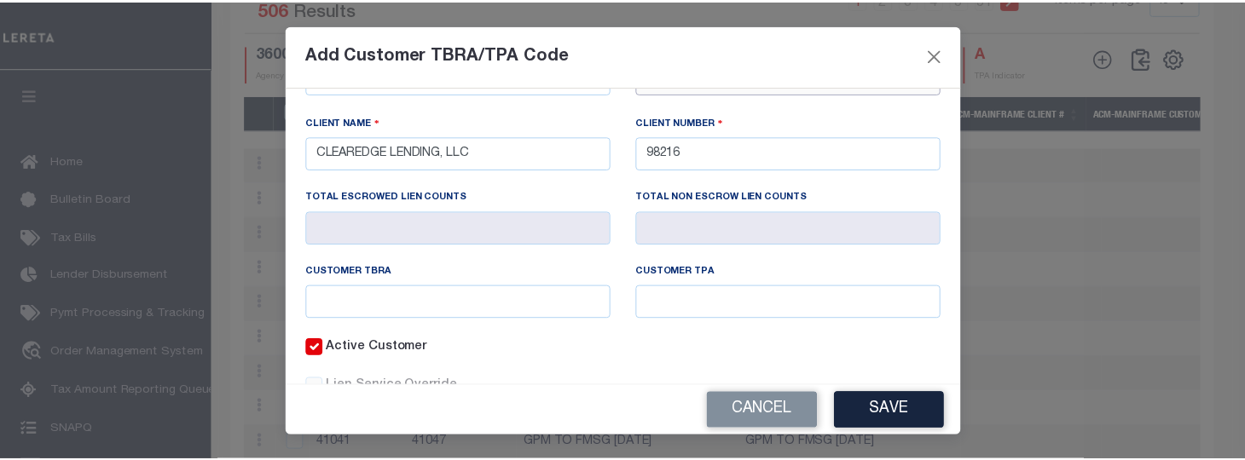
scroll to position [249, 0]
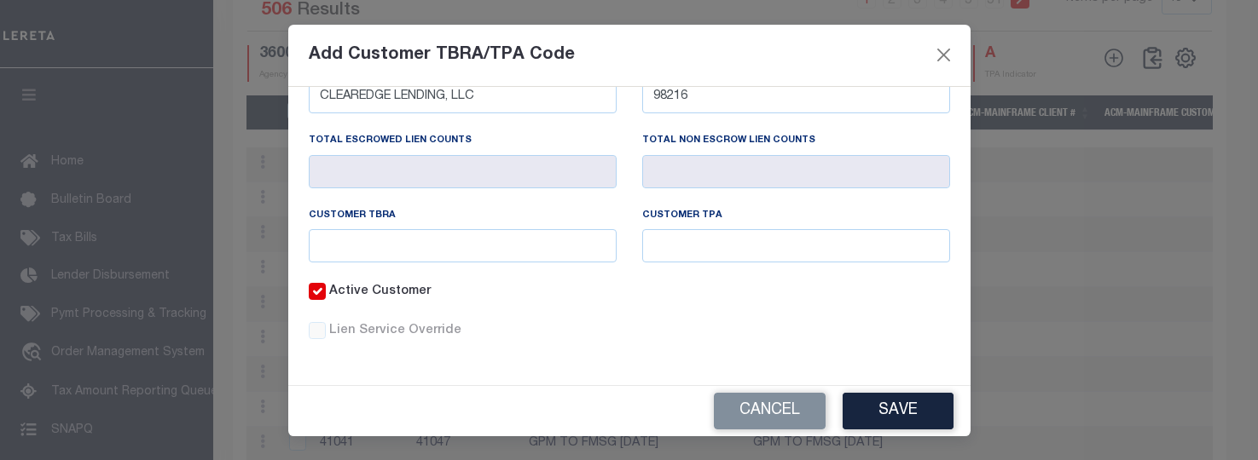
type input "98216"
click at [478, 249] on input "text" at bounding box center [463, 245] width 308 height 33
type input "CDL"
click at [872, 423] on button "Save" at bounding box center [897, 411] width 111 height 37
